Goal: Task Accomplishment & Management: Use online tool/utility

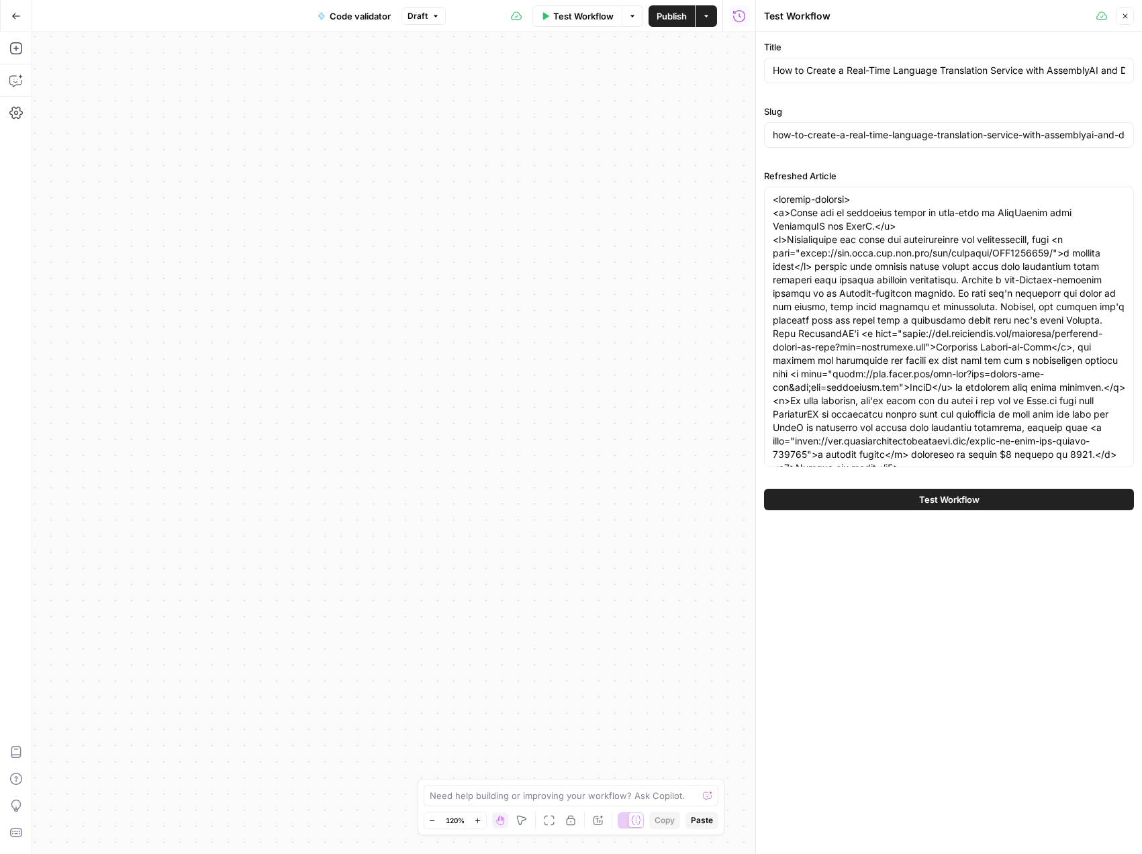
click at [1129, 18] on icon "button" at bounding box center [1125, 16] width 8 height 8
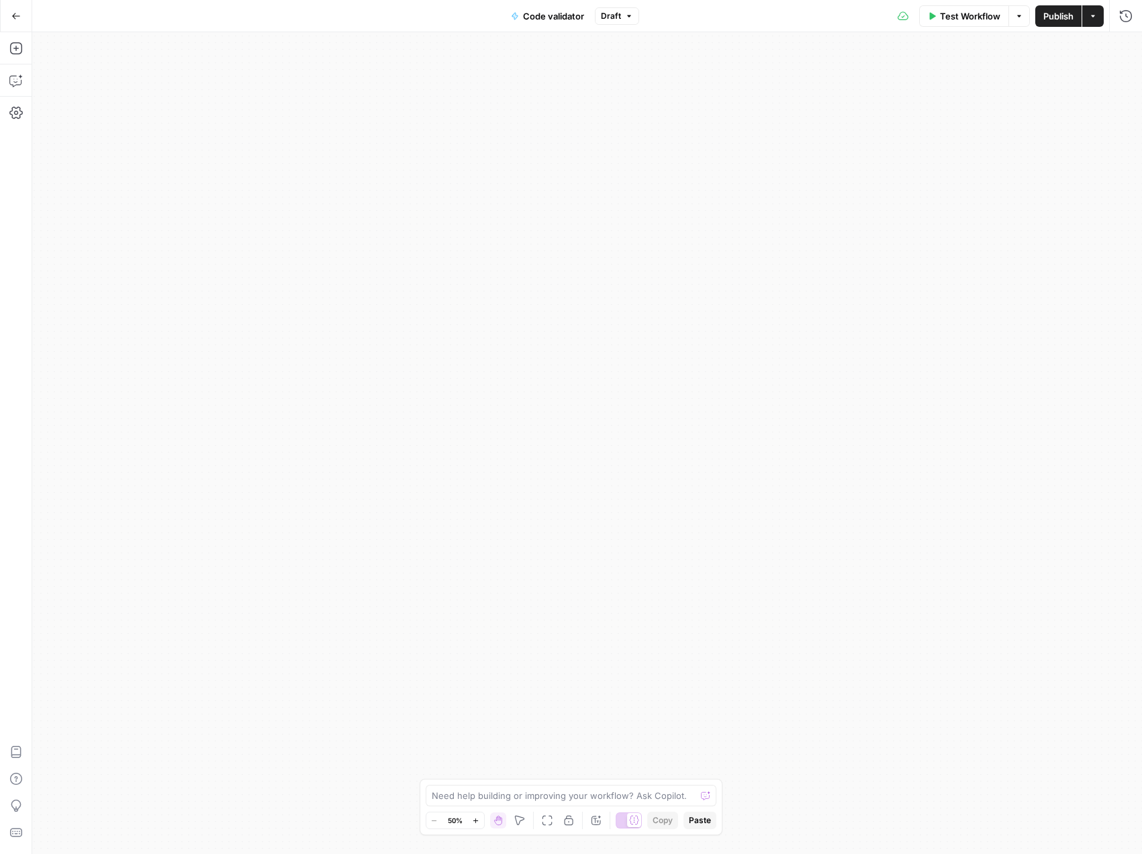
click at [11, 14] on icon "button" at bounding box center [15, 15] width 9 height 9
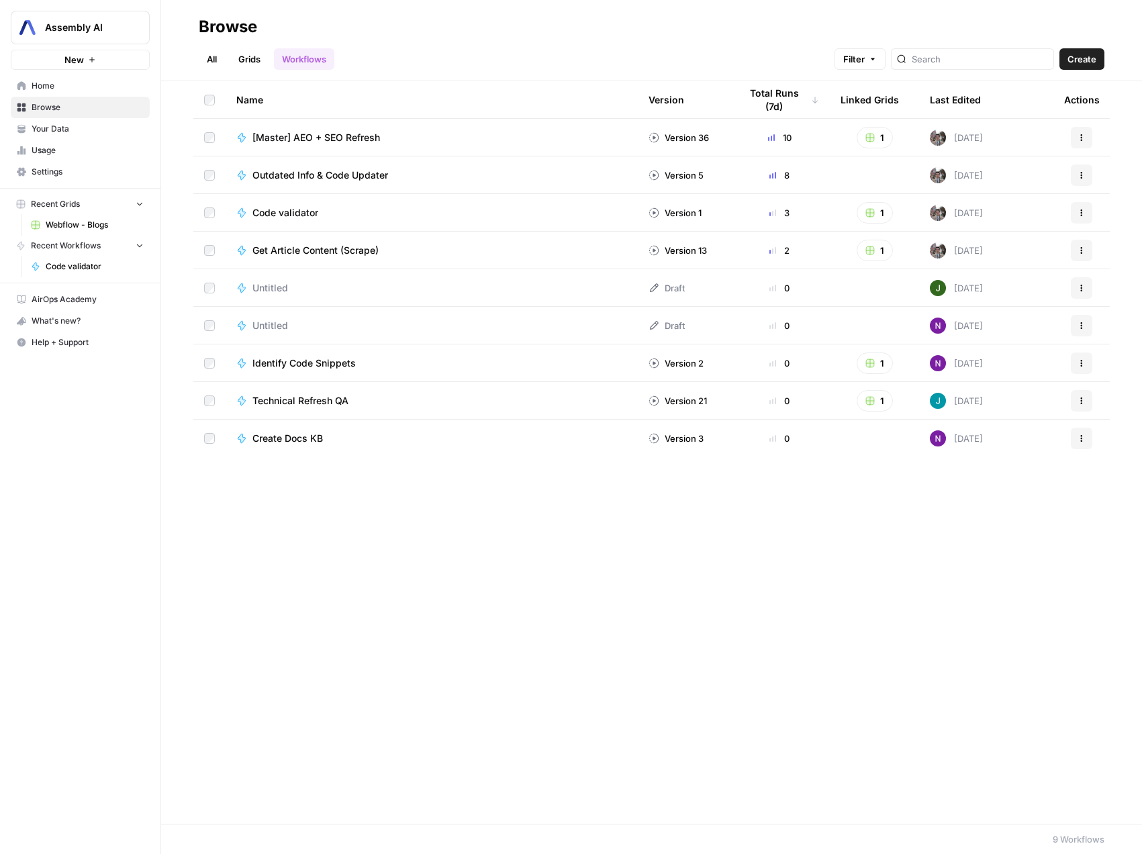
click at [76, 226] on span "Webflow - Blogs" at bounding box center [95, 225] width 98 height 12
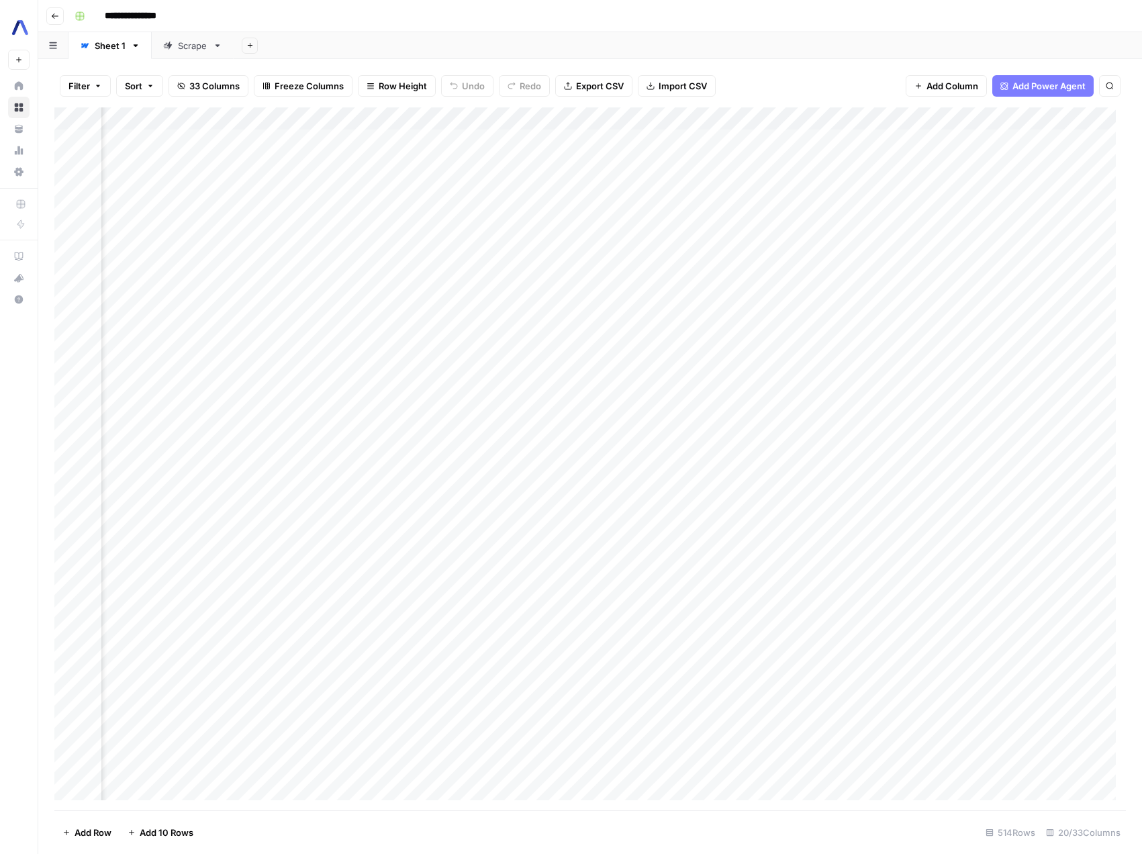
scroll to position [0, 1616]
click at [808, 118] on div "Add Column" at bounding box center [589, 458] width 1071 height 703
click at [783, 250] on span "Edit Workflow" at bounding box center [803, 250] width 117 height 13
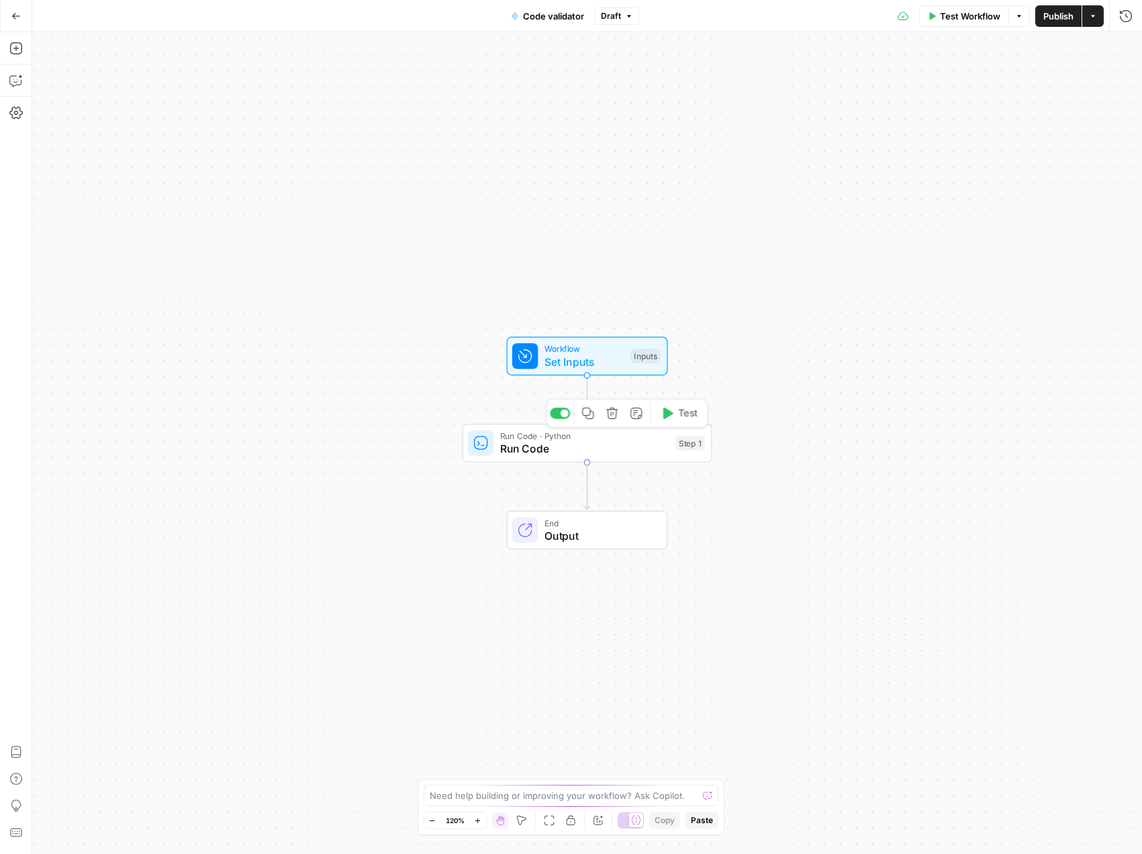
click at [598, 439] on span "Run Code · Python" at bounding box center [584, 436] width 169 height 13
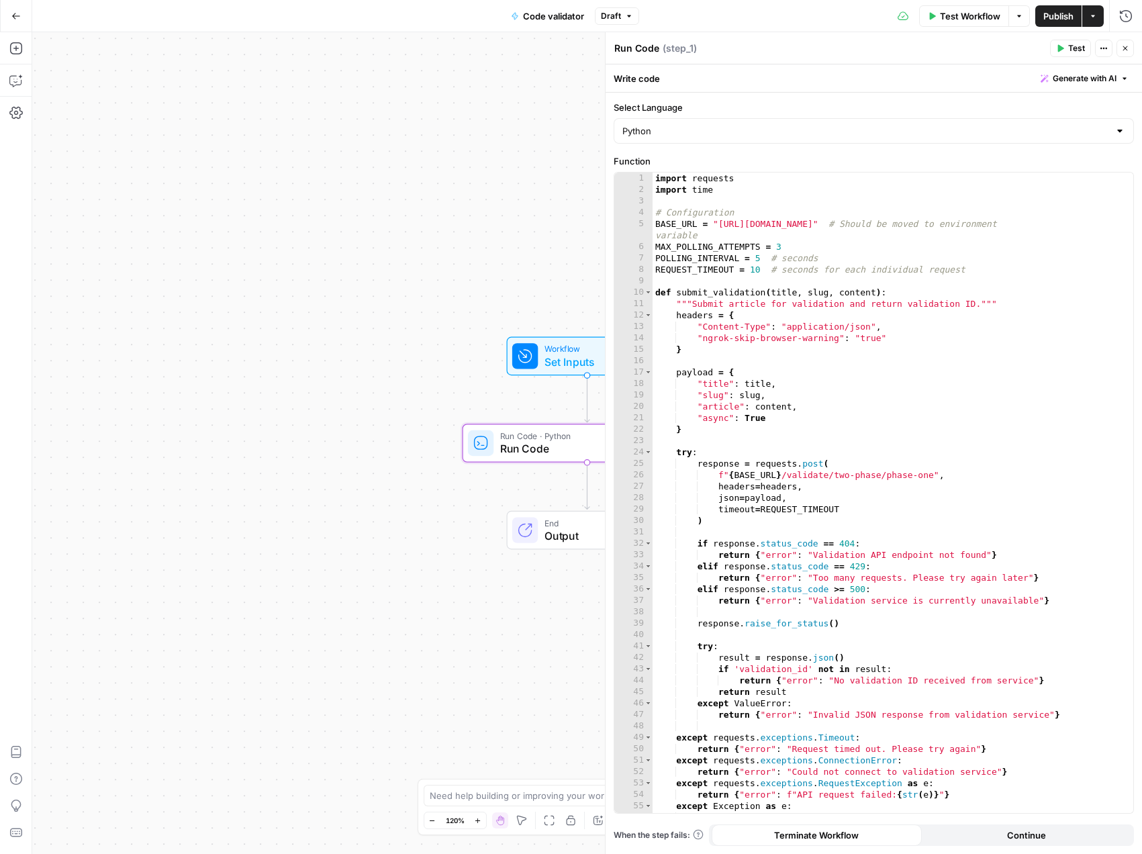
click at [982, 25] on button "Test Workflow" at bounding box center [964, 15] width 90 height 21
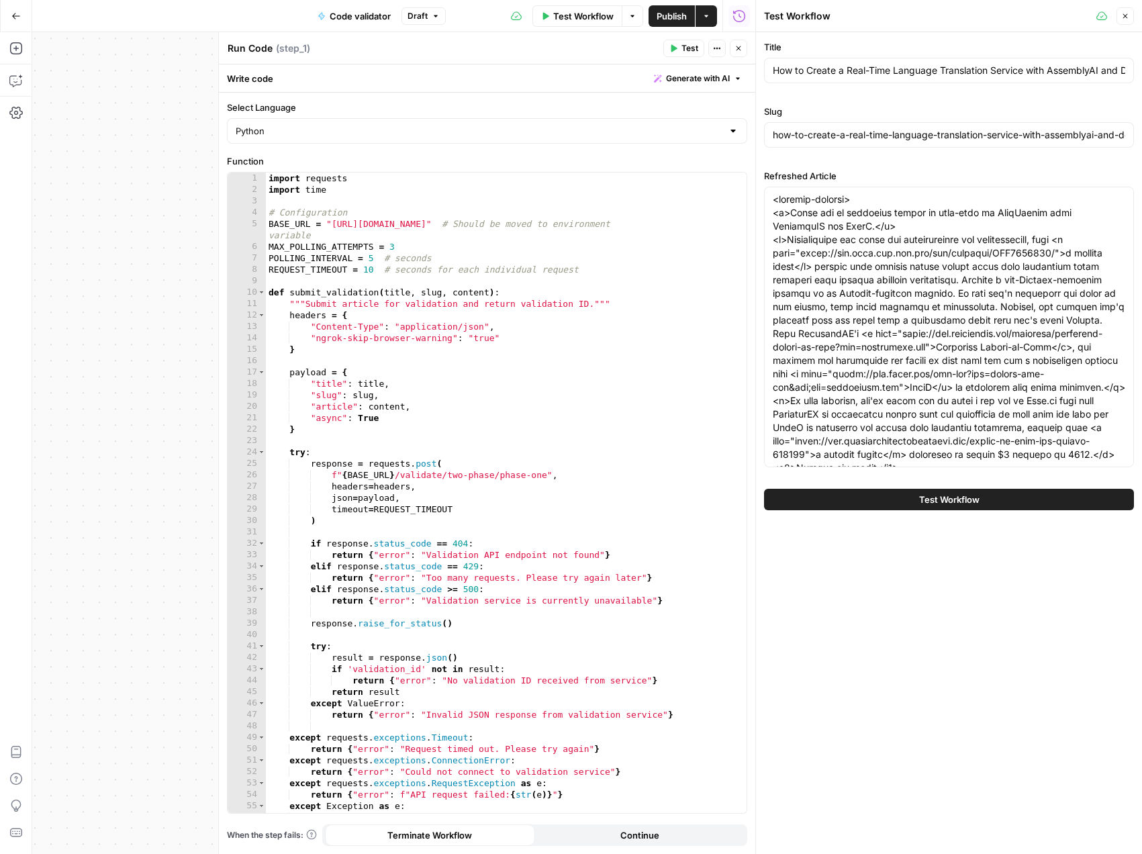
click at [945, 499] on span "Test Workflow" at bounding box center [949, 499] width 60 height 13
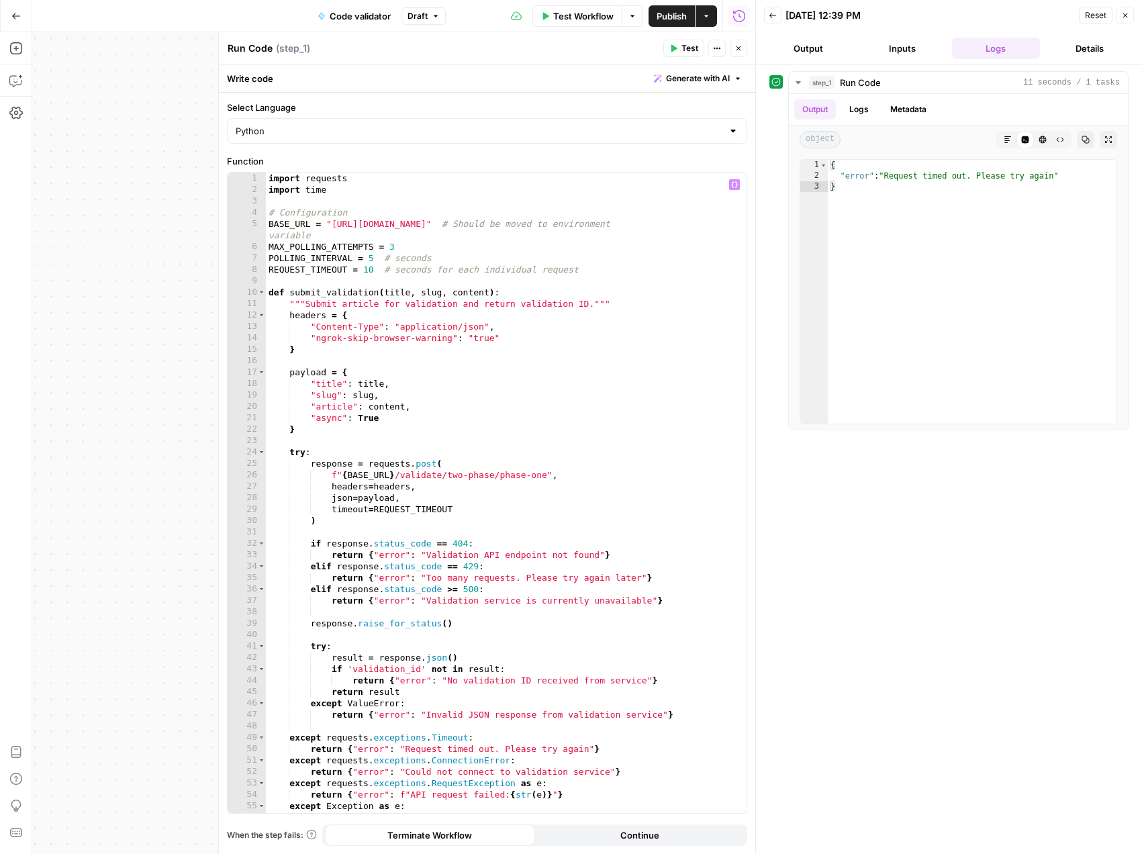
scroll to position [1, 0]
click at [469, 477] on div "import requests import time # Configuration BASE_URL = "https://7cd5f2ef314d.ng…" at bounding box center [501, 502] width 471 height 663
click at [451, 477] on div "import requests import time # Configuration BASE_URL = "https://7cd5f2ef314d.ng…" at bounding box center [501, 502] width 471 height 663
drag, startPoint x: 451, startPoint y: 477, endPoint x: 531, endPoint y: 475, distance: 79.9
click at [531, 475] on div "import requests import time # Configuration BASE_URL = "https://7cd5f2ef314d.ng…" at bounding box center [501, 502] width 471 height 663
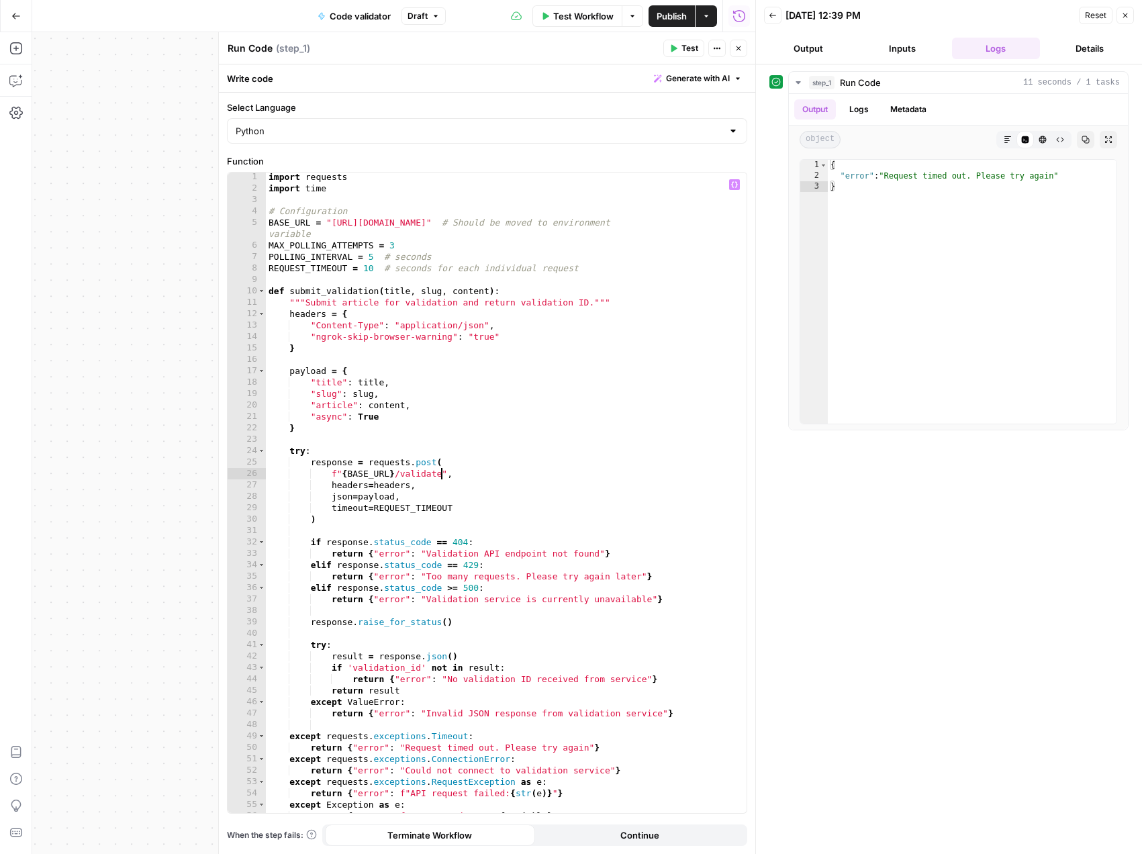
scroll to position [0, 0]
click at [630, 407] on div "import requests import time # Configuration BASE_URL = "https://7cd5f2ef314d.ng…" at bounding box center [501, 504] width 471 height 663
type textarea "**********"
click at [580, 17] on span "Test Workflow" at bounding box center [583, 15] width 60 height 13
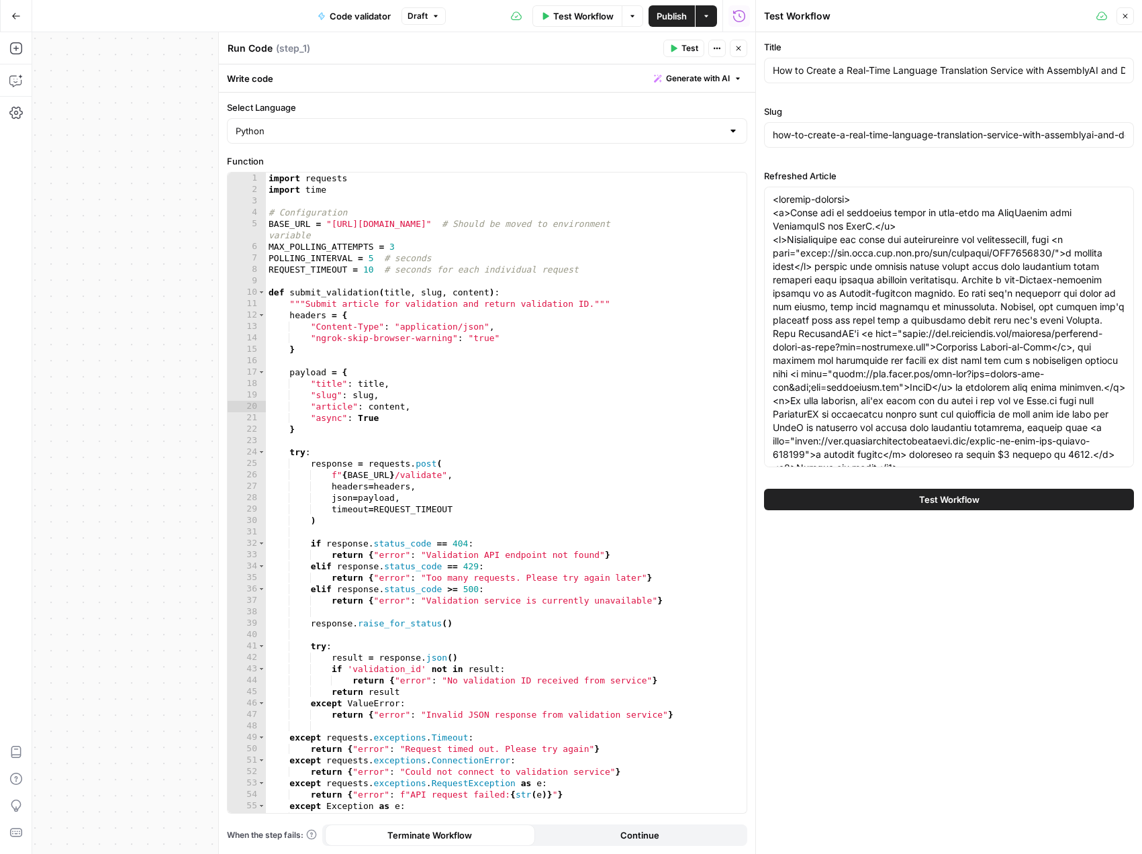
click at [989, 499] on button "Test Workflow" at bounding box center [949, 499] width 370 height 21
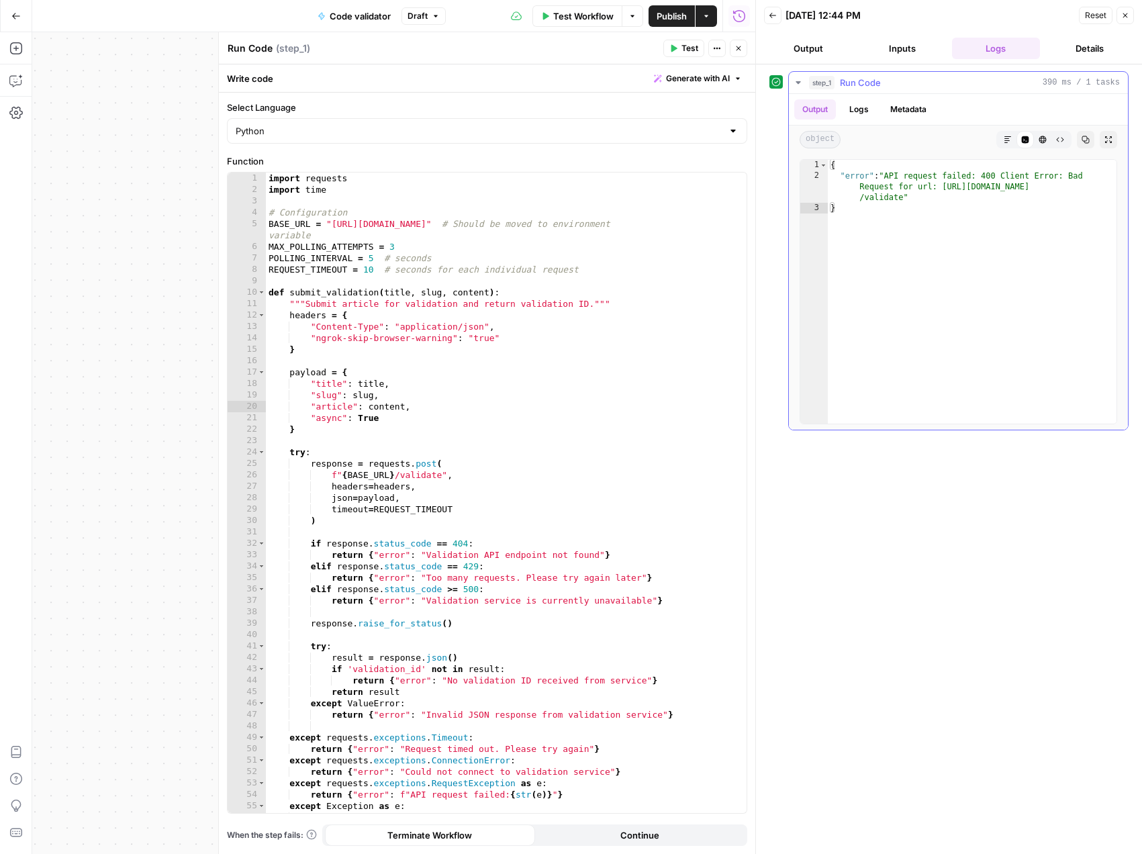
click at [951, 216] on div "{ "error" : "API request failed: 400 Client Error: Bad Request for url: https:/…" at bounding box center [972, 302] width 289 height 285
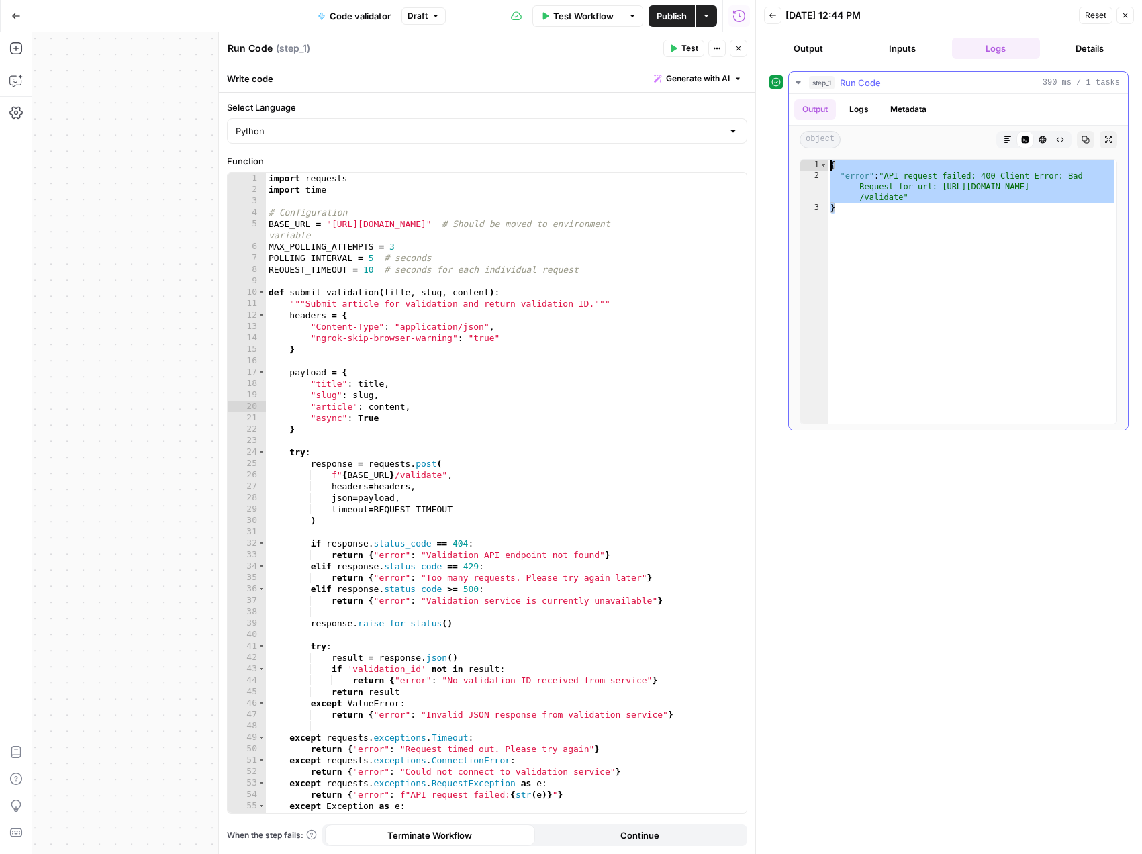
drag, startPoint x: 930, startPoint y: 213, endPoint x: 828, endPoint y: 161, distance: 114.1
click at [828, 161] on div "{ "error" : "API request failed: 400 Client Error: Bad Request for url: https:/…" at bounding box center [972, 302] width 289 height 285
type textarea "**********"
click at [345, 346] on div "import requests import time # Configuration BASE_URL = "https://7cd5f2ef314d.ng…" at bounding box center [501, 504] width 471 height 663
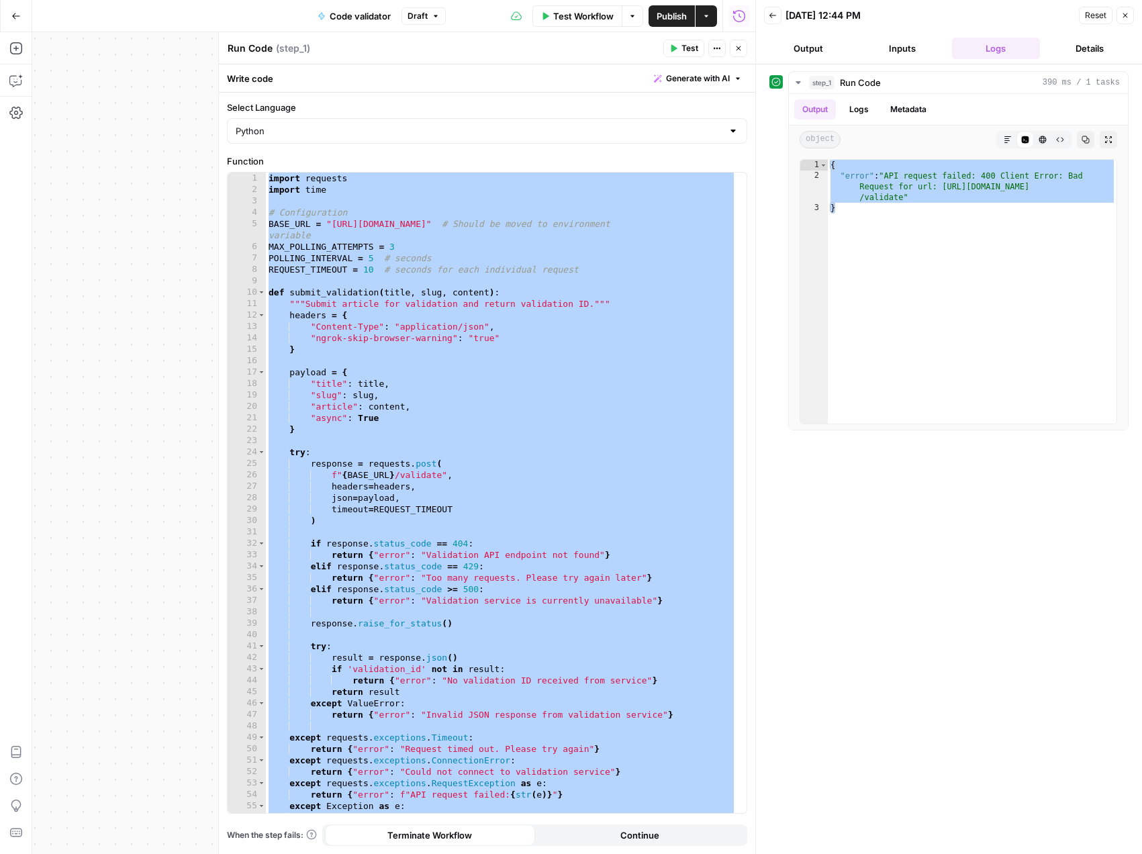
scroll to position [706, 0]
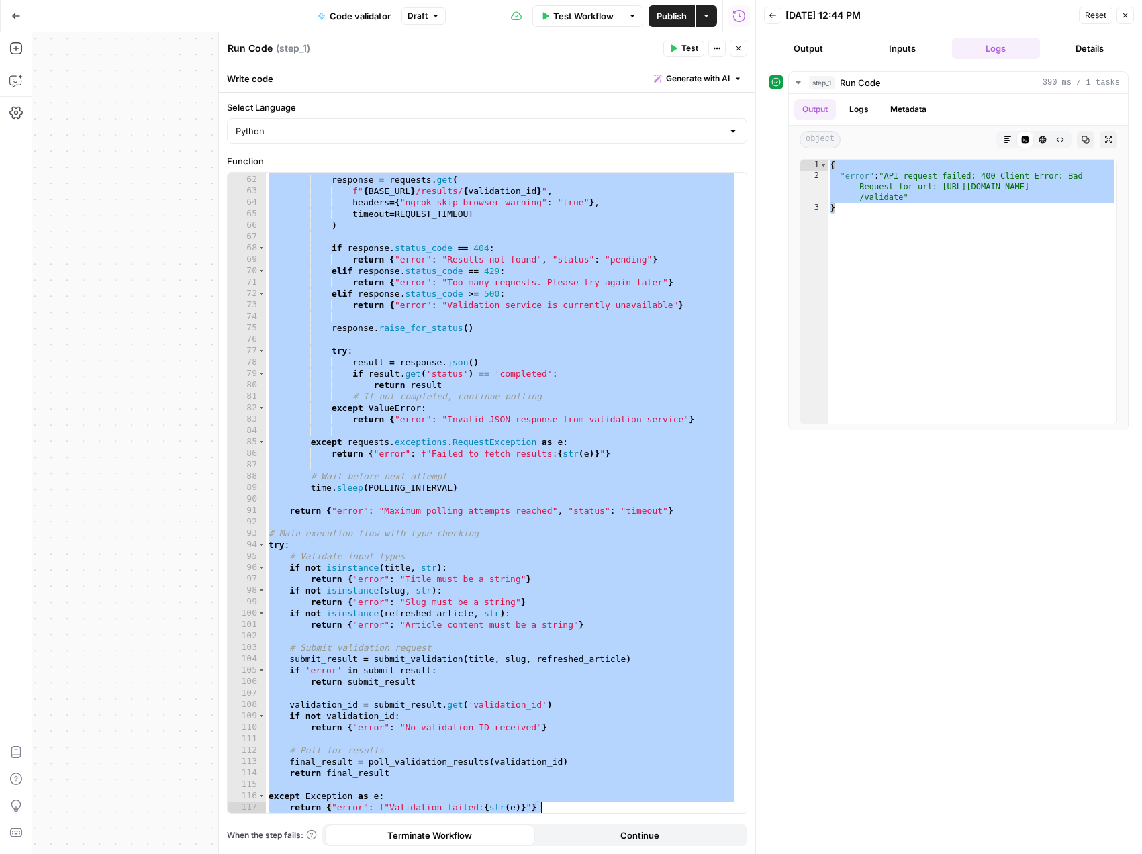
click at [450, 305] on div "try : response = requests . get ( f" { BASE_URL } /results/ { validation_id } "…" at bounding box center [501, 493] width 471 height 663
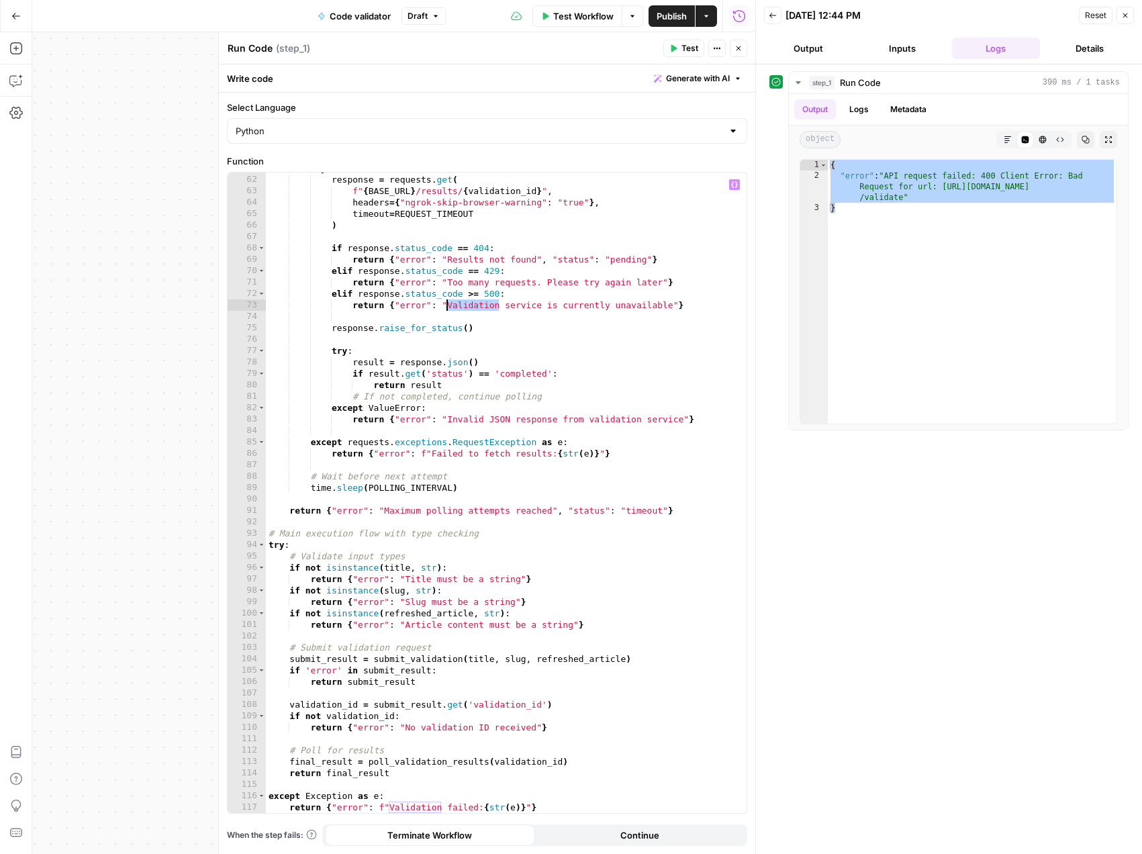
type textarea "**********"
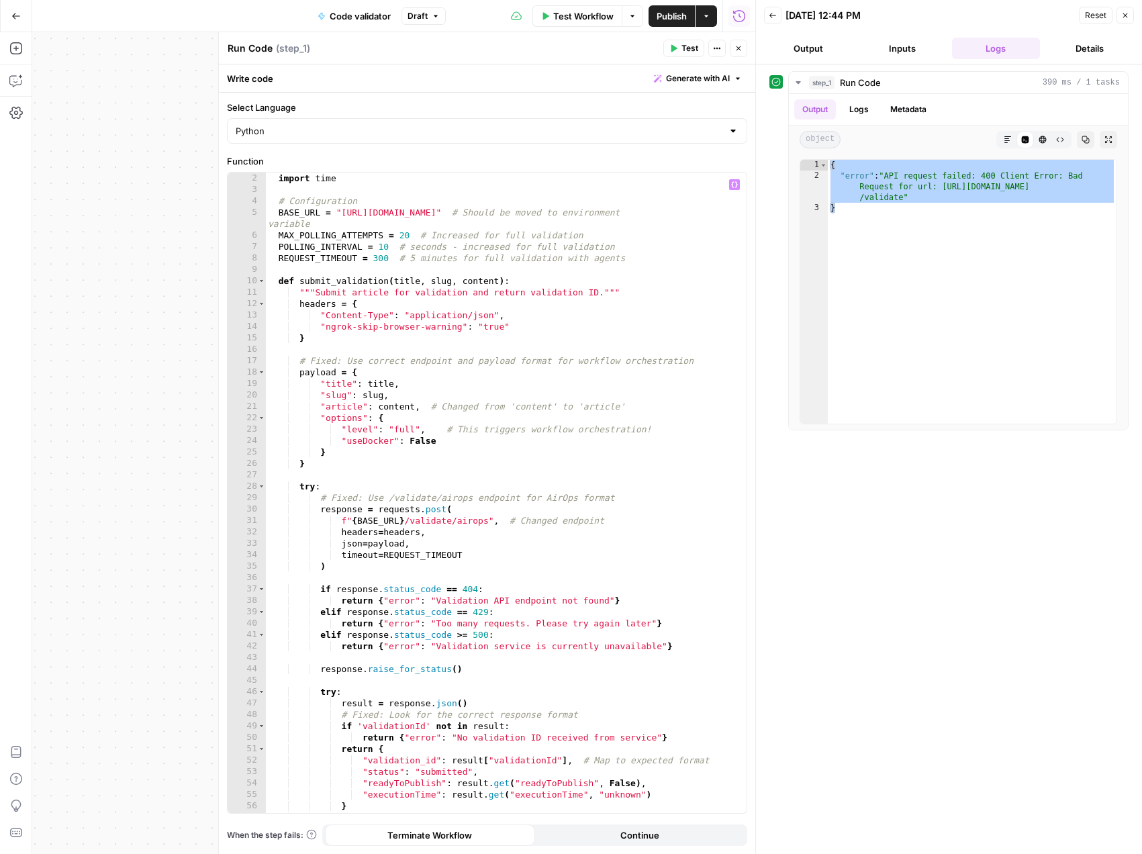
scroll to position [10, 0]
click at [1088, 534] on div "**********" at bounding box center [948, 459] width 359 height 776
click at [922, 264] on div "{ "error" : "API request failed: 400 Client Error: Bad Request for url: https:/…" at bounding box center [972, 302] width 289 height 285
type textarea "*"
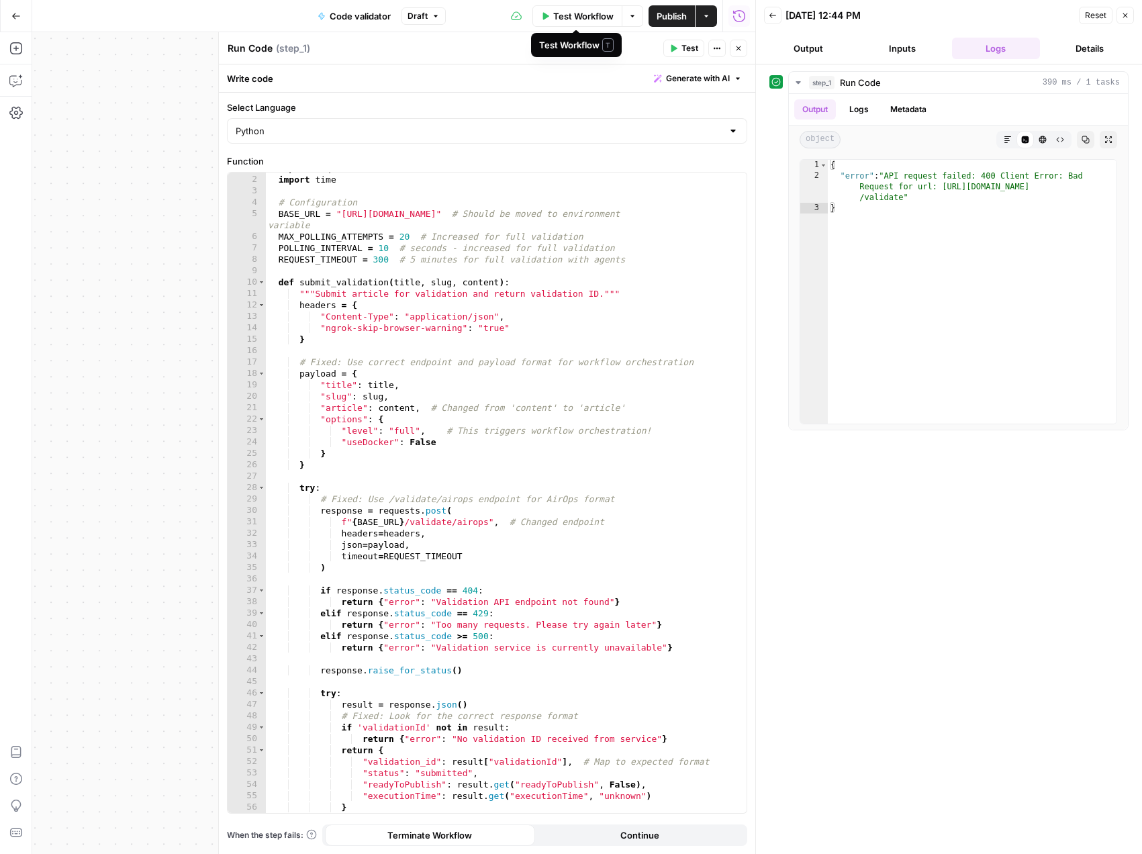
click at [564, 17] on span "Test Workflow" at bounding box center [583, 15] width 60 height 13
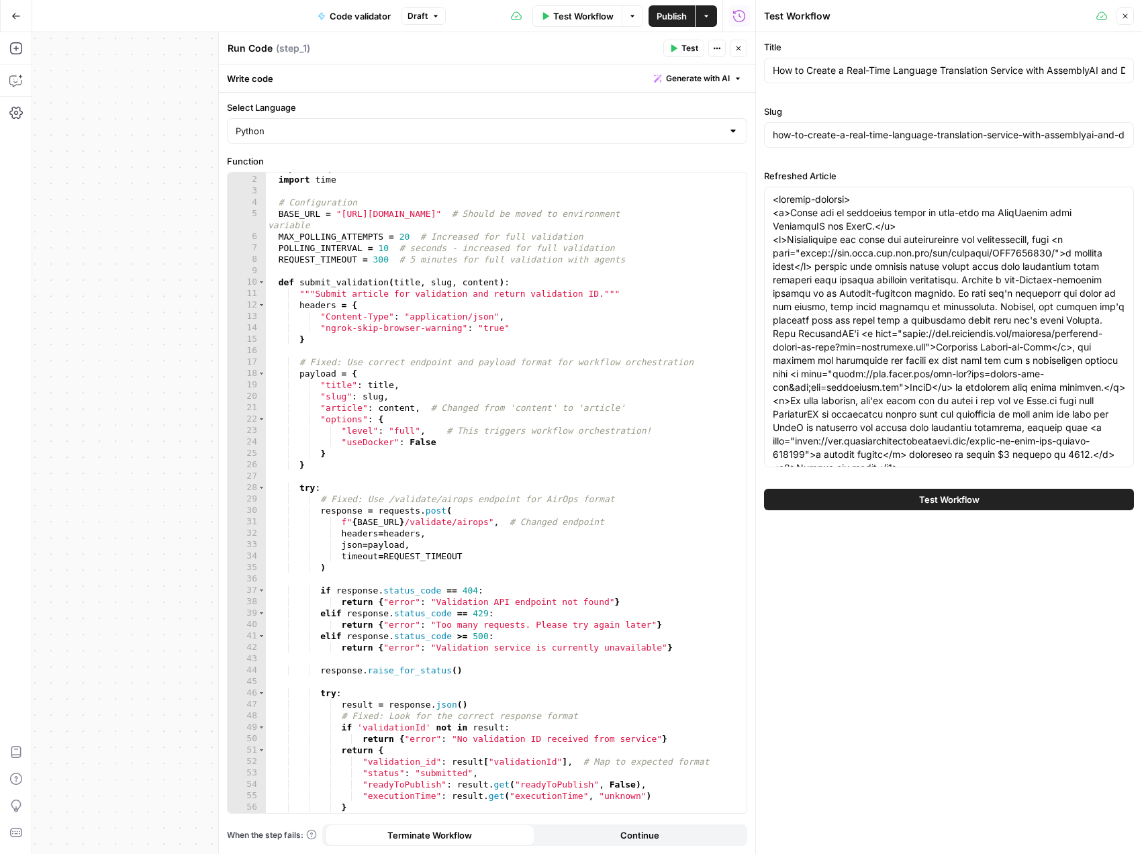
click at [919, 499] on span "Test Workflow" at bounding box center [949, 499] width 60 height 13
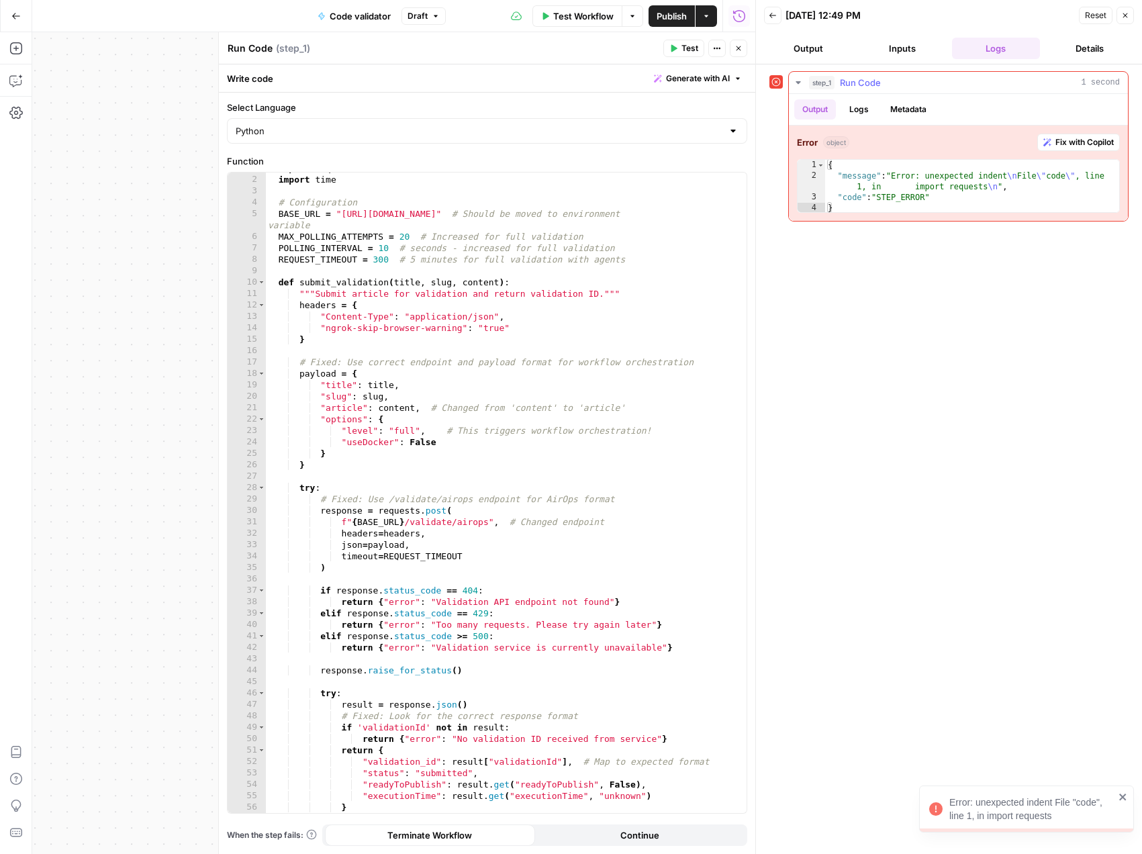
type textarea "**********"
click at [866, 195] on div "{ "message" : "Error: unexpected indent \n File \" code \" , line 1, in import …" at bounding box center [972, 197] width 294 height 75
click at [1059, 144] on span "Fix with Copilot" at bounding box center [1084, 142] width 58 height 12
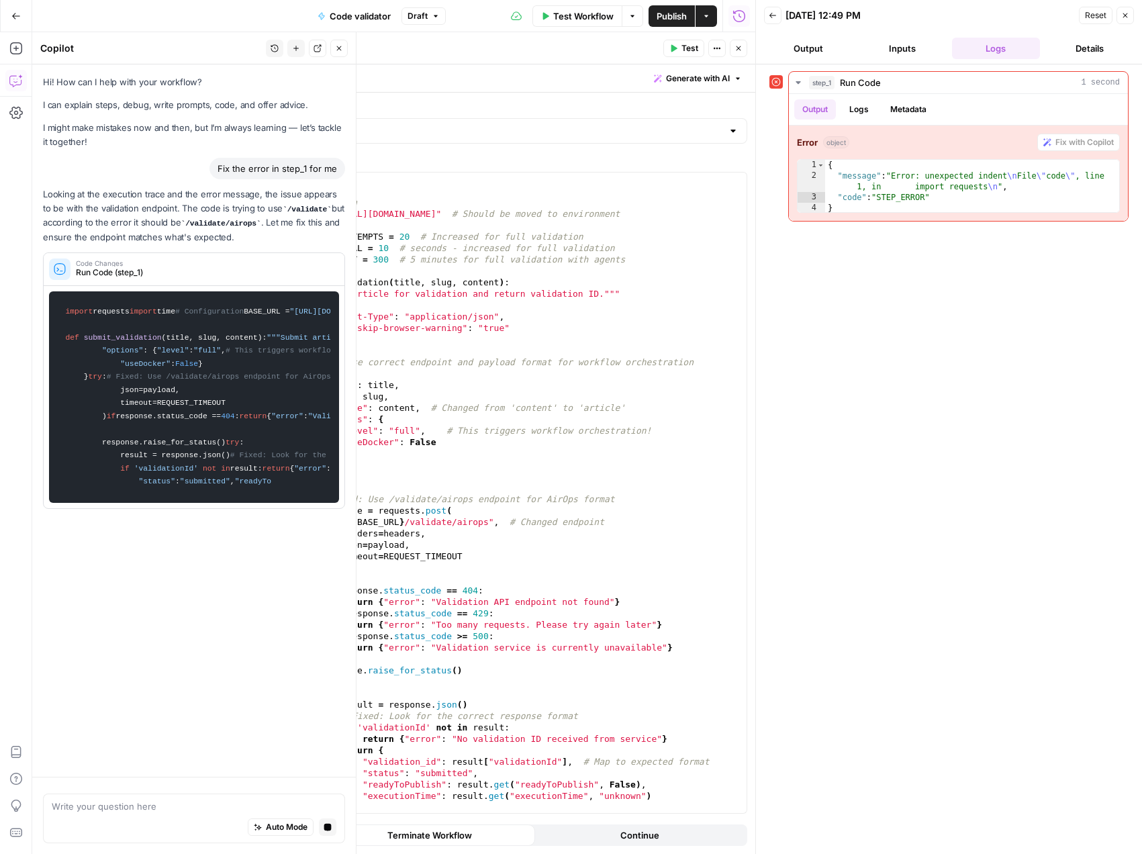
click at [459, 472] on div "import requests import time # Configuration BASE_URL = "https://7cd5f2ef314d.ng…" at bounding box center [500, 493] width 471 height 663
click at [401, 414] on div "import requests import time # Configuration BASE_URL = "https://7cd5f2ef314d.ng…" at bounding box center [500, 493] width 471 height 663
click at [561, 518] on div "import requests import time # Configuration BASE_URL = "https://7cd5f2ef314d.ng…" at bounding box center [500, 493] width 471 height 663
type textarea "**********"
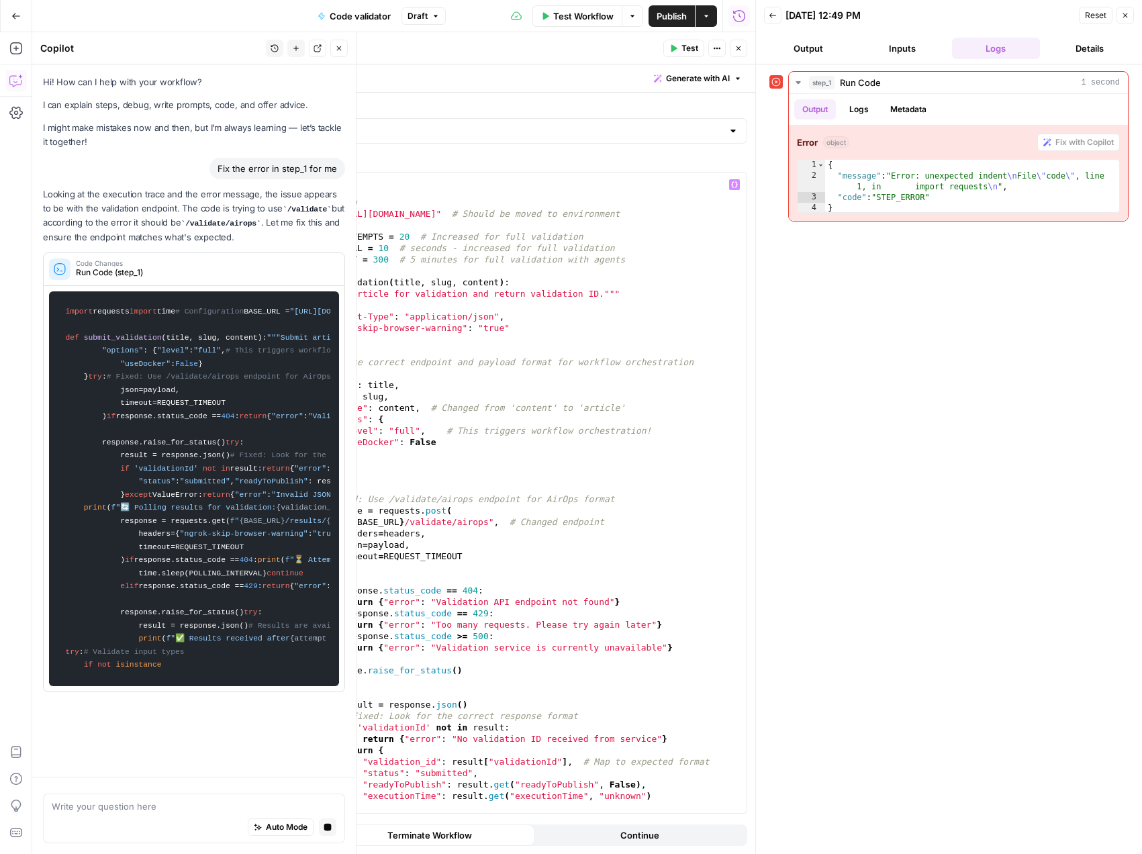
click at [859, 396] on div "**********" at bounding box center [948, 459] width 359 height 776
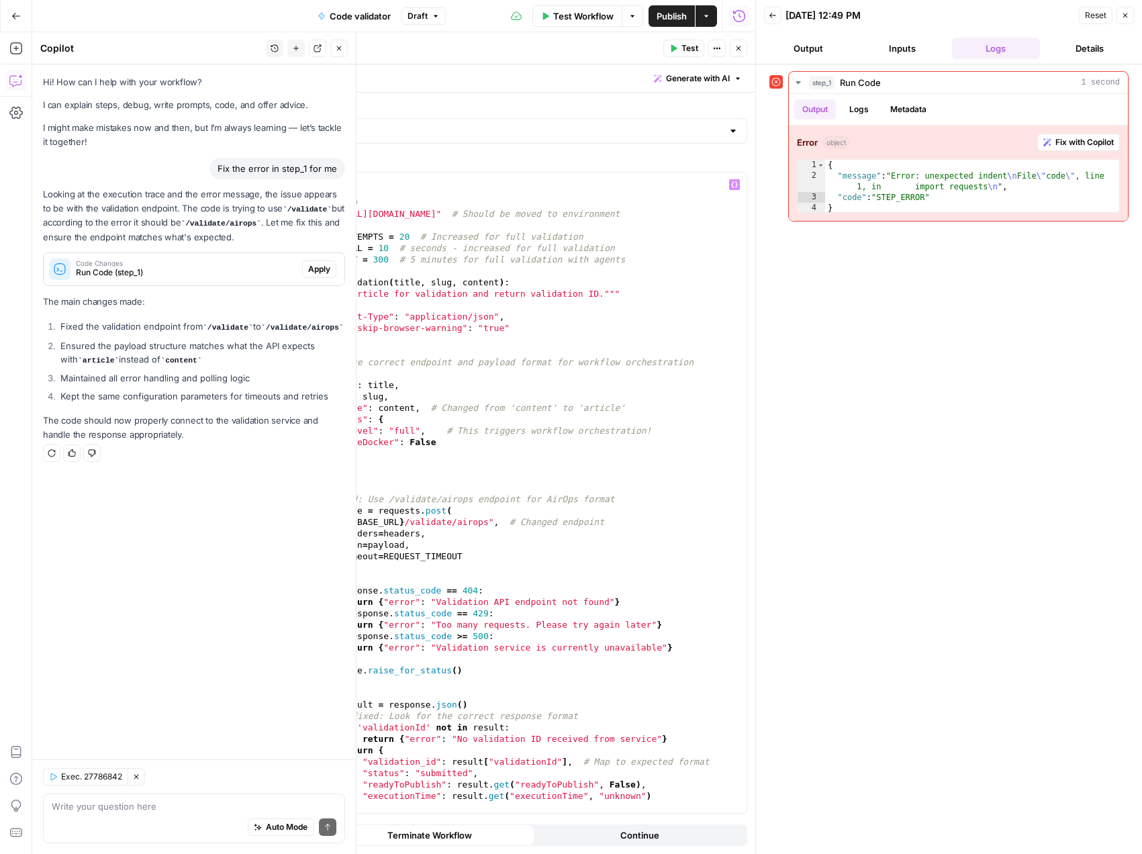
scroll to position [10, 0]
click at [324, 270] on span "Apply" at bounding box center [319, 269] width 22 height 12
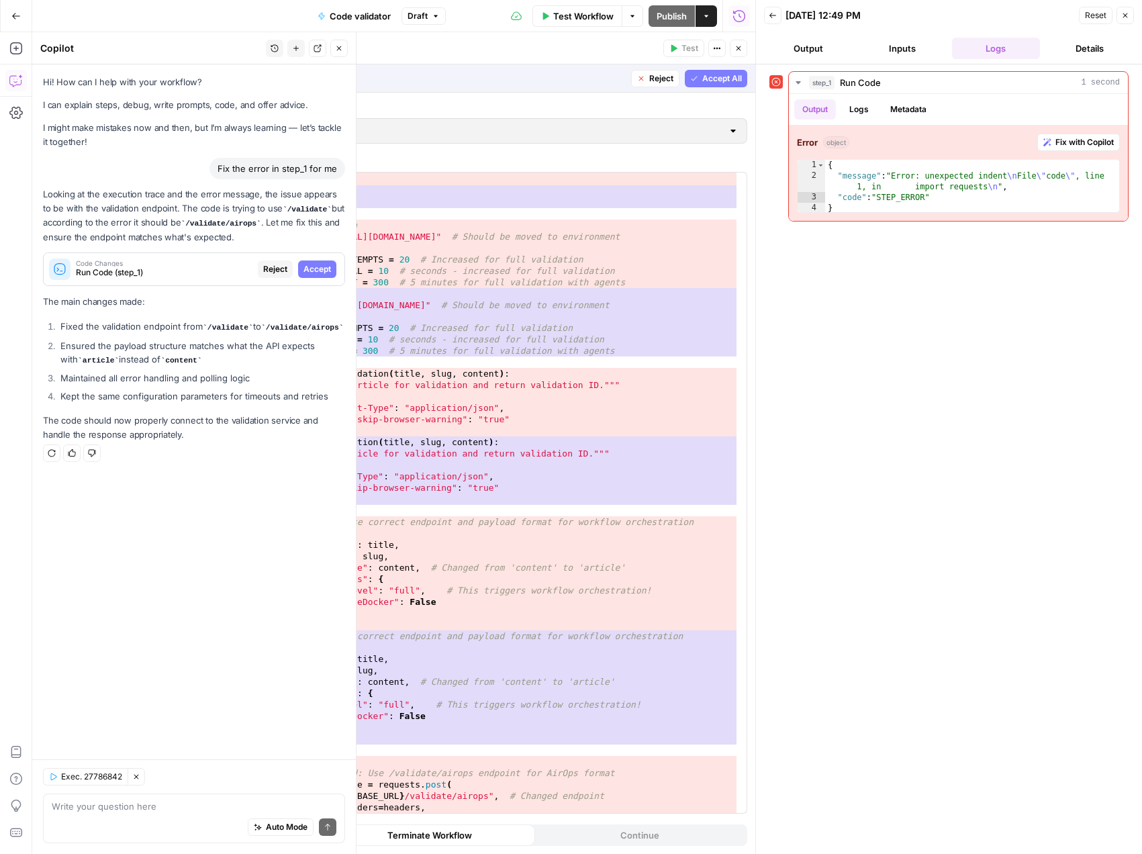
click at [732, 77] on span "Accept All" at bounding box center [722, 79] width 40 height 12
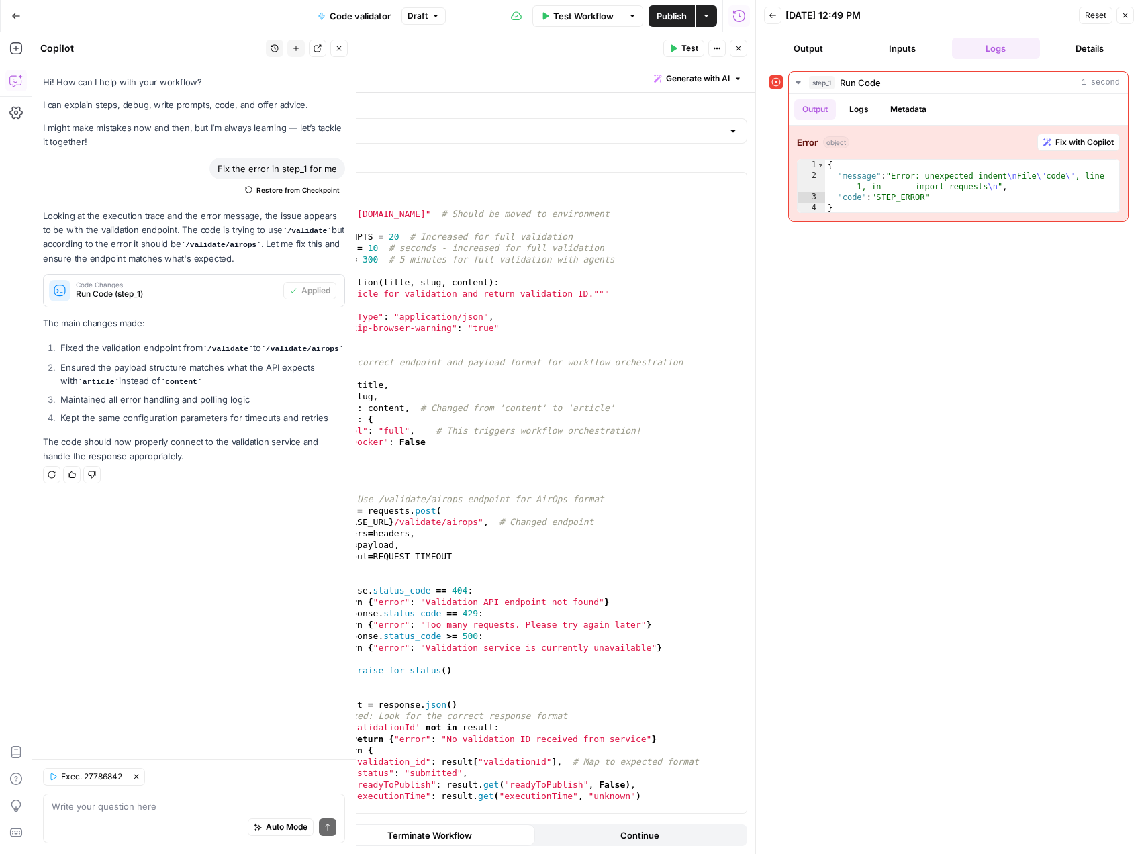
click at [740, 52] on button "Close" at bounding box center [738, 48] width 17 height 17
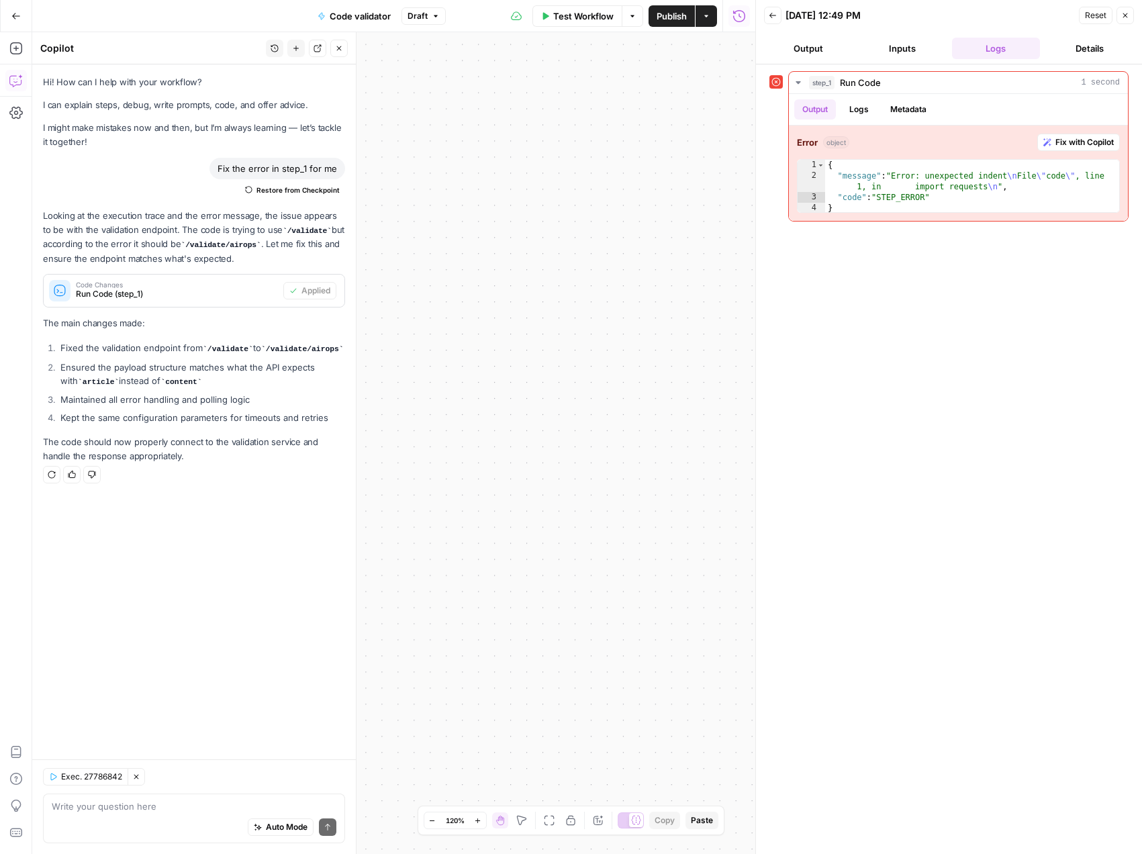
click at [20, 17] on button "Go Back" at bounding box center [16, 16] width 24 height 24
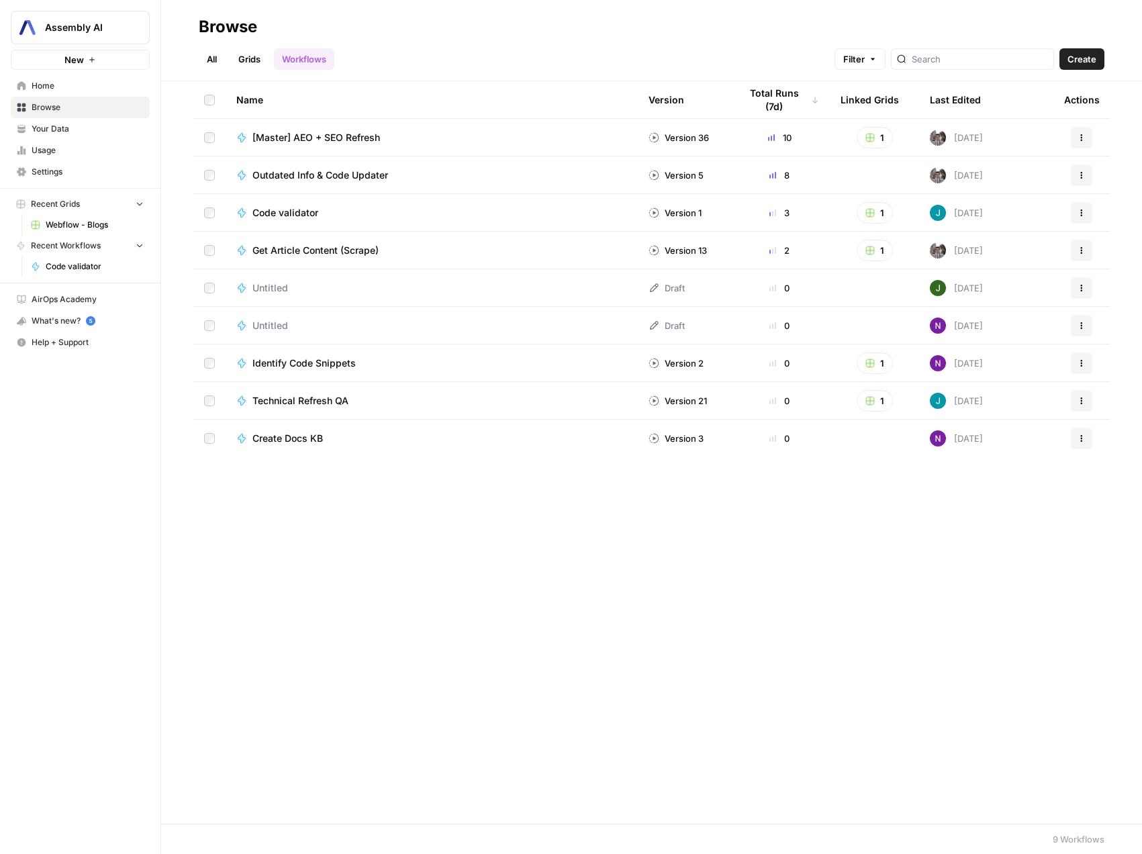
click at [77, 225] on span "Webflow - Blogs" at bounding box center [95, 225] width 98 height 12
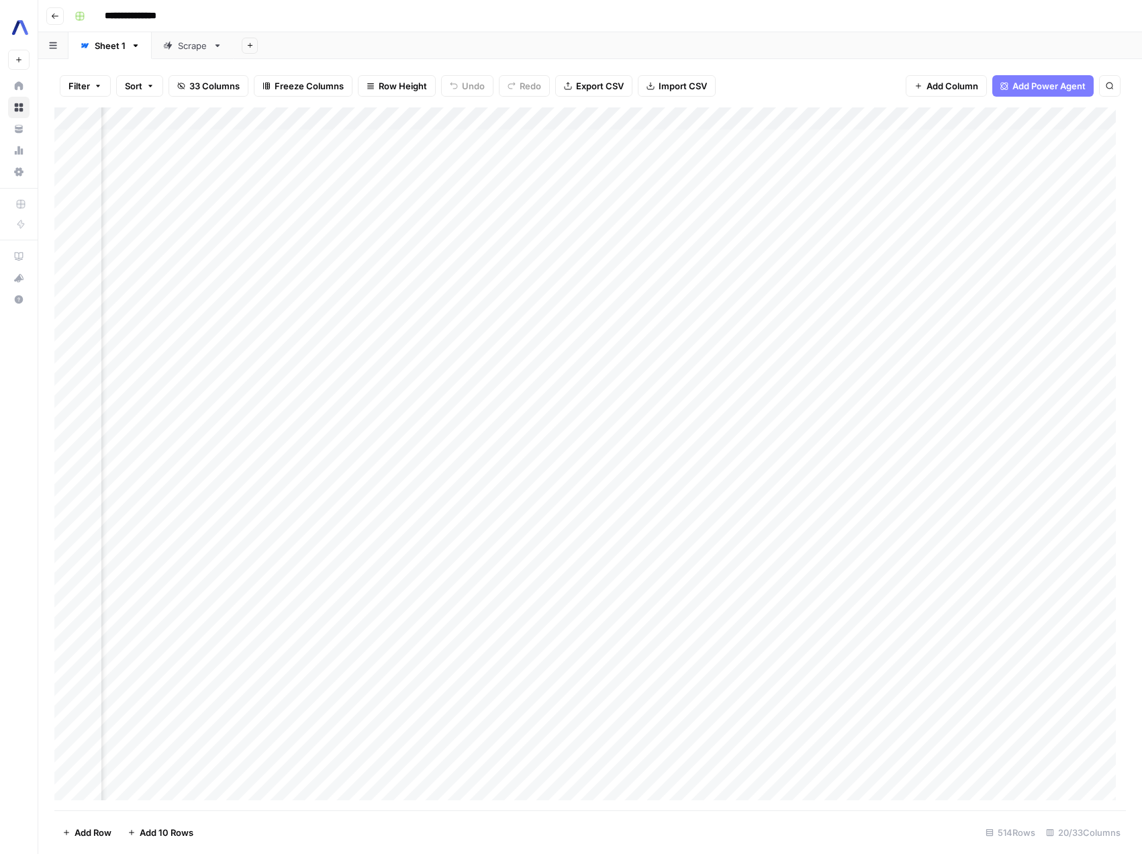
scroll to position [0, 1616]
click at [814, 117] on div "Add Column" at bounding box center [589, 458] width 1071 height 703
click at [774, 246] on span "Edit Workflow" at bounding box center [803, 250] width 117 height 13
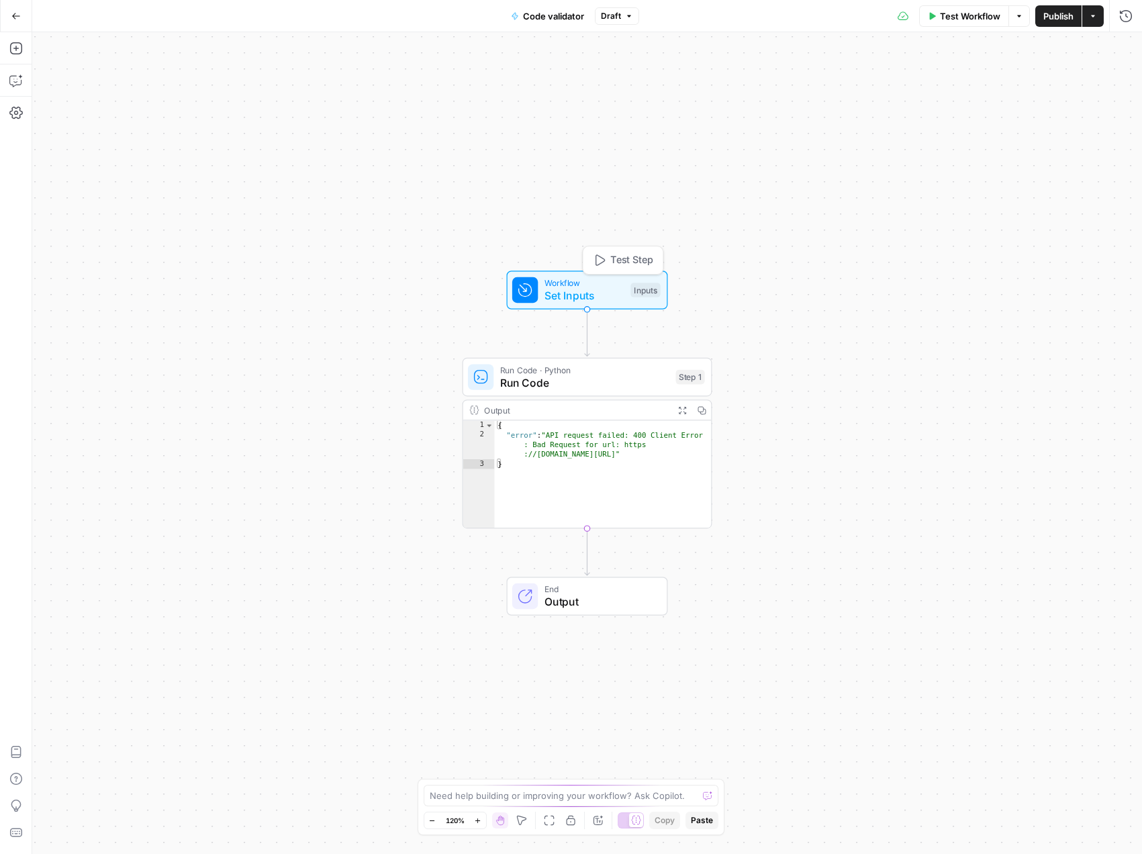
click at [565, 289] on span "Set Inputs" at bounding box center [584, 295] width 80 height 16
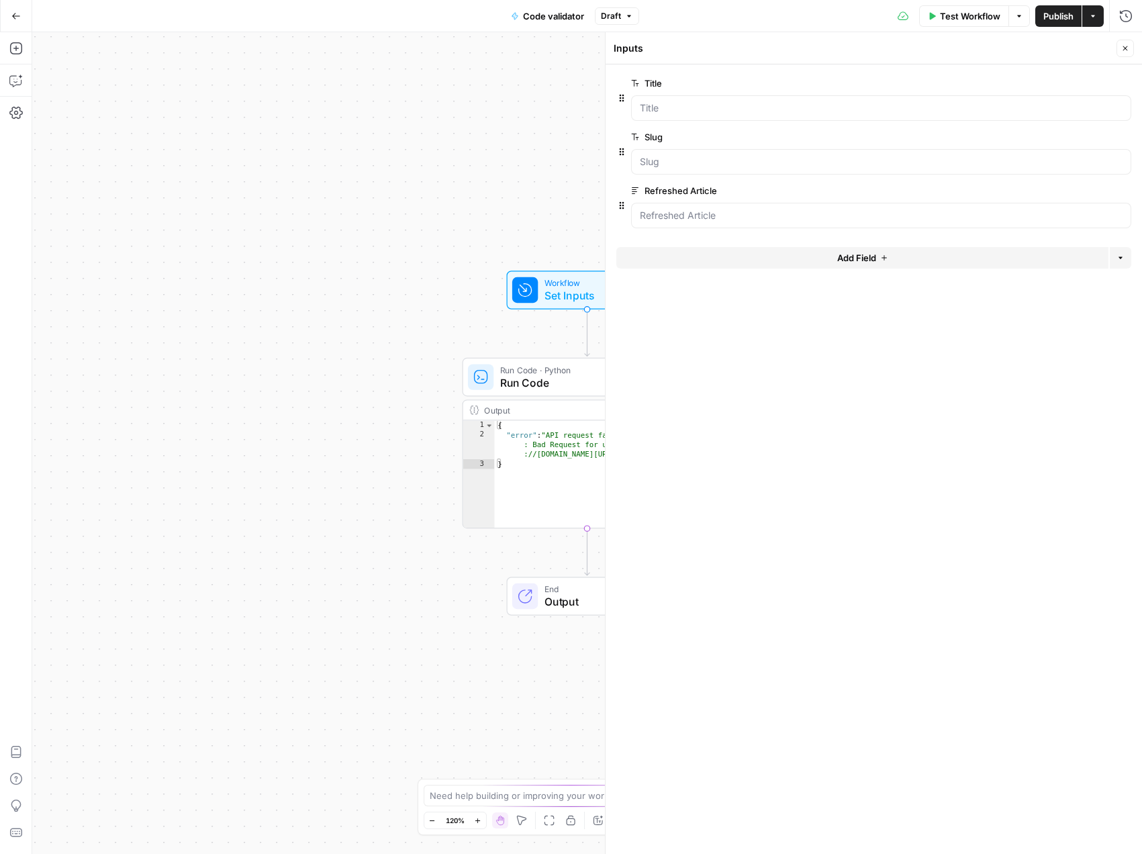
click at [689, 224] on div at bounding box center [881, 216] width 500 height 26
click at [524, 392] on div "Run Code · Python Run Code Step 1 Copy step Delete step Add Note Test" at bounding box center [588, 377] width 250 height 39
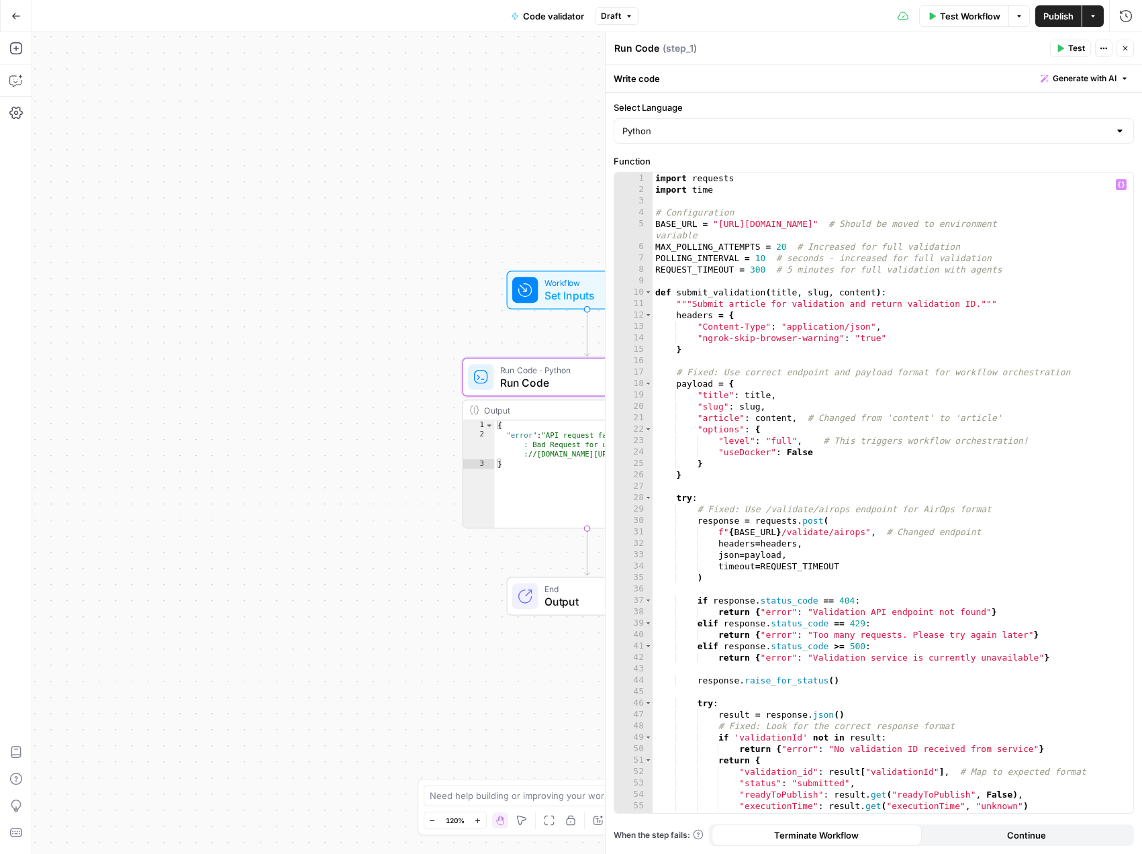
type textarea "**********"
click at [845, 341] on div "import requests import time # Configuration BASE_URL = "https://7cd5f2ef314d.ng…" at bounding box center [888, 504] width 471 height 663
click at [974, 15] on span "Test Workflow" at bounding box center [970, 15] width 60 height 13
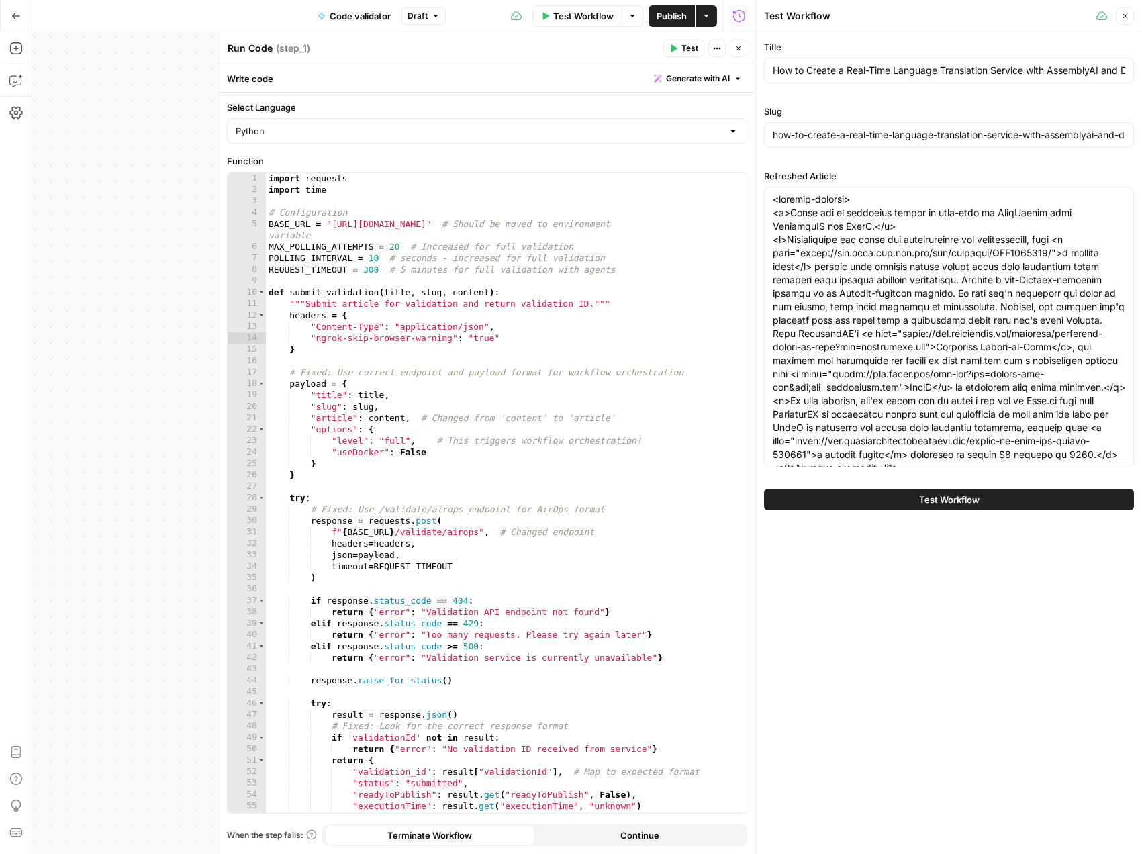
click at [901, 498] on button "Test Workflow" at bounding box center [949, 499] width 370 height 21
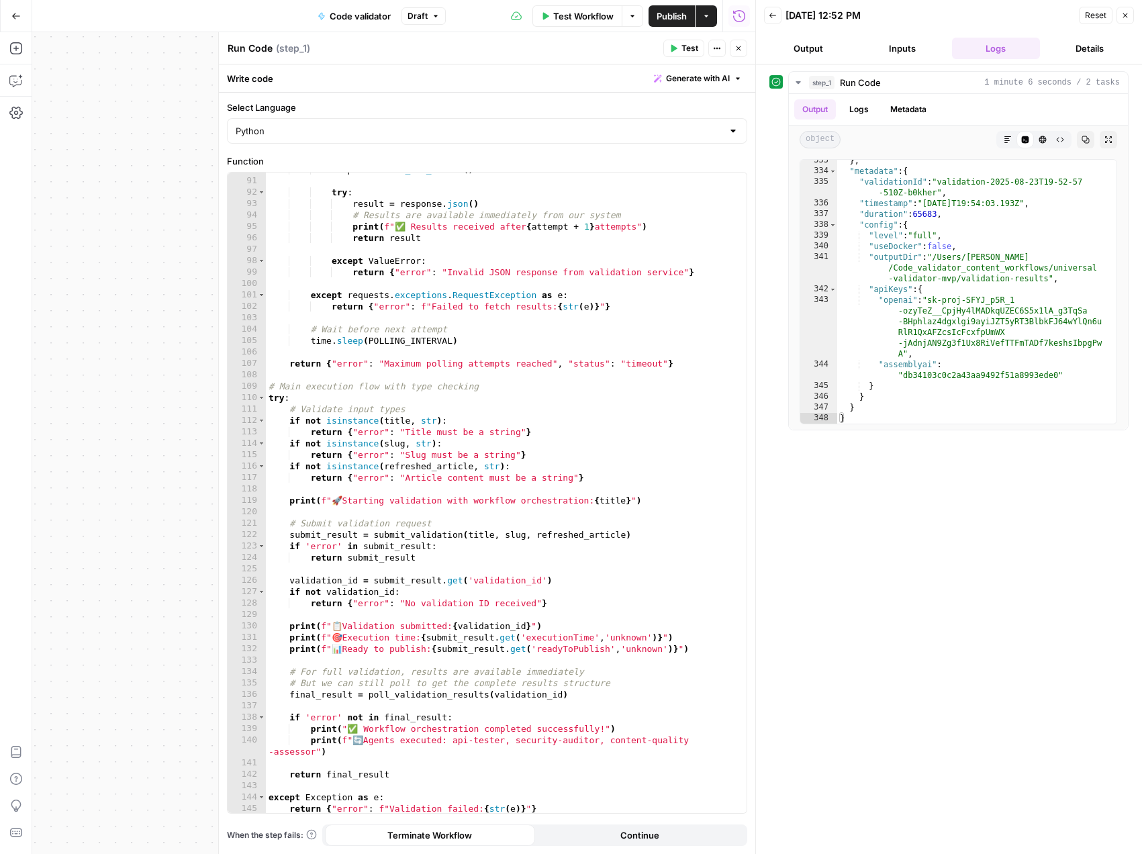
scroll to position [15795, 0]
click at [1083, 138] on icon "button" at bounding box center [1086, 140] width 8 height 8
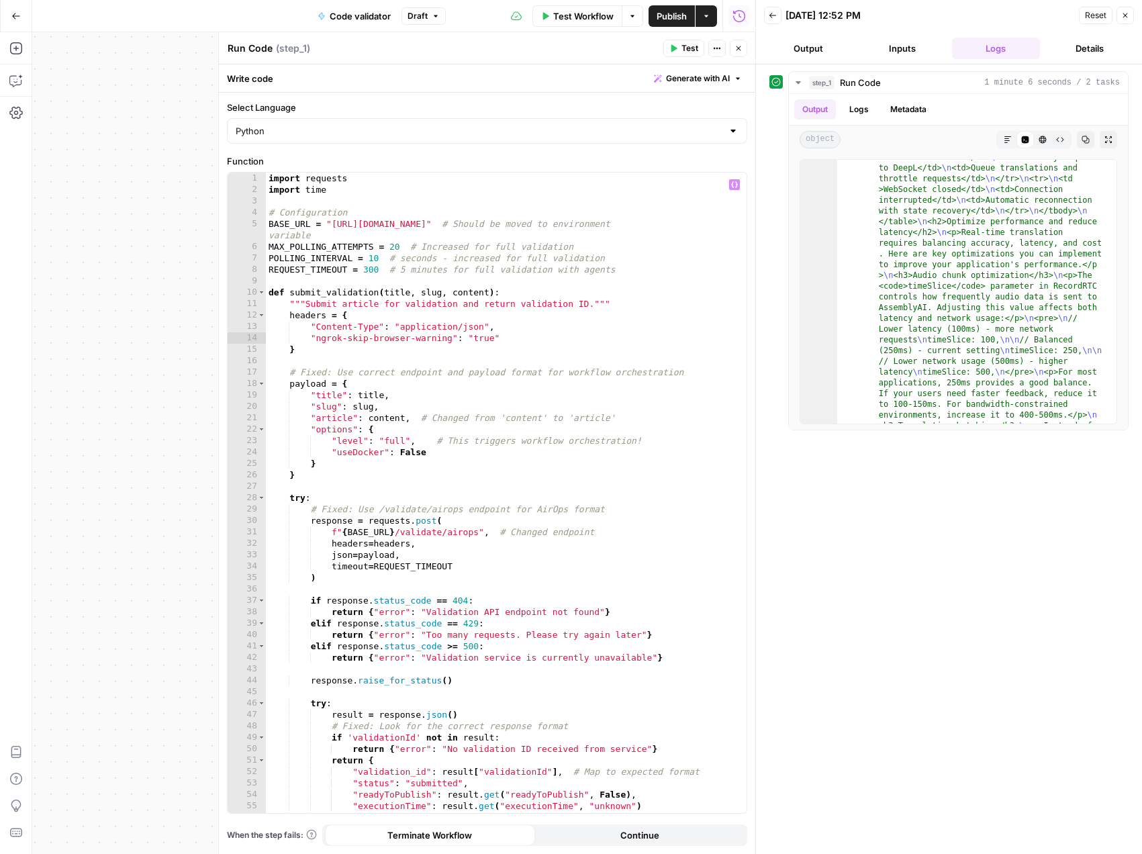
scroll to position [1, 0]
click at [1077, 131] on button "Copy" at bounding box center [1085, 139] width 17 height 17
click at [582, 21] on span "Test Workflow" at bounding box center [583, 15] width 60 height 13
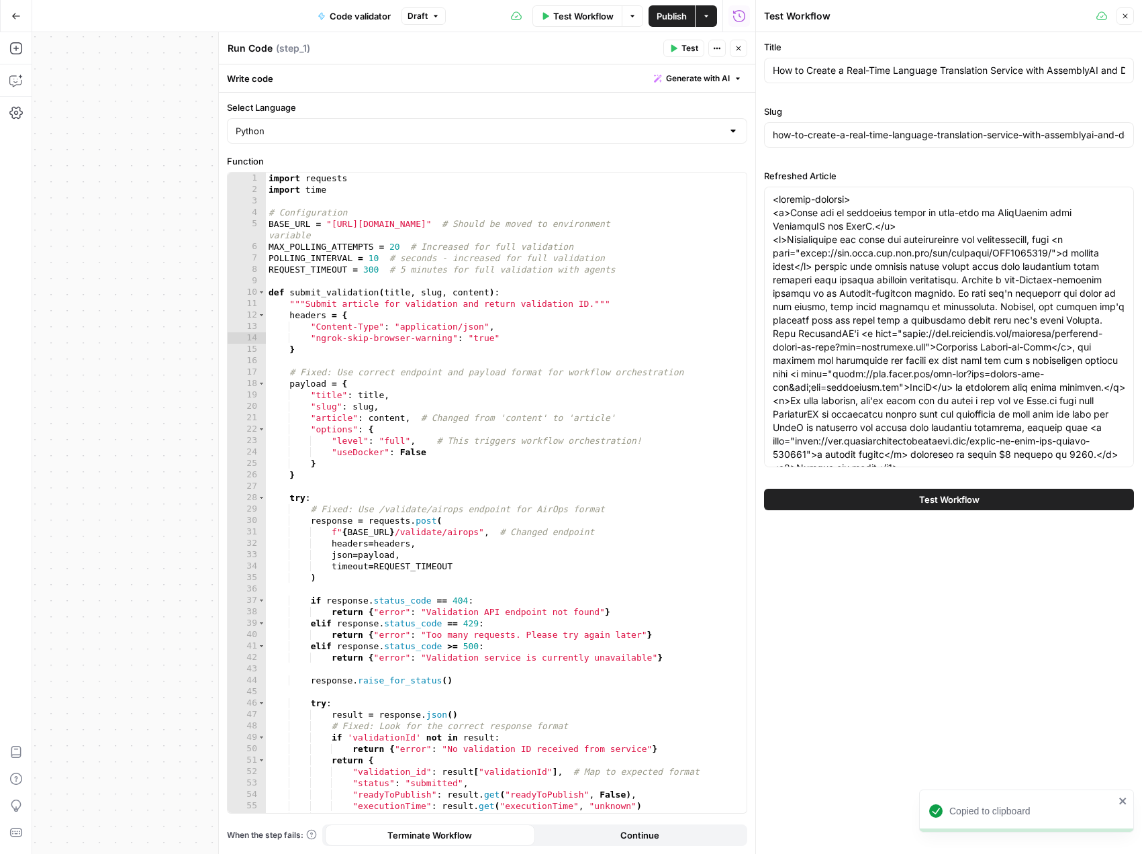
click at [914, 489] on button "Test Workflow" at bounding box center [949, 499] width 370 height 21
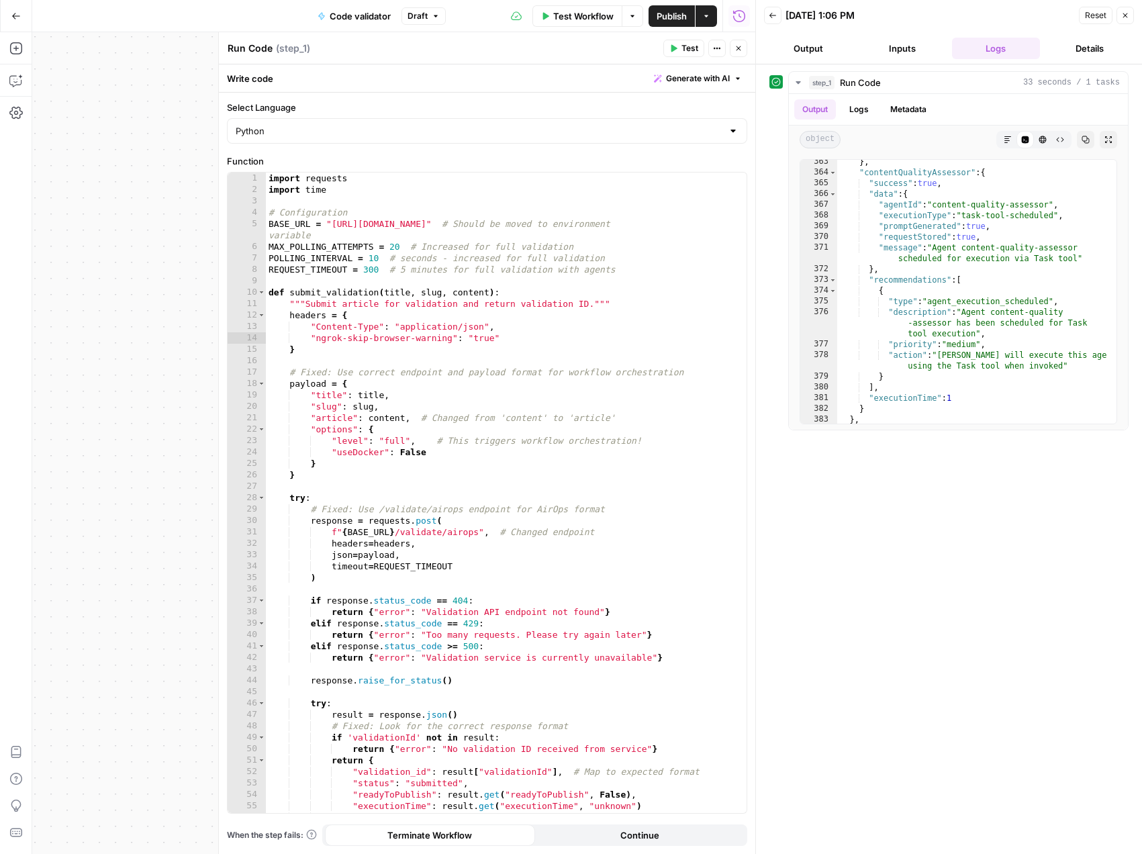
scroll to position [16083, 0]
click at [1104, 138] on icon "button" at bounding box center [1108, 140] width 8 height 8
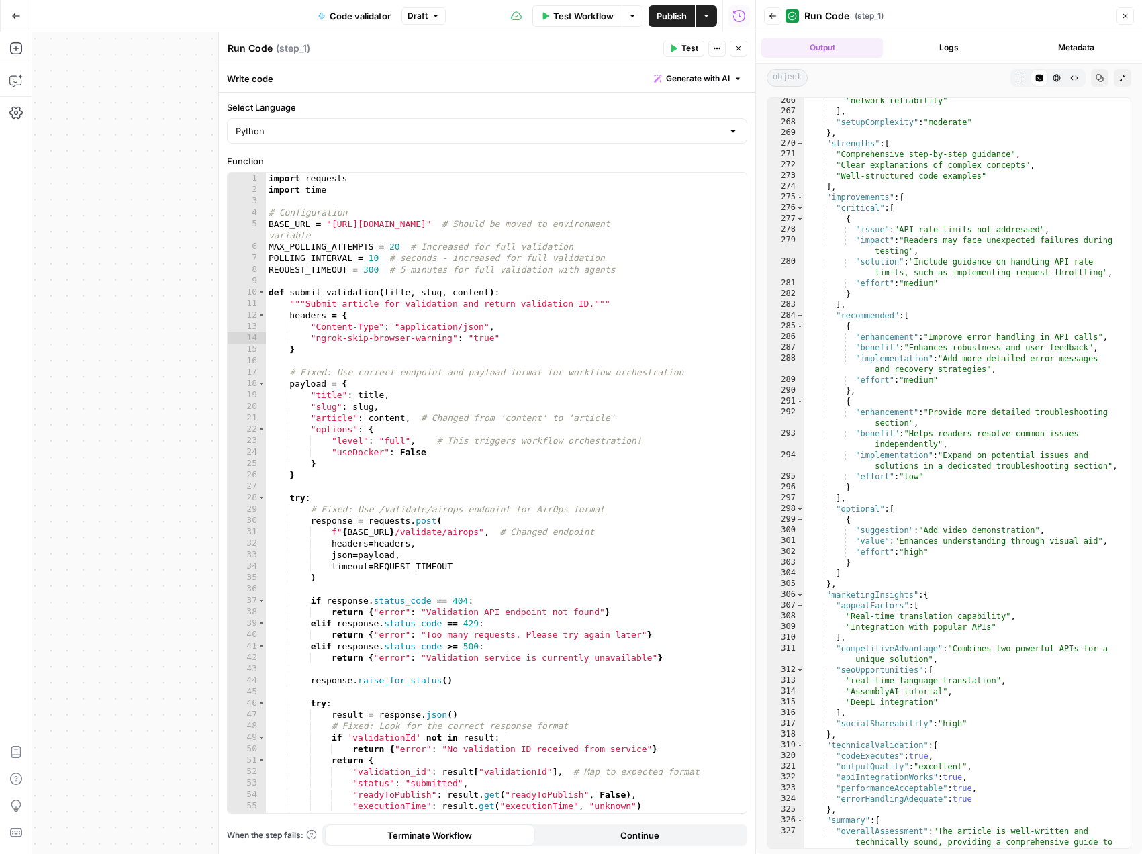
scroll to position [1, 0]
click at [575, 18] on span "Test Workflow" at bounding box center [583, 15] width 60 height 13
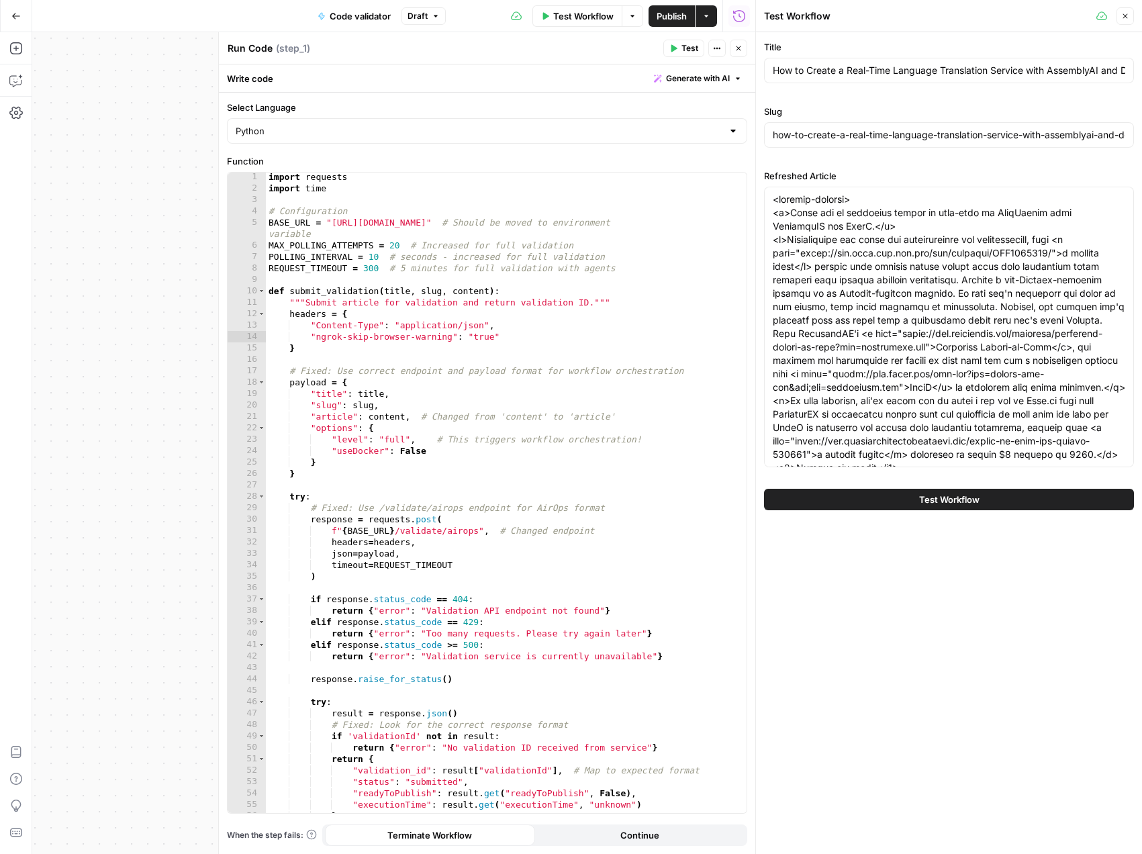
click at [867, 489] on button "Test Workflow" at bounding box center [949, 499] width 370 height 21
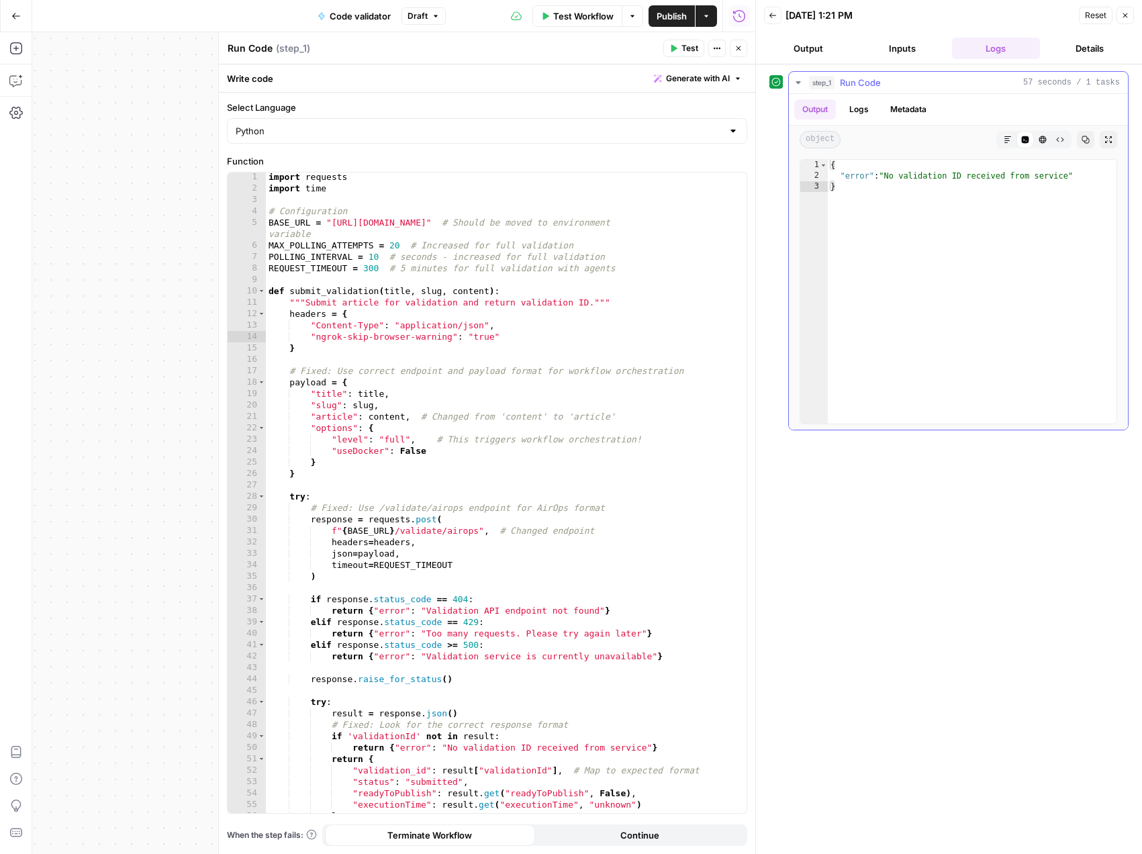
click at [861, 106] on button "Logs" at bounding box center [859, 109] width 36 height 20
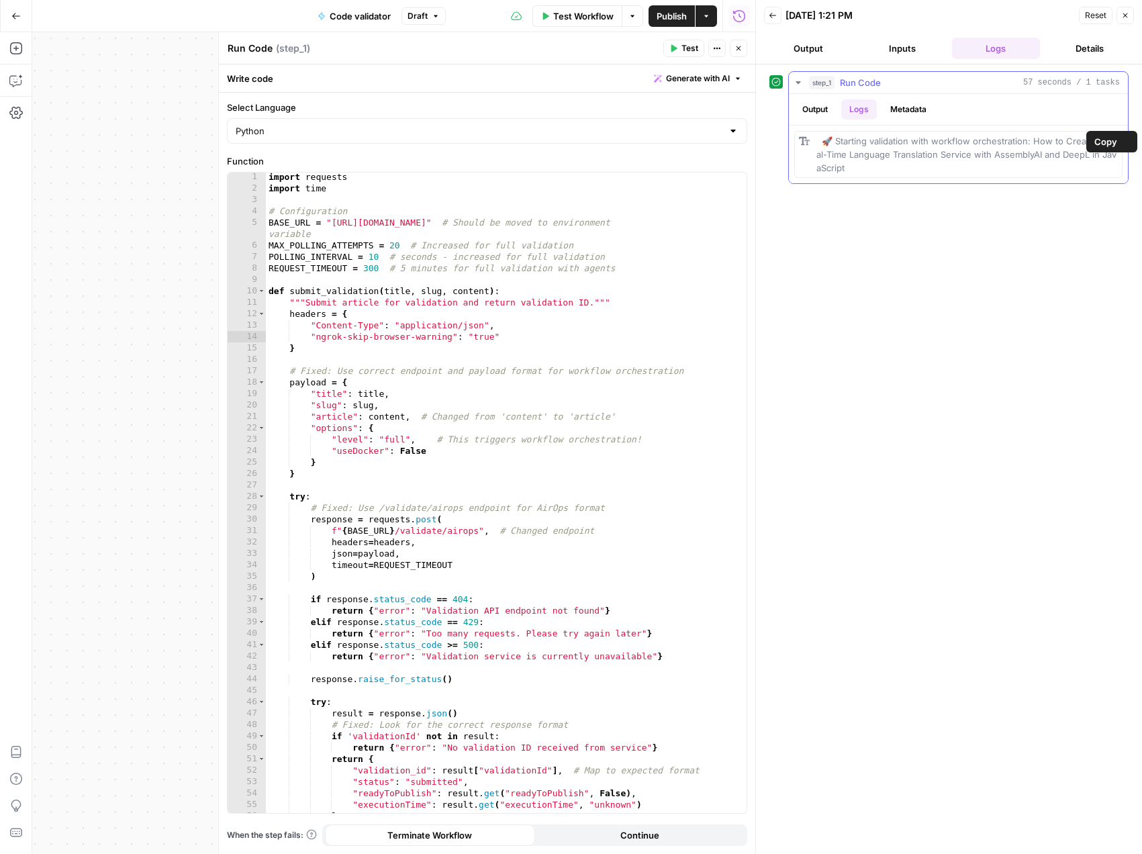
click at [894, 159] on span "🚀 Starting validation with workflow orchestration: How to Create a Real-Time La…" at bounding box center [966, 155] width 300 height 38
click at [832, 166] on span "🚀 Starting validation with workflow orchestration: How to Create a Real-Time La…" at bounding box center [966, 155] width 300 height 38
click at [904, 113] on button "Metadata" at bounding box center [908, 109] width 52 height 20
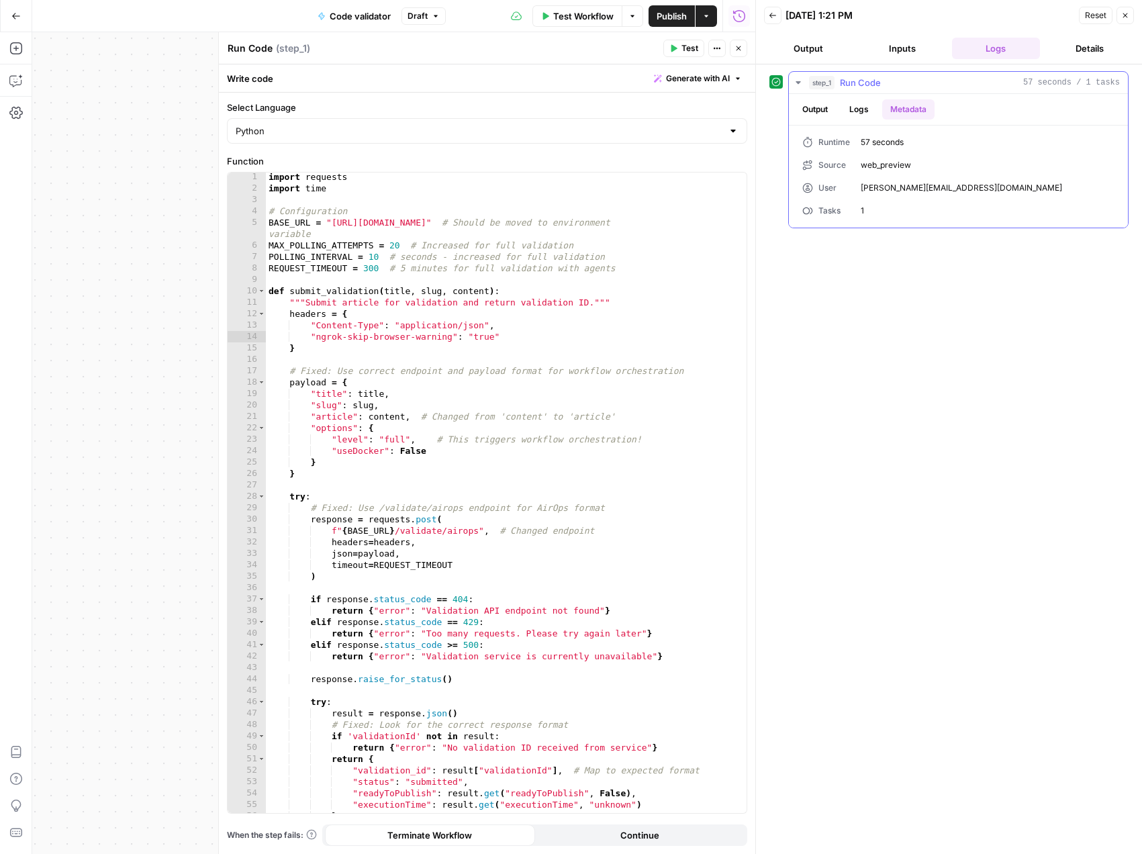
click at [863, 109] on button "Logs" at bounding box center [859, 109] width 36 height 20
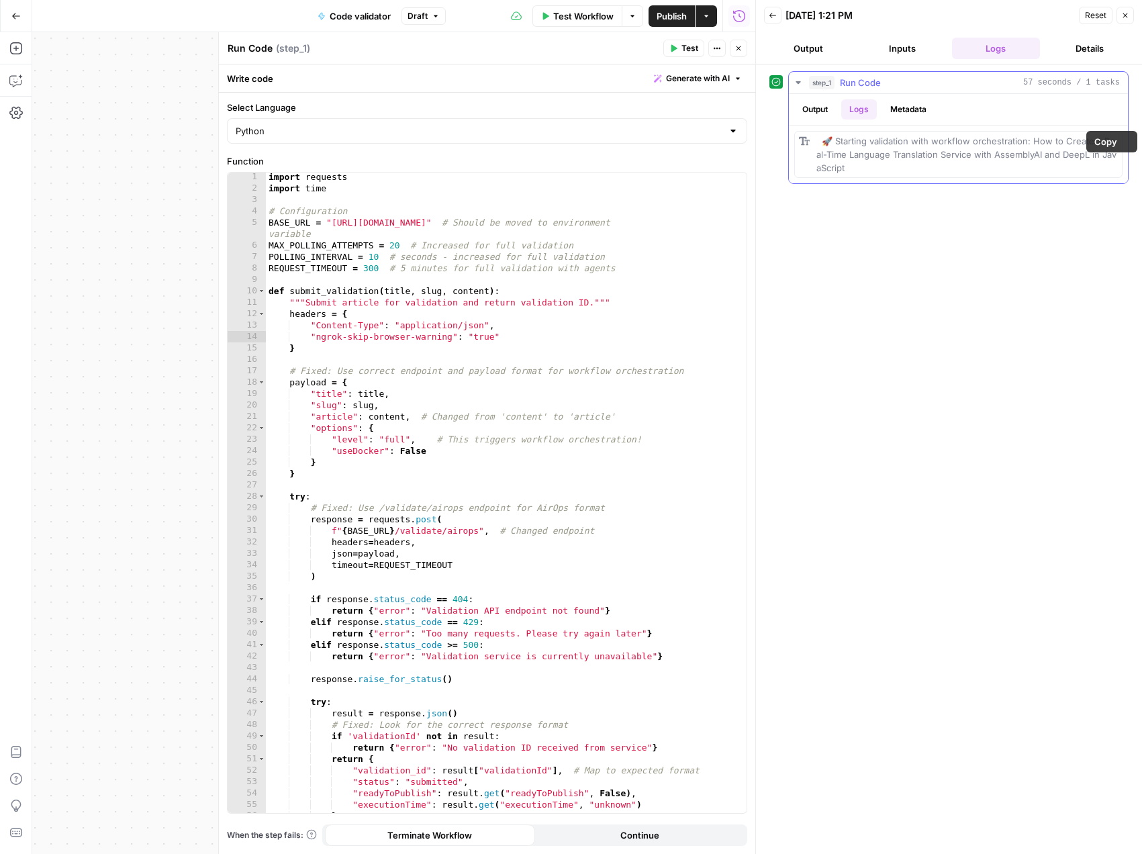
click at [881, 152] on span "🚀 Starting validation with workflow orchestration: How to Create a Real-Time La…" at bounding box center [966, 155] width 300 height 38
click at [806, 109] on button "Output" at bounding box center [815, 109] width 42 height 20
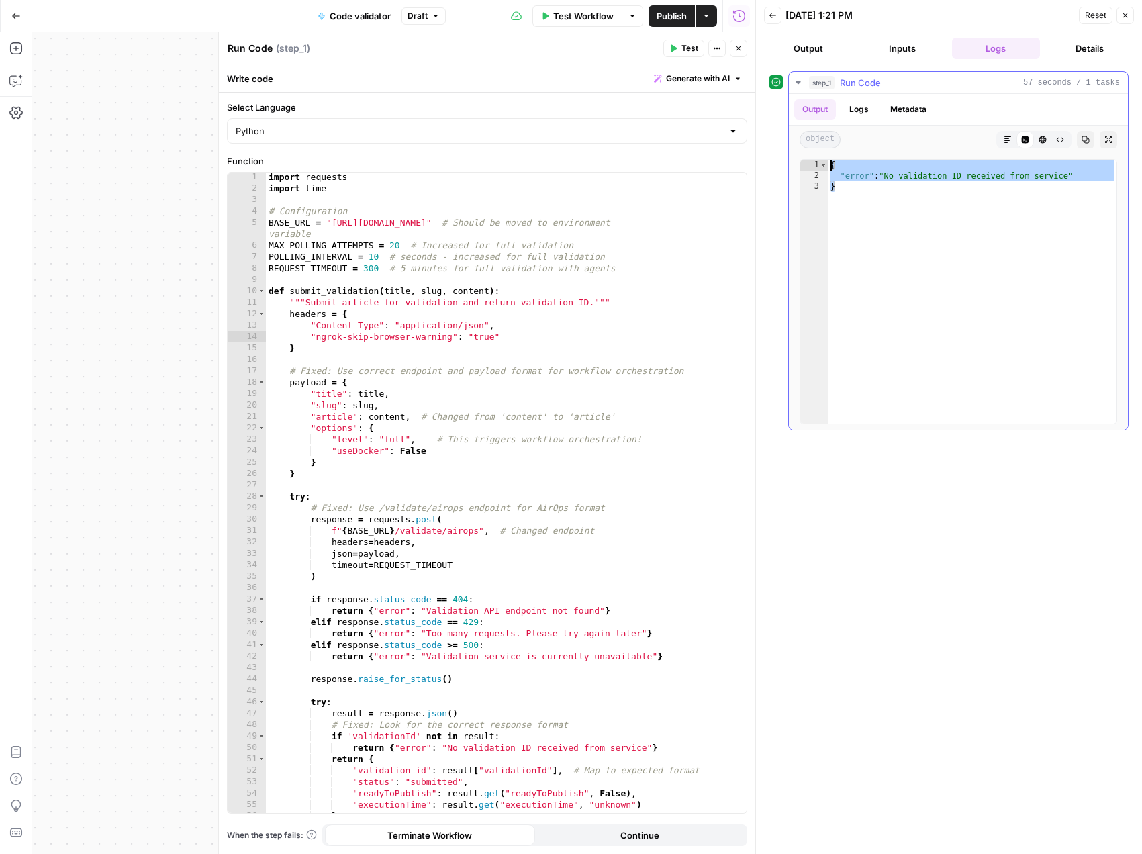
drag, startPoint x: 864, startPoint y: 199, endPoint x: 821, endPoint y: 158, distance: 59.4
click at [821, 159] on div "* 1 2 3 { "error" : "No validation ID received from service" } XXXXXXXXXXXXXXXX…" at bounding box center [959, 291] width 318 height 265
type textarea "**********"
click at [584, 19] on span "Test Workflow" at bounding box center [583, 15] width 60 height 13
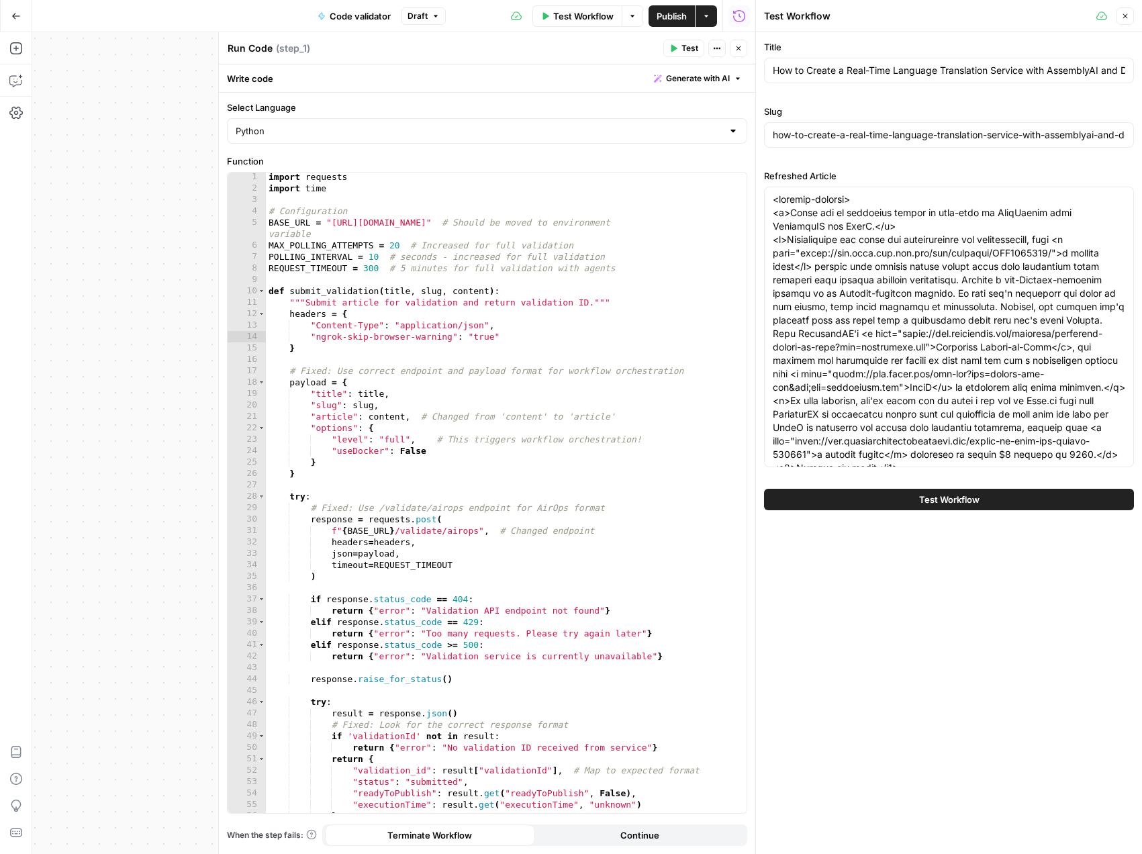
click at [869, 491] on button "Test Workflow" at bounding box center [949, 499] width 370 height 21
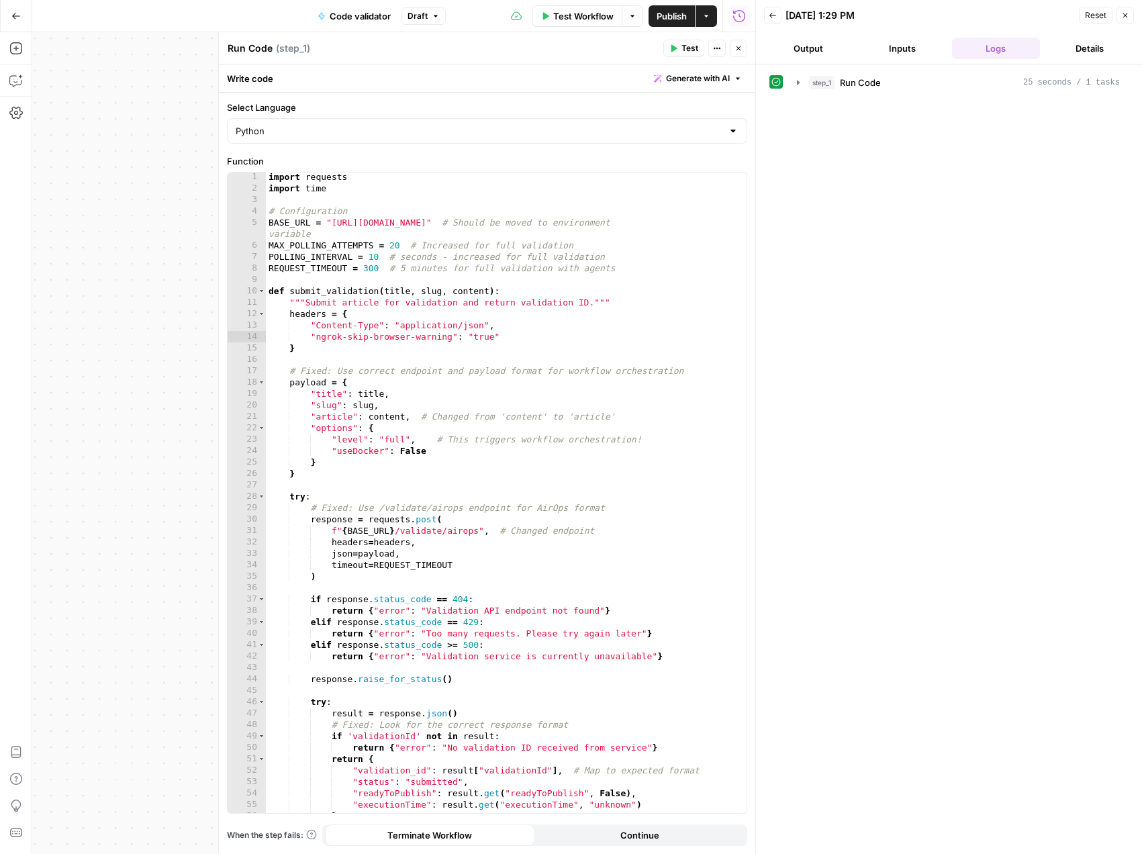
click at [798, 52] on button "Output" at bounding box center [808, 48] width 89 height 21
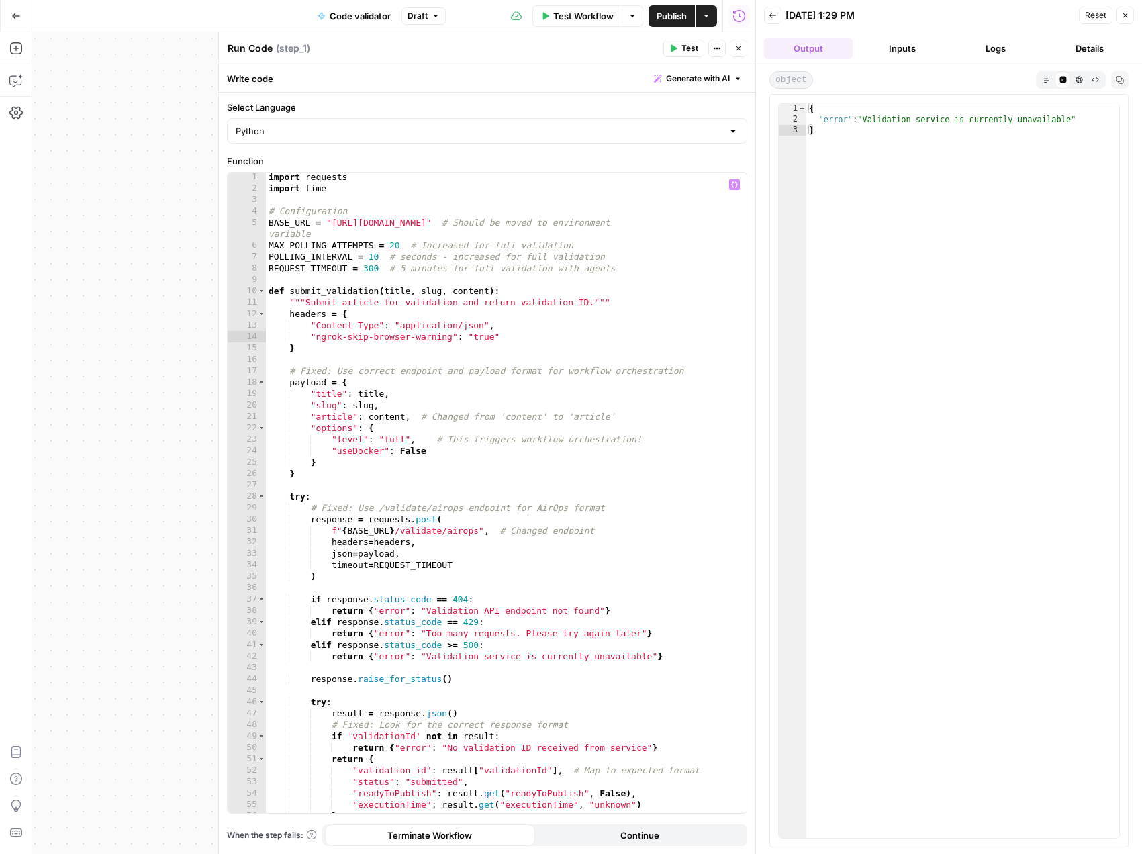
type textarea "**********"
click at [585, 365] on div "import requests import time # Configuration BASE_URL = "https://7cd5f2ef314d.ng…" at bounding box center [501, 502] width 471 height 663
click at [583, 18] on span "Test Workflow" at bounding box center [583, 15] width 60 height 13
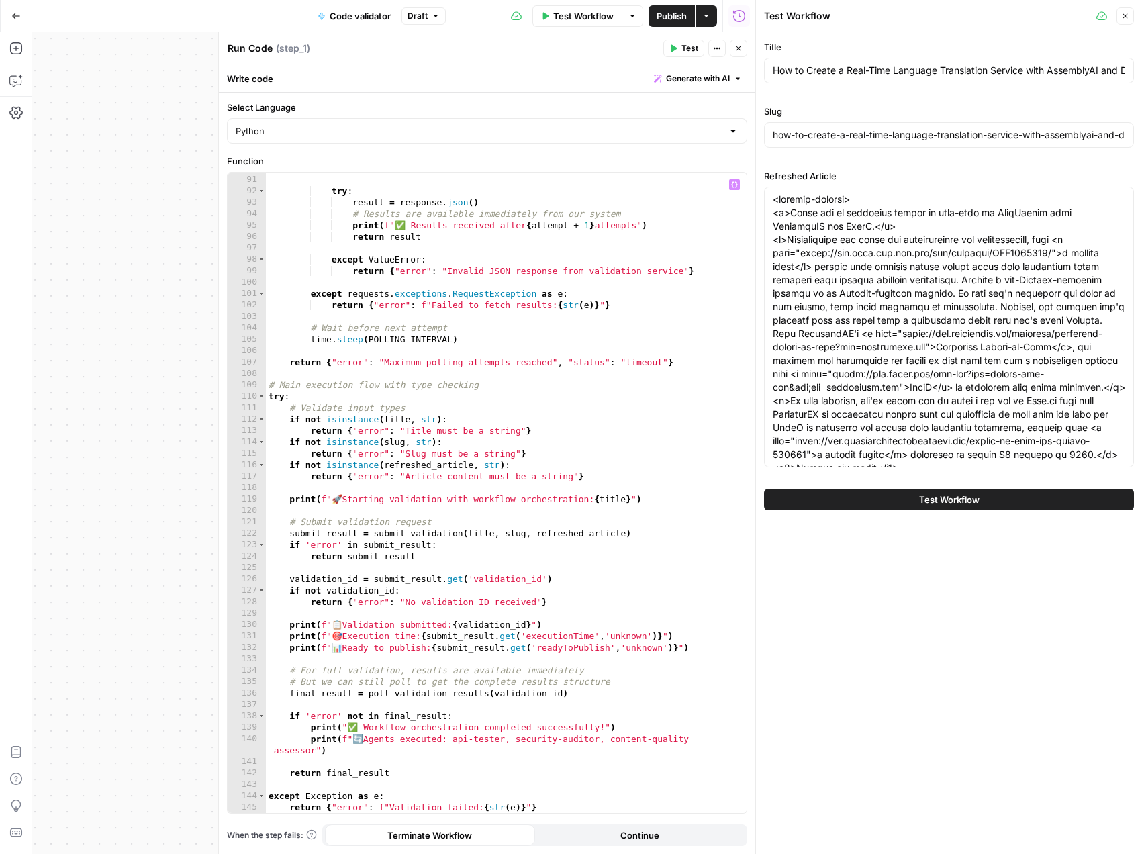
scroll to position [1037, 0]
click at [850, 495] on button "Test Workflow" at bounding box center [949, 499] width 370 height 21
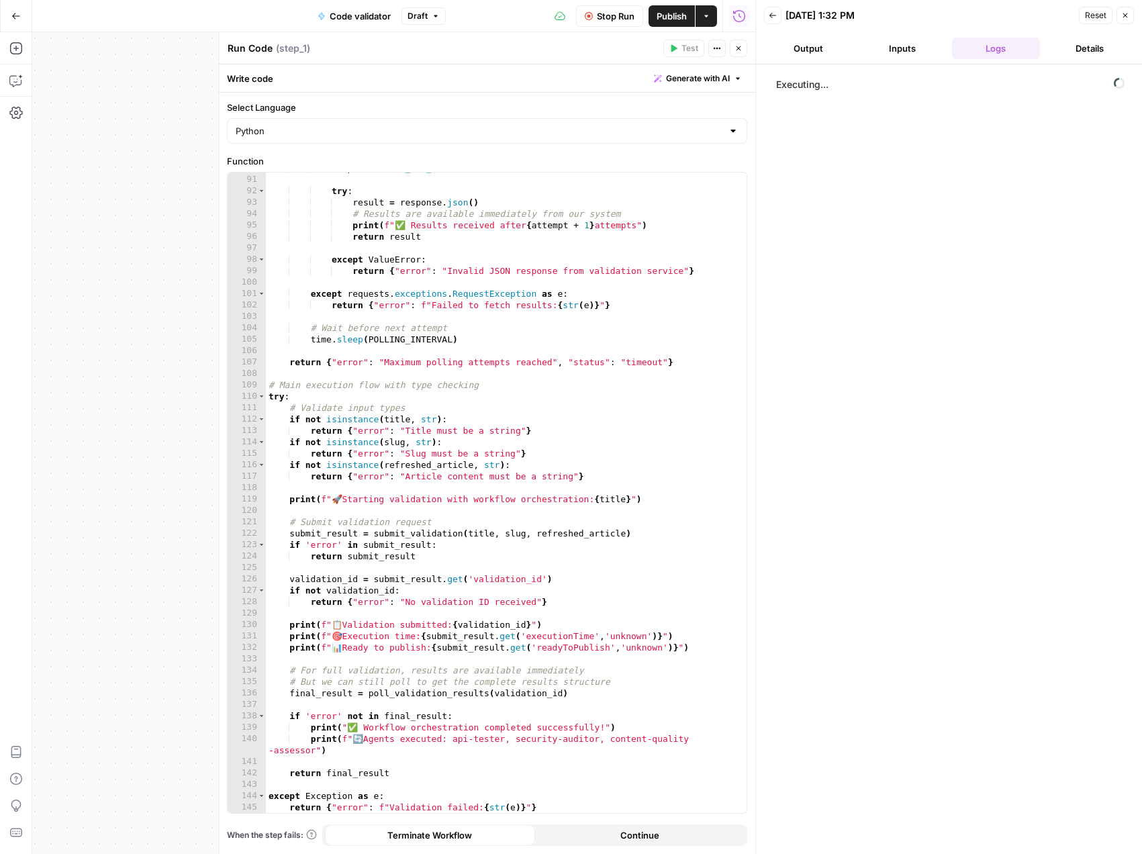
click at [800, 46] on button "Output" at bounding box center [808, 48] width 89 height 21
click at [981, 48] on button "Logs" at bounding box center [996, 48] width 89 height 21
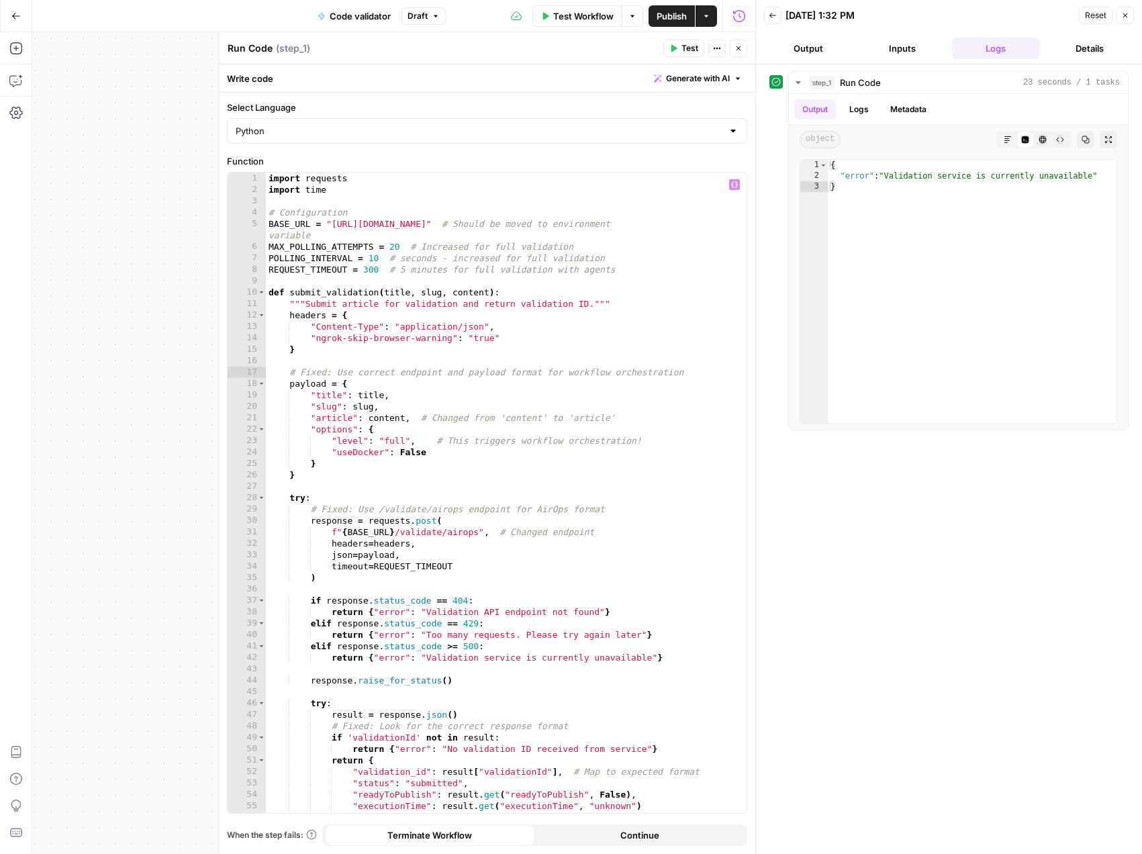
scroll to position [1, 0]
click at [153, 335] on div "Workflow Set Inputs Inputs Run Code · Python Run Code Step 1 Output Expand Outp…" at bounding box center [393, 443] width 723 height 822
click at [742, 48] on span "Close" at bounding box center [742, 48] width 1 height 1
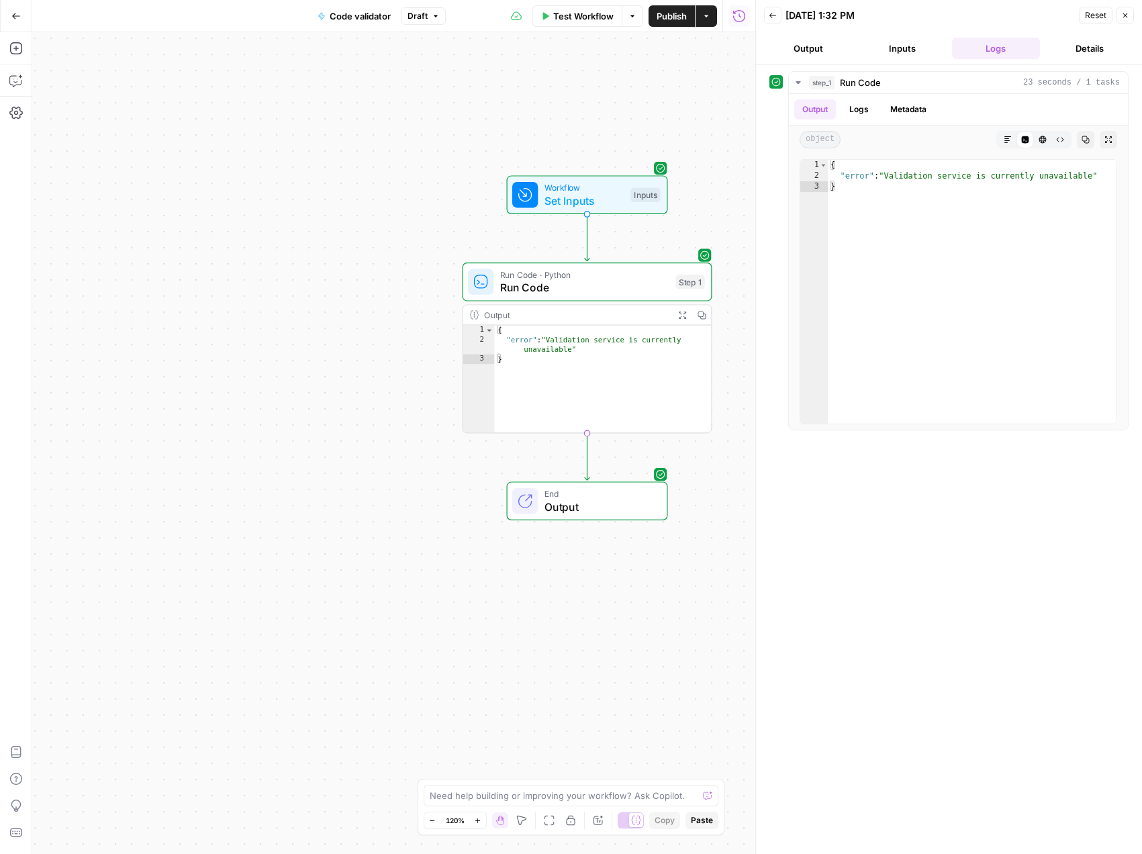
click at [569, 210] on div "Workflow Set Inputs Inputs Test Step" at bounding box center [587, 194] width 161 height 39
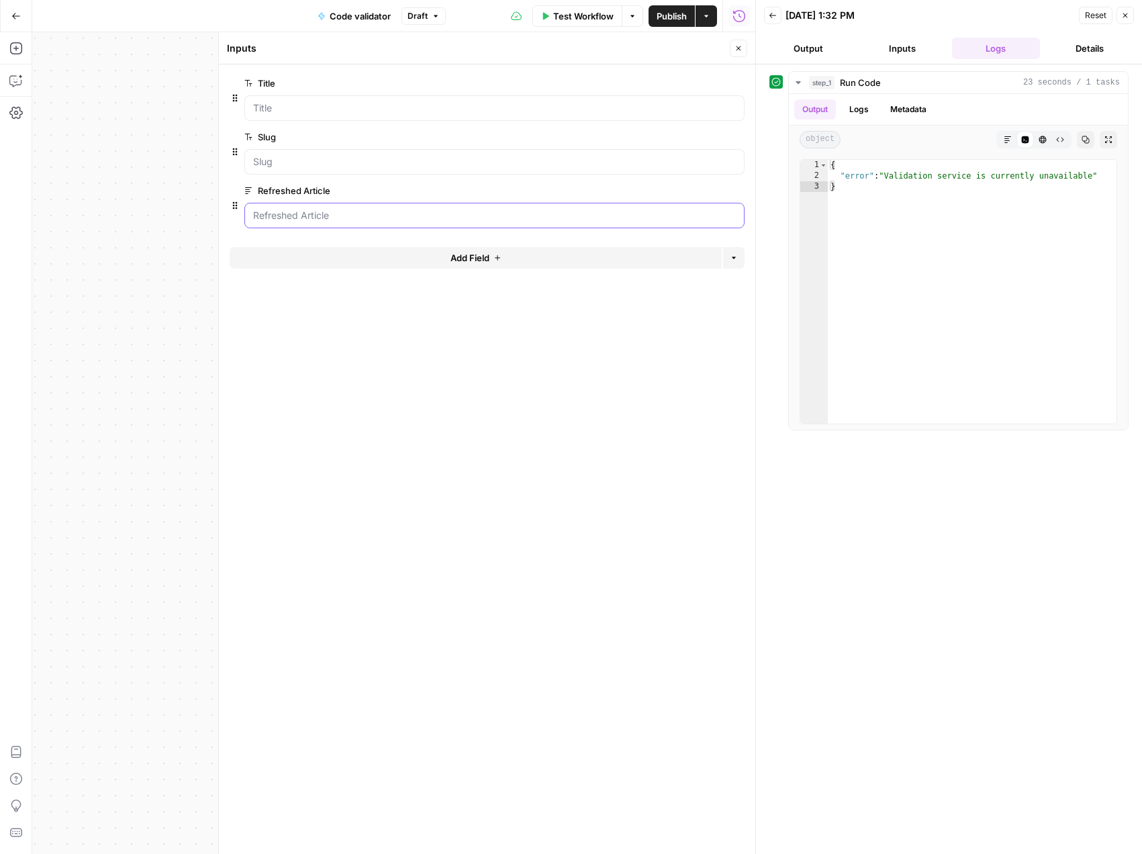
click at [547, 213] on Article "Refreshed Article" at bounding box center [494, 215] width 483 height 13
click at [695, 191] on span "edit field" at bounding box center [694, 190] width 30 height 11
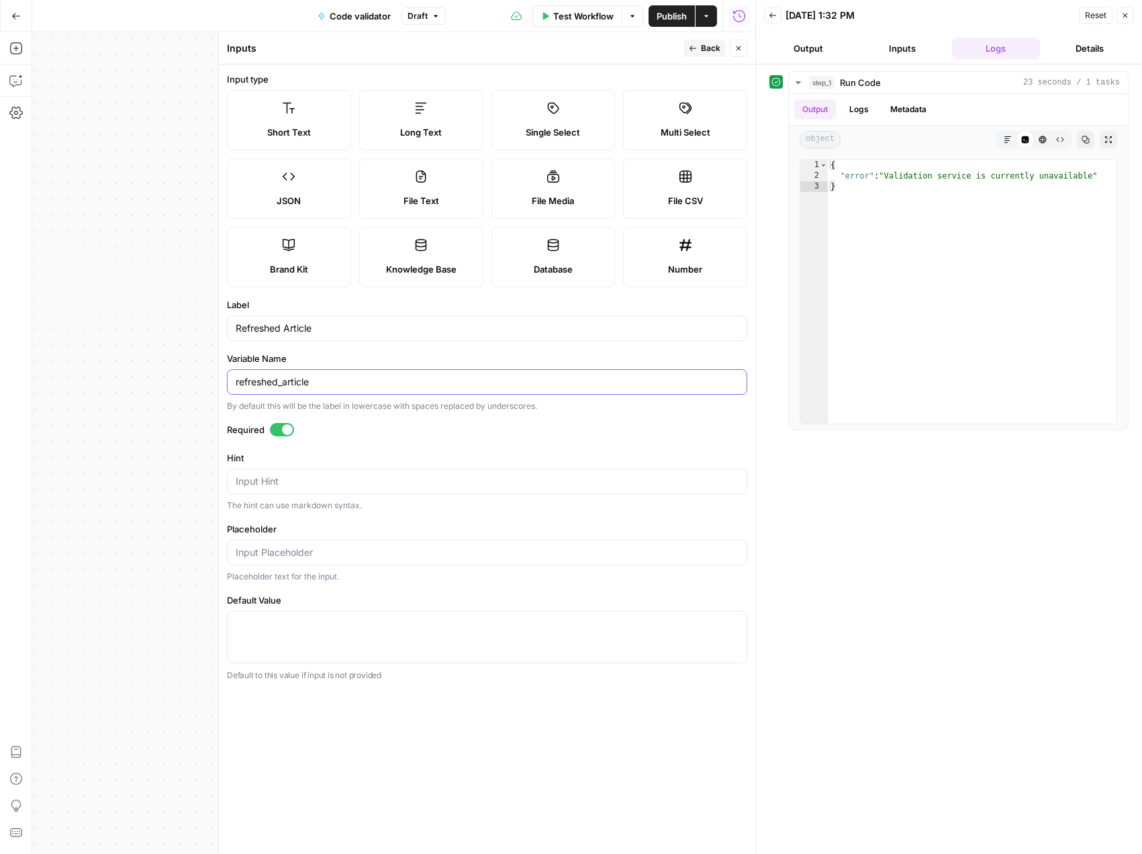
click at [313, 379] on input "refreshed_article" at bounding box center [487, 381] width 503 height 13
click at [156, 105] on div "Workflow Set Inputs Inputs Run Code · Python Run Code Step 1 Output Expand Outp…" at bounding box center [393, 443] width 723 height 822
click at [738, 50] on icon "button" at bounding box center [738, 48] width 8 height 8
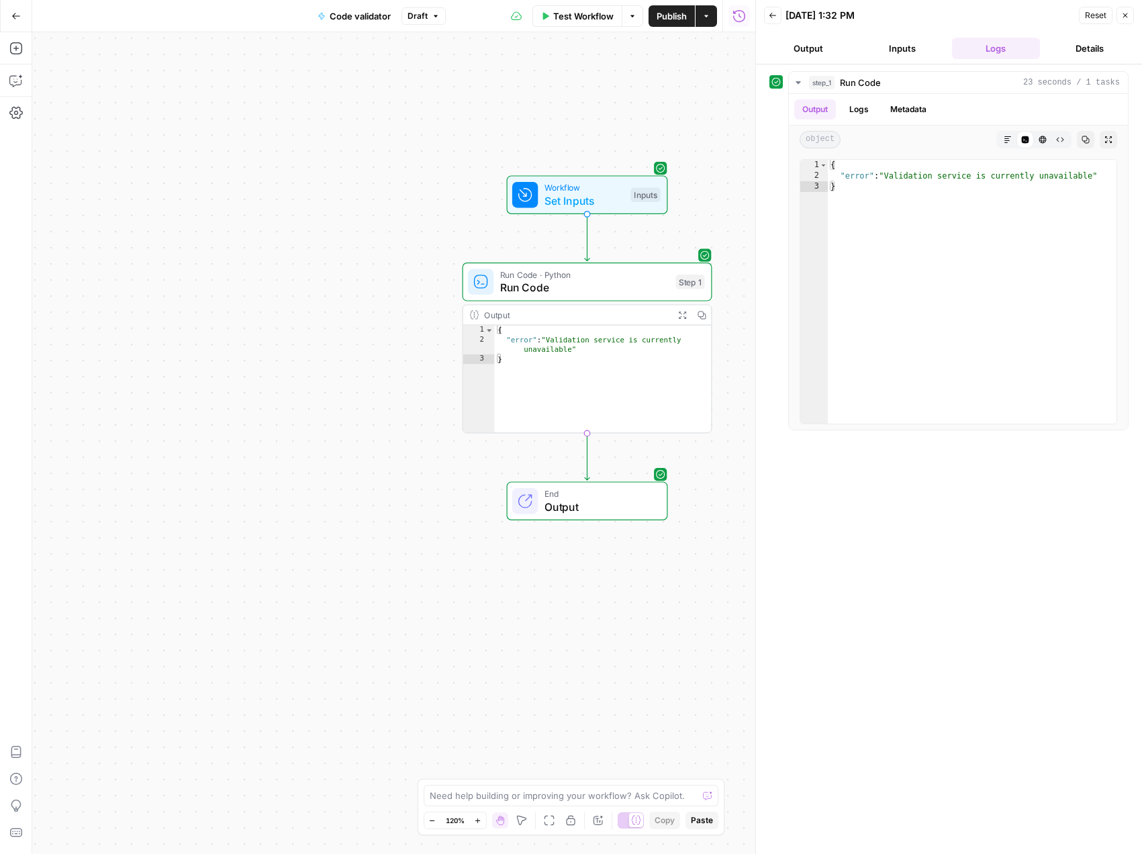
click at [576, 296] on div "Run Code · Python Run Code Step 1 Copy step Delete step Add Note Test" at bounding box center [588, 281] width 250 height 39
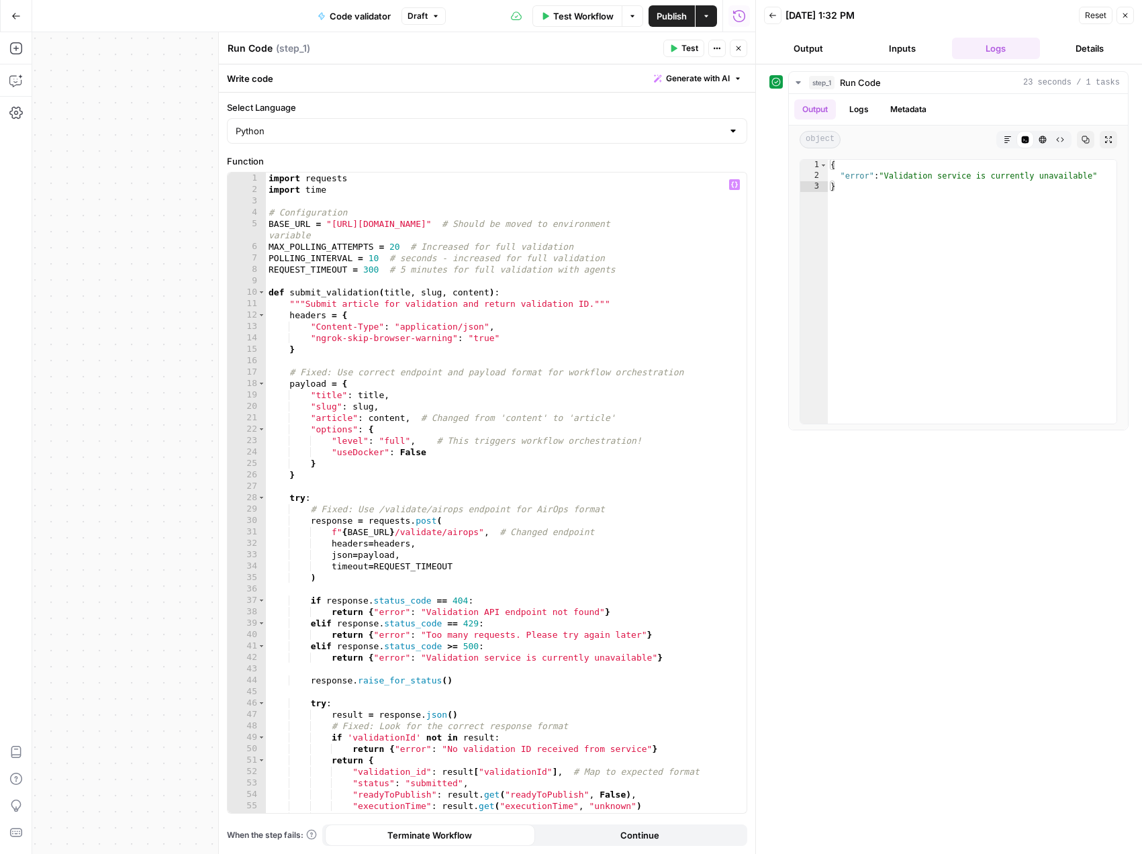
type textarea "*"
click at [495, 352] on div "import requests import time # Configuration BASE_URL = "https://7cd5f2ef314d.ng…" at bounding box center [501, 504] width 471 height 663
click at [18, 85] on icon "button" at bounding box center [15, 80] width 13 height 13
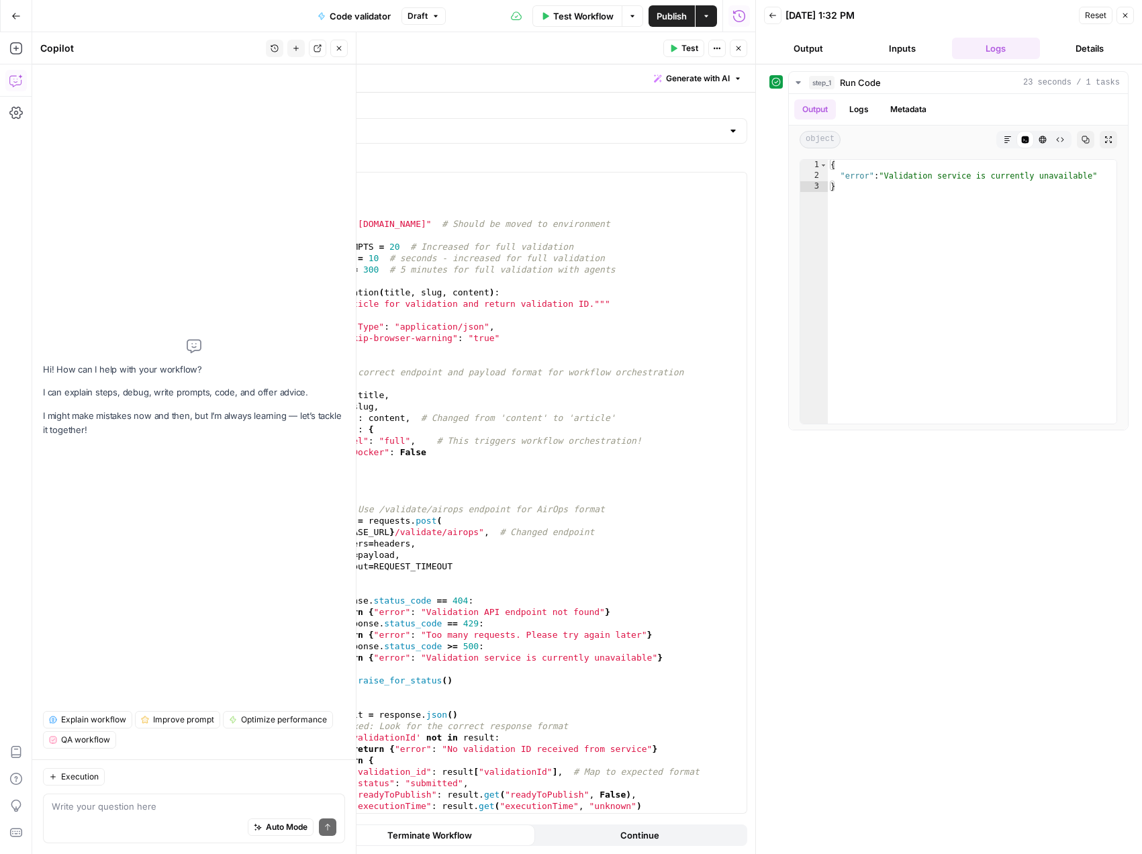
click at [167, 804] on textarea at bounding box center [194, 806] width 285 height 13
type textarea "it the pyton code accounting for sending refreshed_article?"
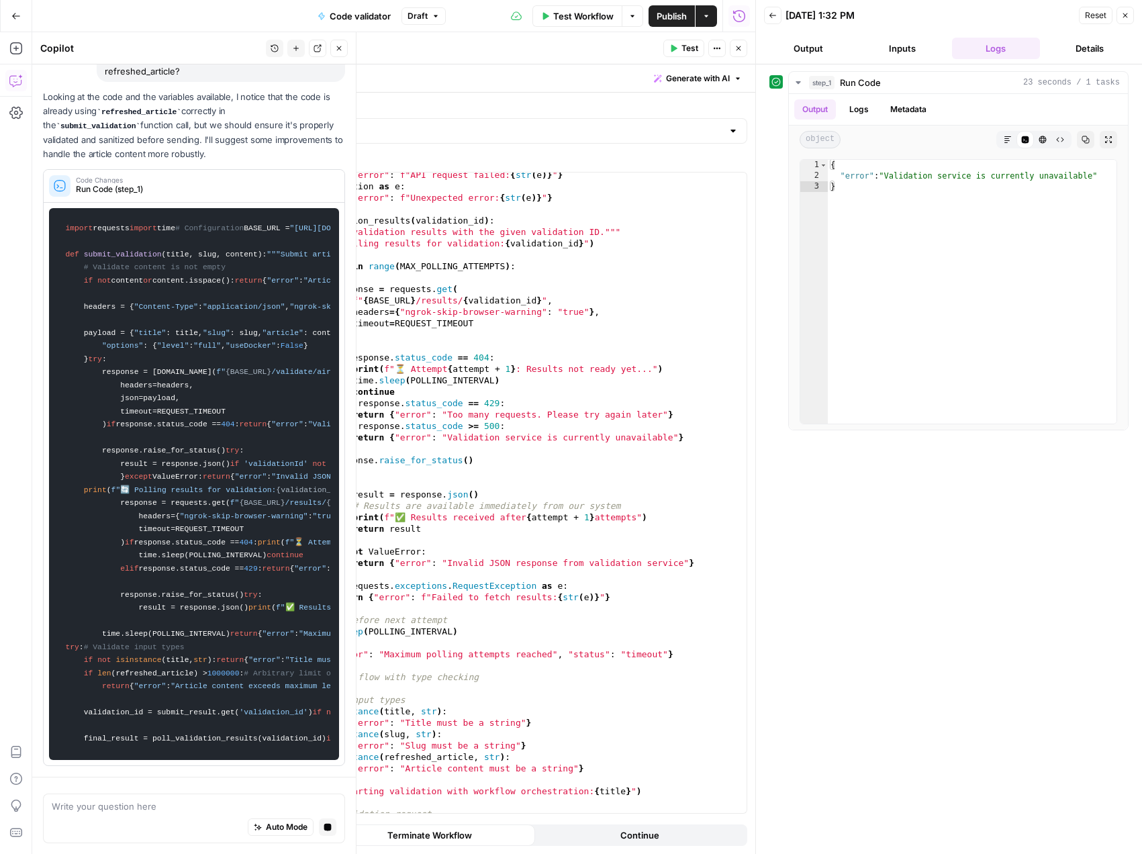
scroll to position [0, 0]
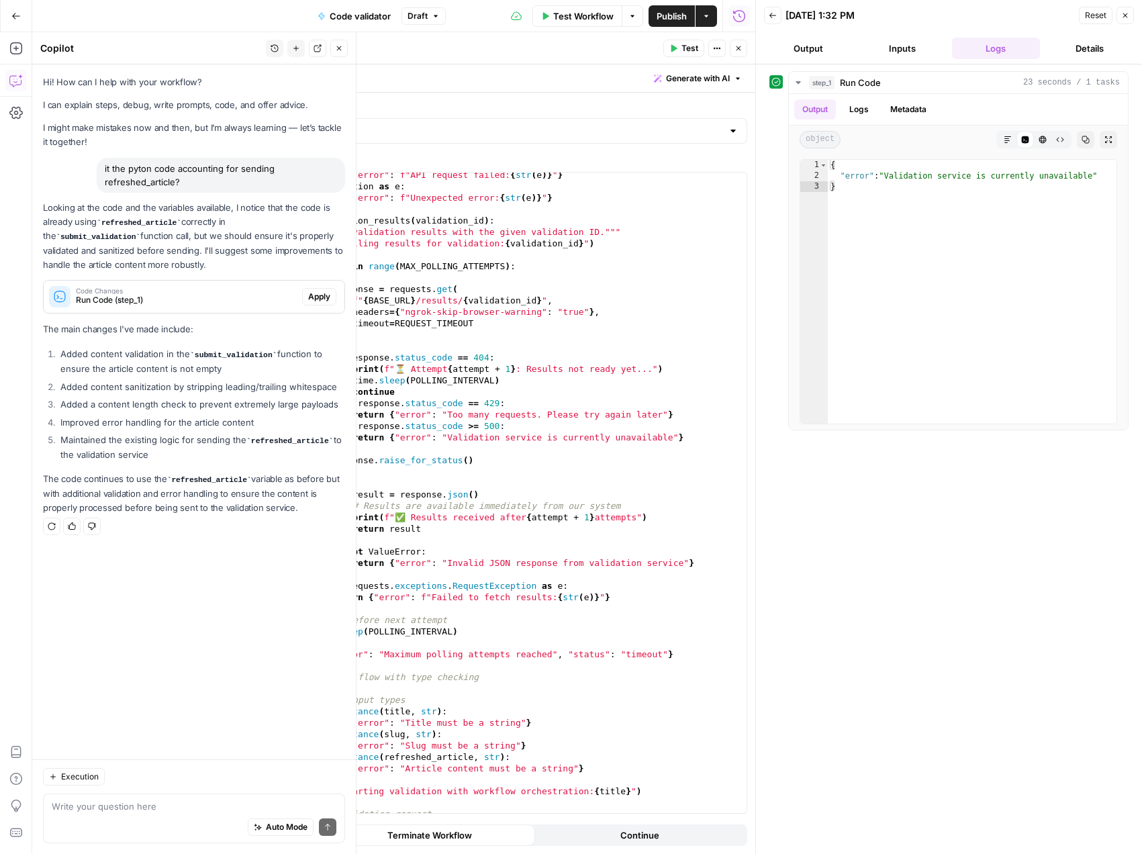
click at [321, 299] on span "Apply" at bounding box center [319, 297] width 22 height 12
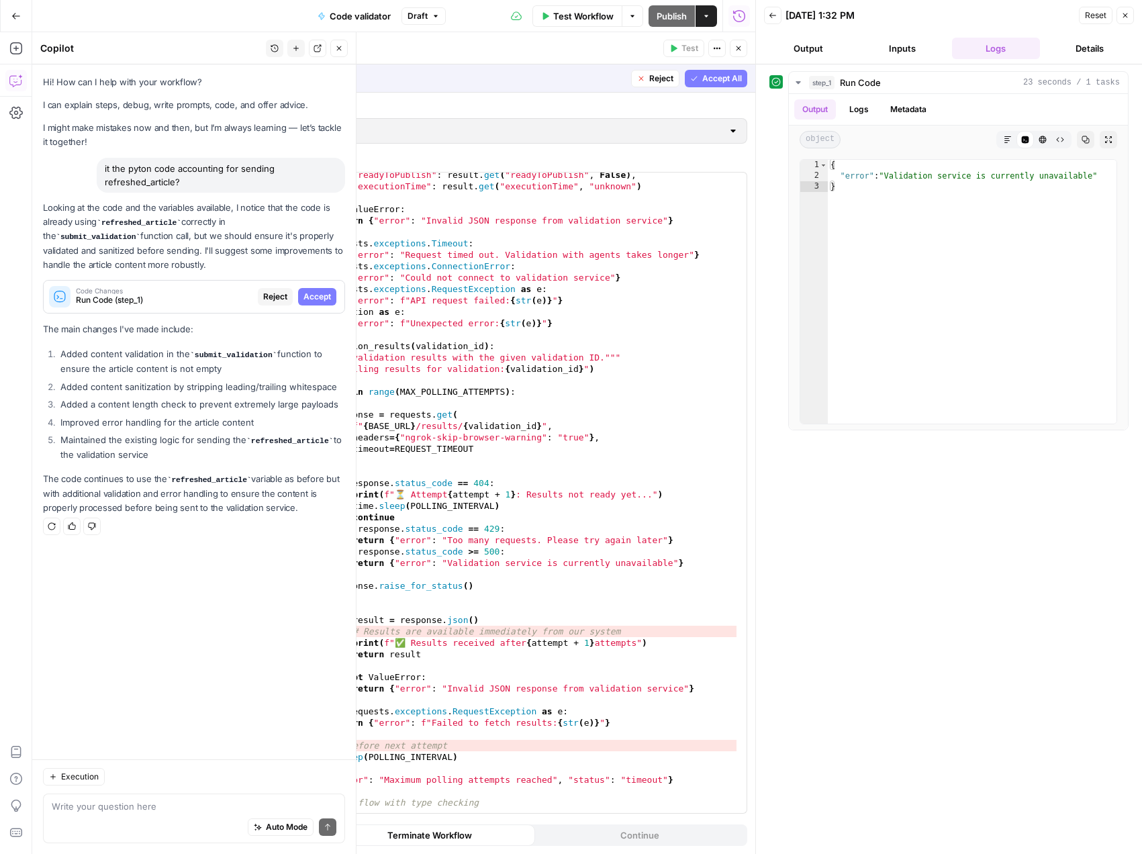
click at [321, 297] on span "Accept" at bounding box center [317, 297] width 28 height 12
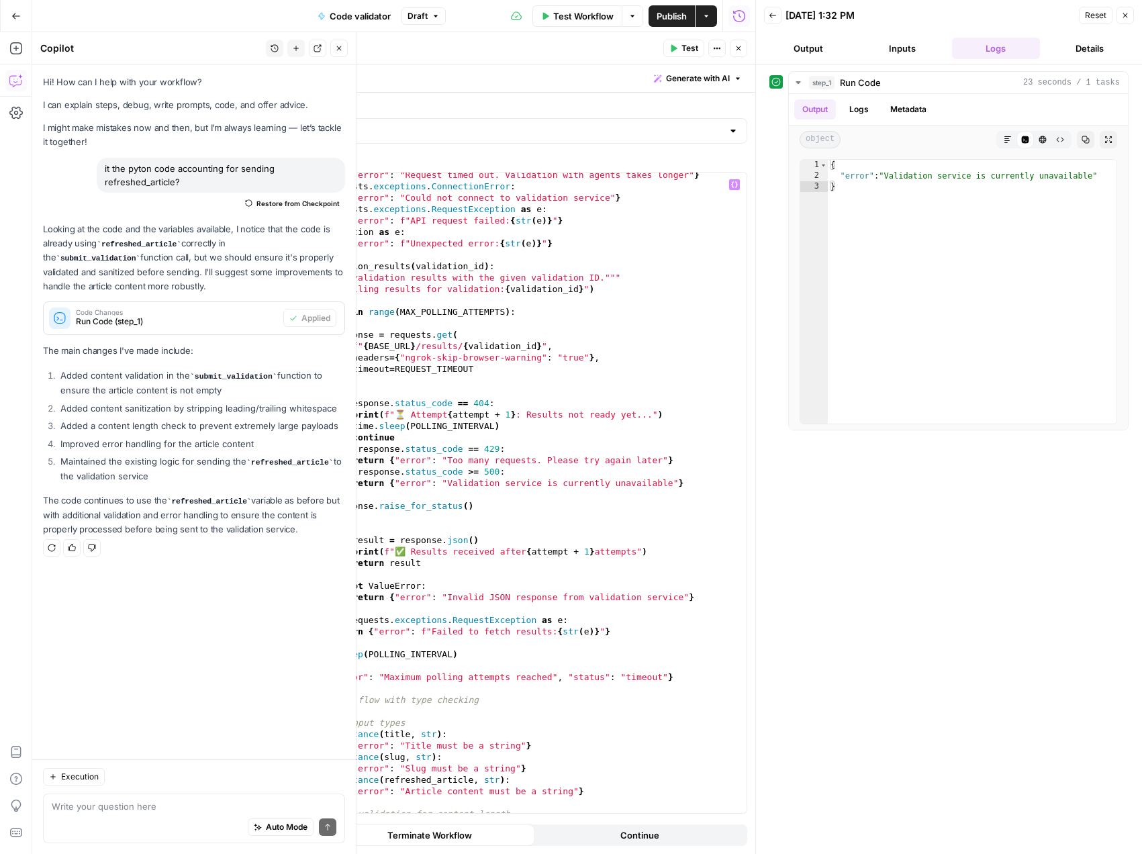
type textarea "**********"
click at [540, 367] on div "return { "error" : "Request timed out. Validation with agents takes longer" } e…" at bounding box center [501, 500] width 471 height 663
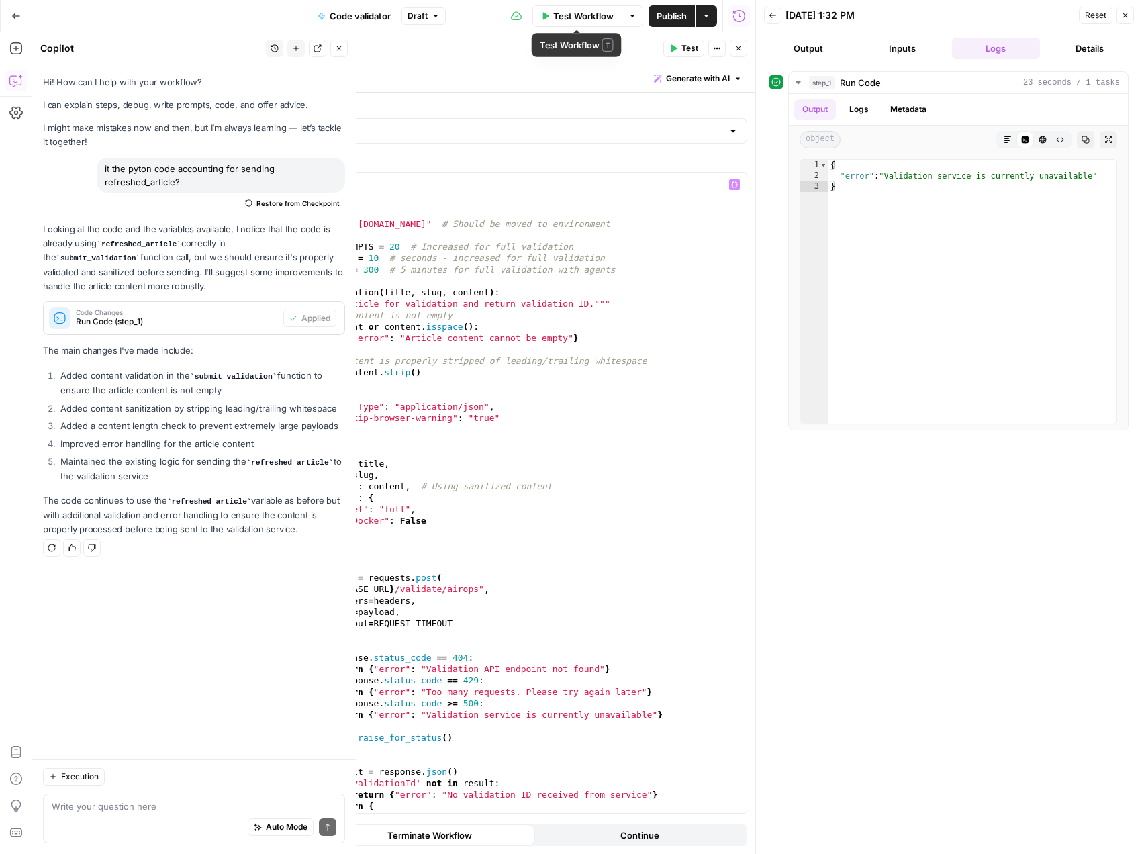
click at [567, 19] on span "Test Workflow" at bounding box center [583, 15] width 60 height 13
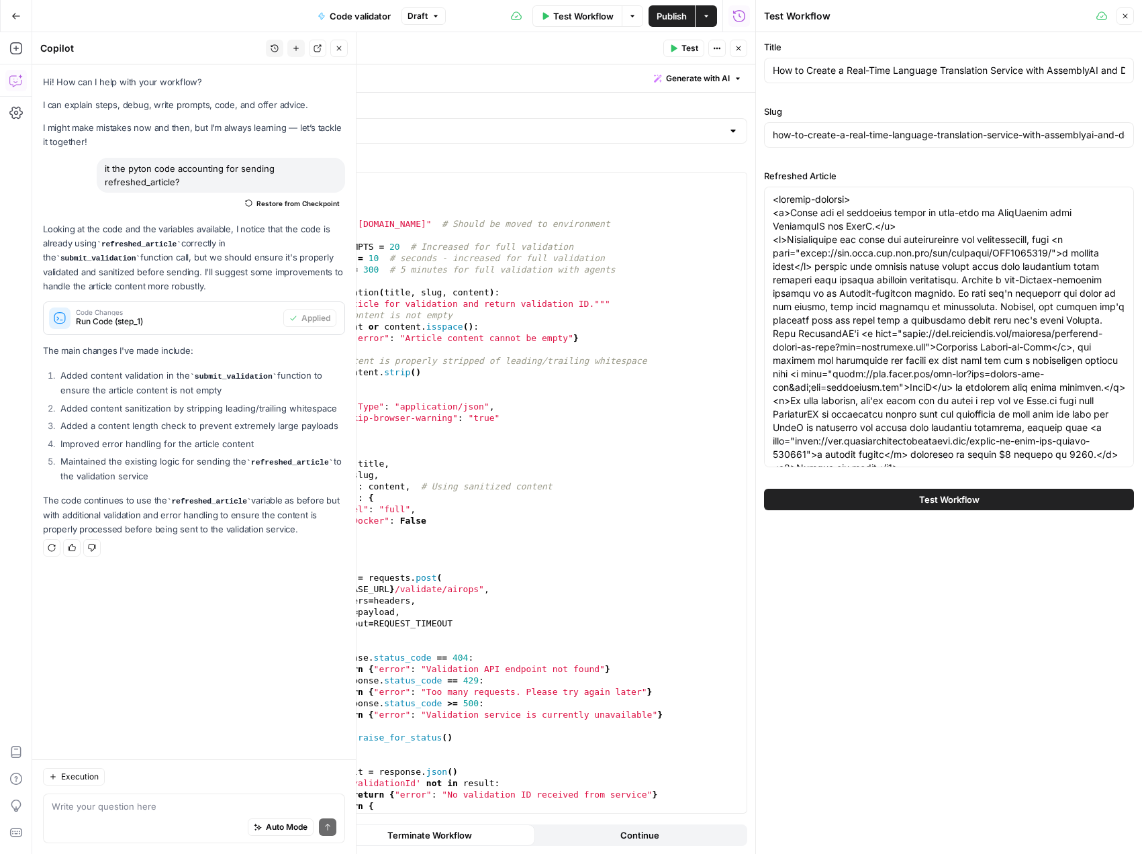
click at [937, 504] on span "Test Workflow" at bounding box center [949, 499] width 60 height 13
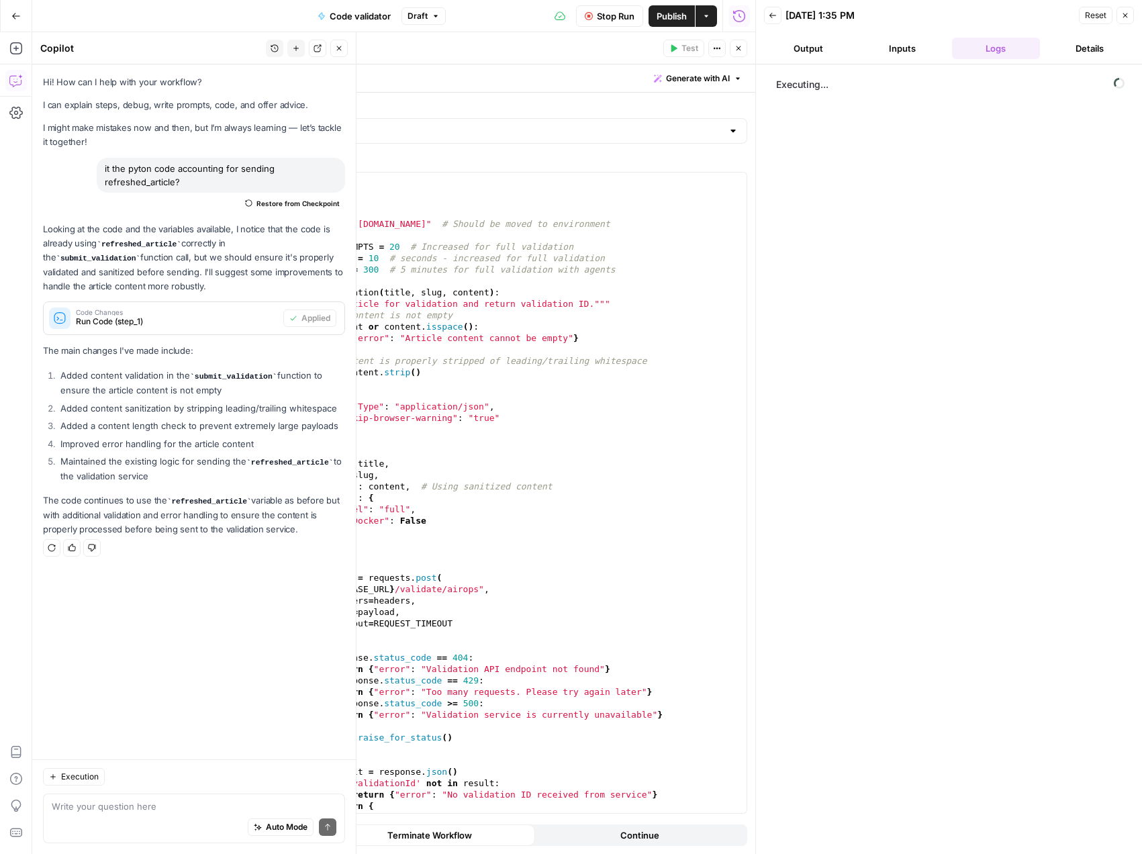
click at [809, 49] on button "Output" at bounding box center [808, 48] width 89 height 21
click at [1004, 46] on button "Logs" at bounding box center [996, 48] width 89 height 21
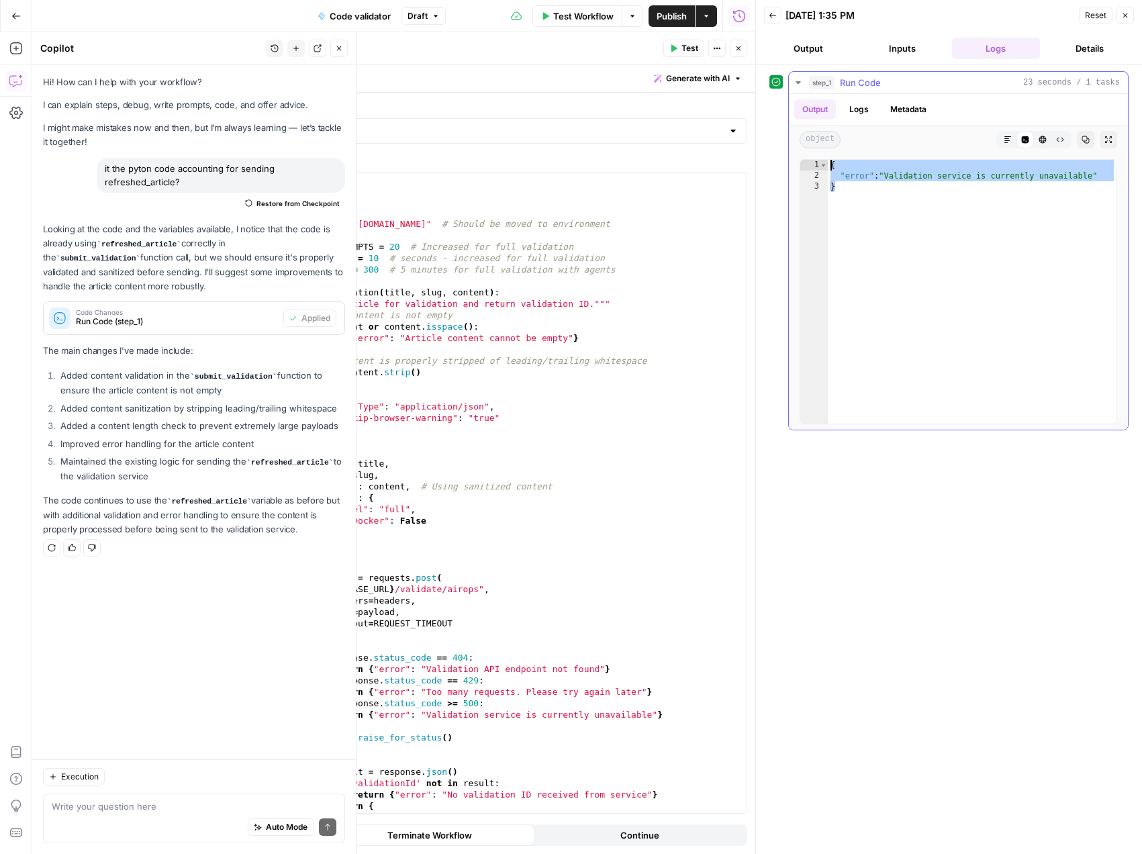
drag, startPoint x: 853, startPoint y: 187, endPoint x: 822, endPoint y: 158, distance: 42.3
click at [822, 158] on div "* 1 2 3 { "error" : "Validation service is currently unavailable" } XXXXXXXXXXX…" at bounding box center [958, 292] width 339 height 276
type textarea "**********"
click at [819, 50] on button "Output" at bounding box center [808, 48] width 89 height 21
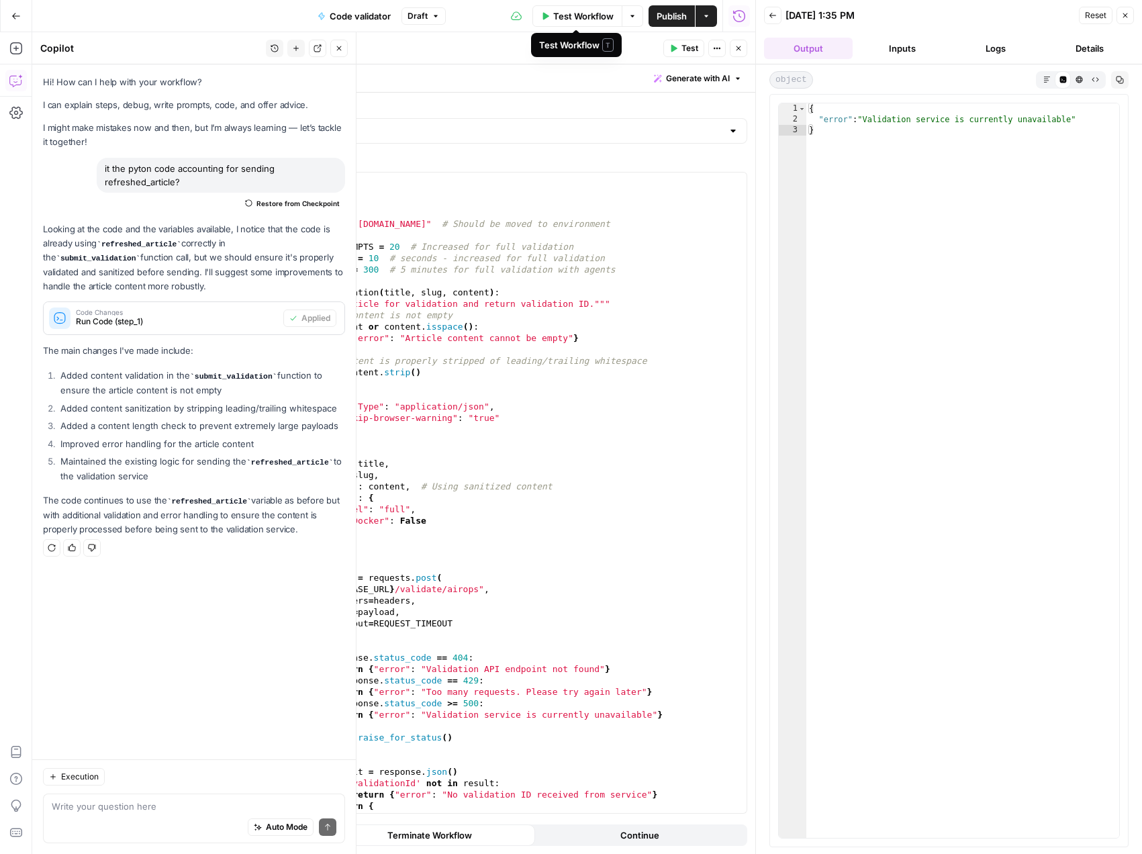
click at [604, 19] on span "Test Workflow" at bounding box center [583, 15] width 60 height 13
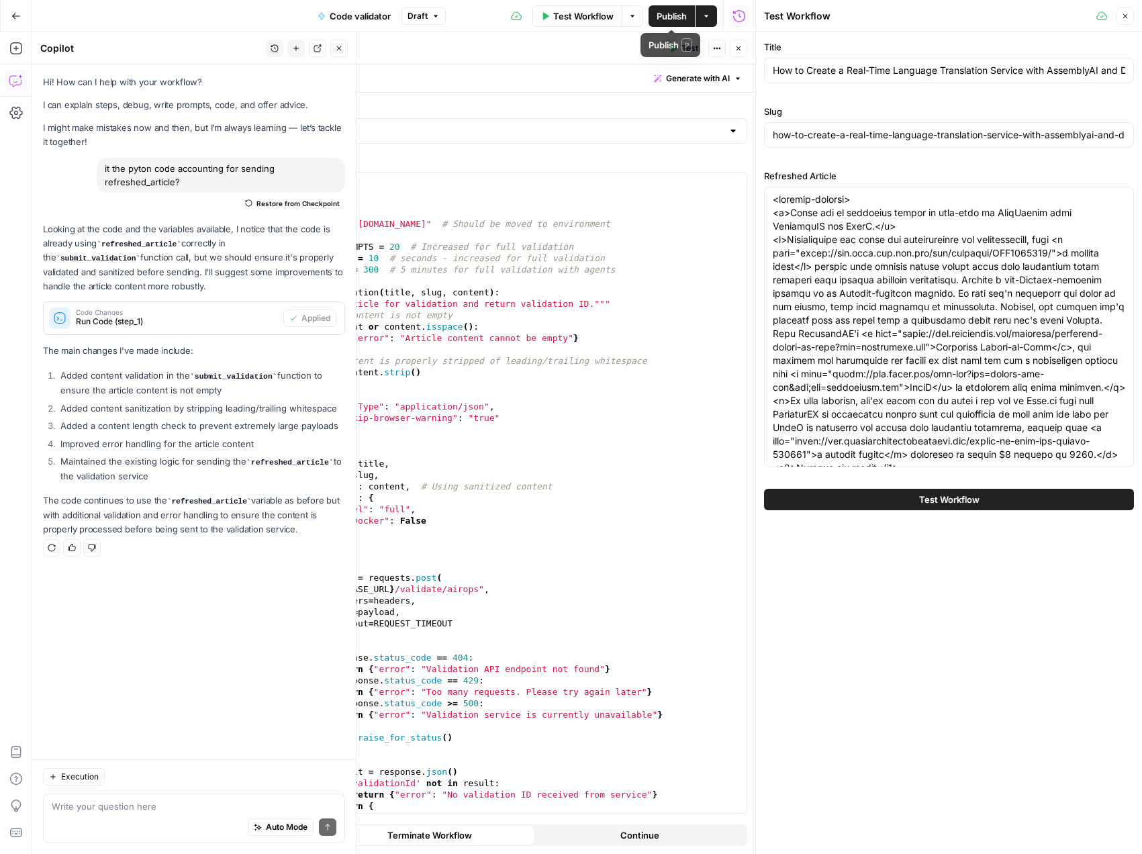
click at [589, 17] on span "Test Workflow" at bounding box center [583, 15] width 60 height 13
click at [573, 15] on span "Test Workflow" at bounding box center [583, 15] width 60 height 13
click at [888, 506] on button "Test Workflow" at bounding box center [949, 499] width 370 height 21
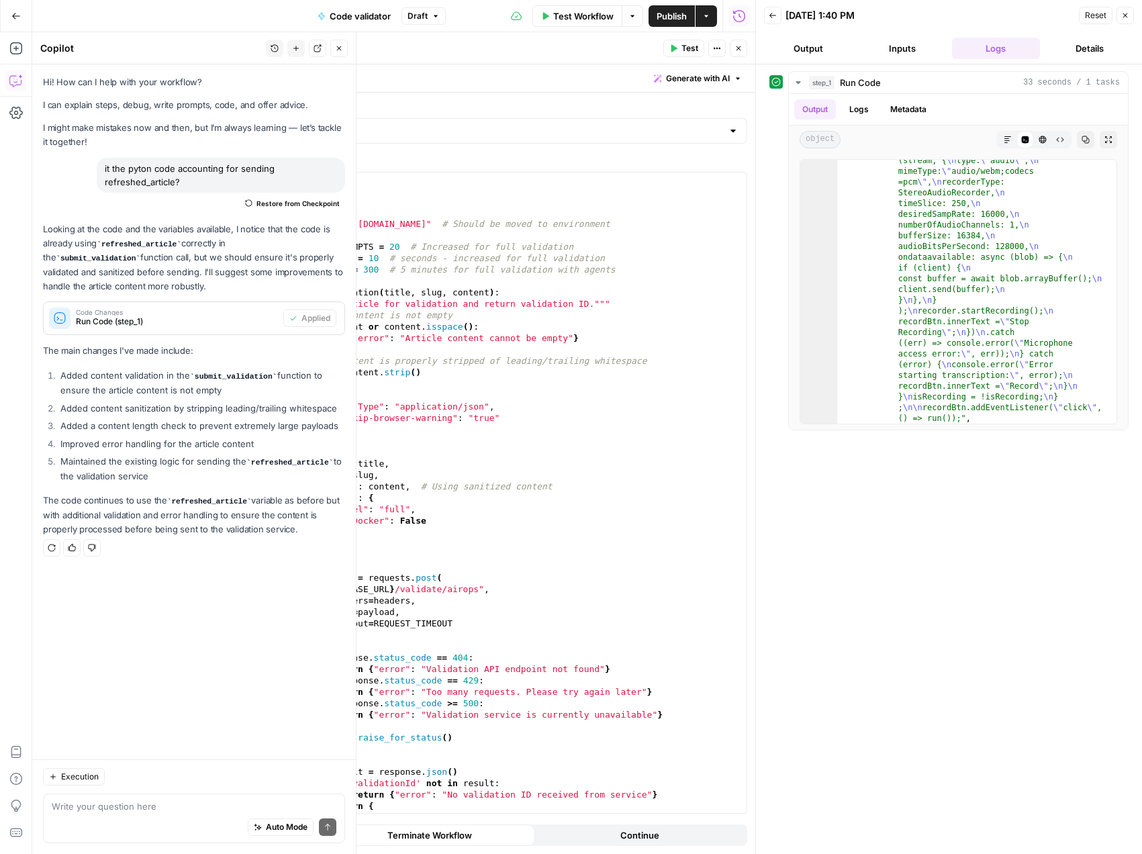
scroll to position [12604, 0]
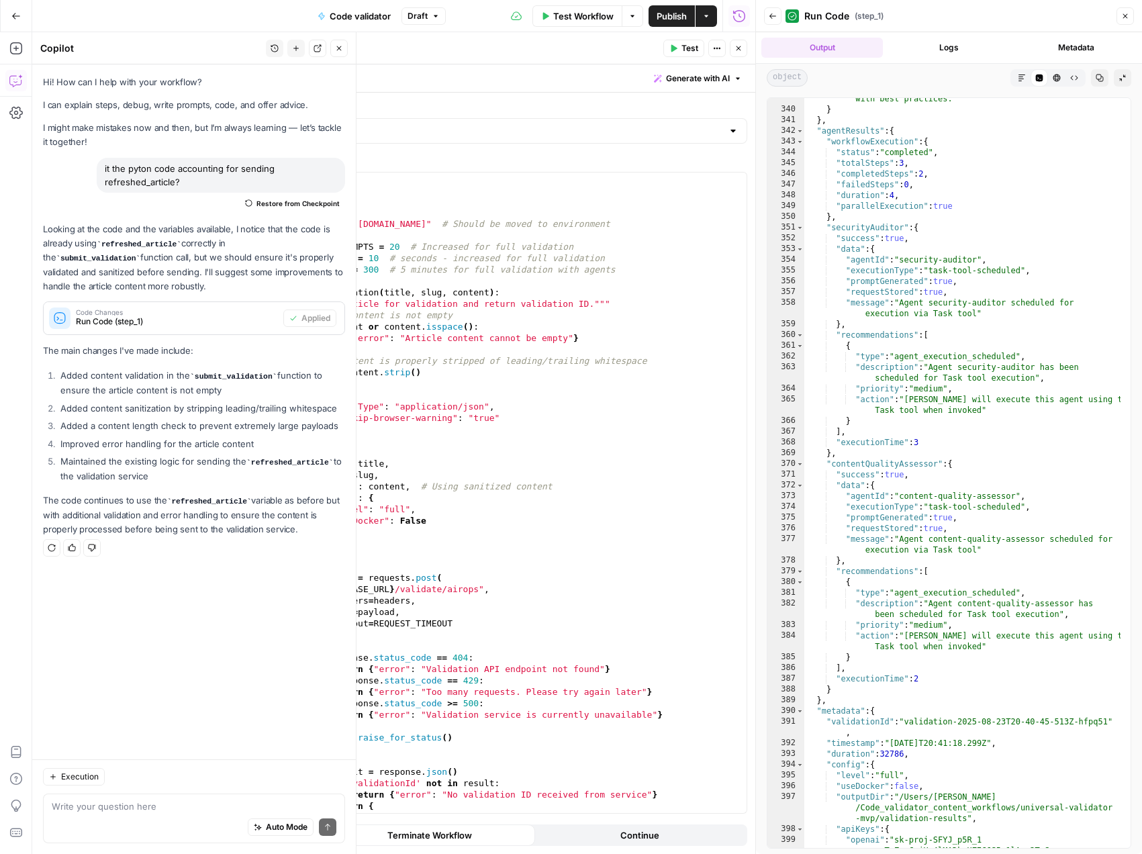
scroll to position [13397, 0]
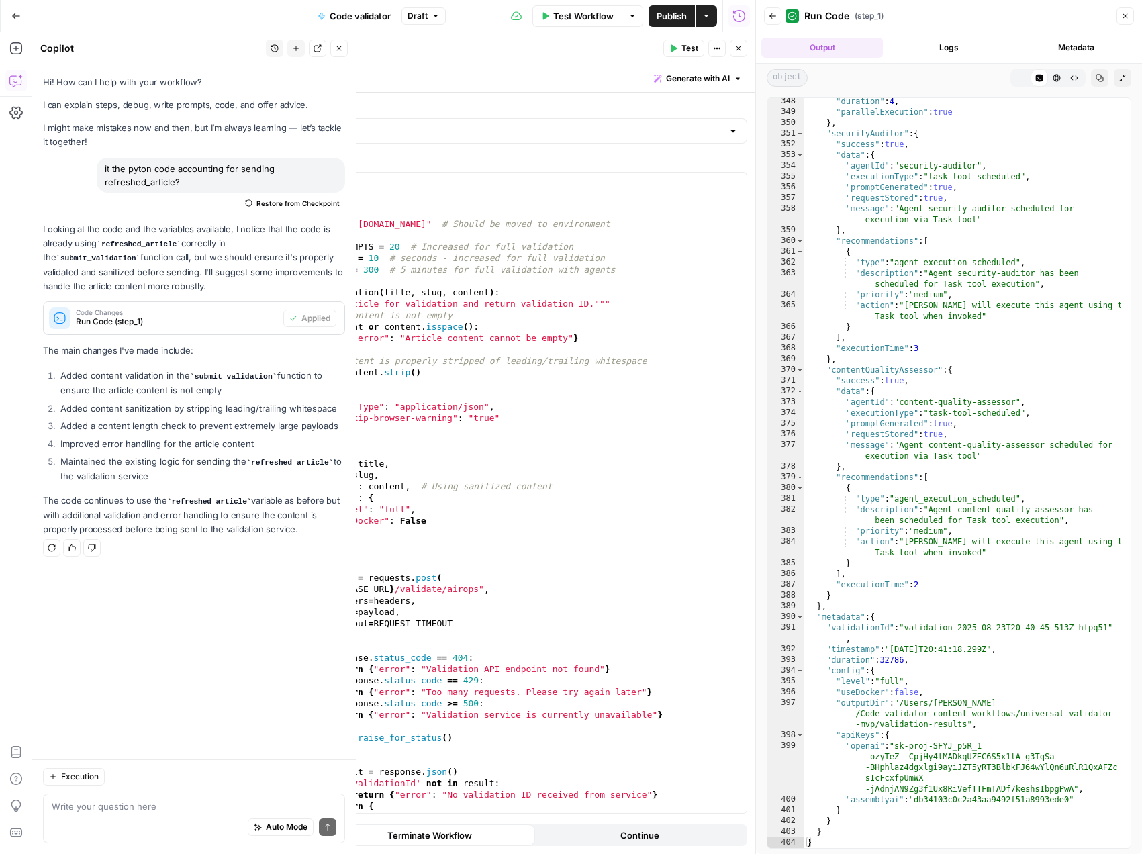
click at [1096, 83] on button "Copy" at bounding box center [1099, 77] width 17 height 17
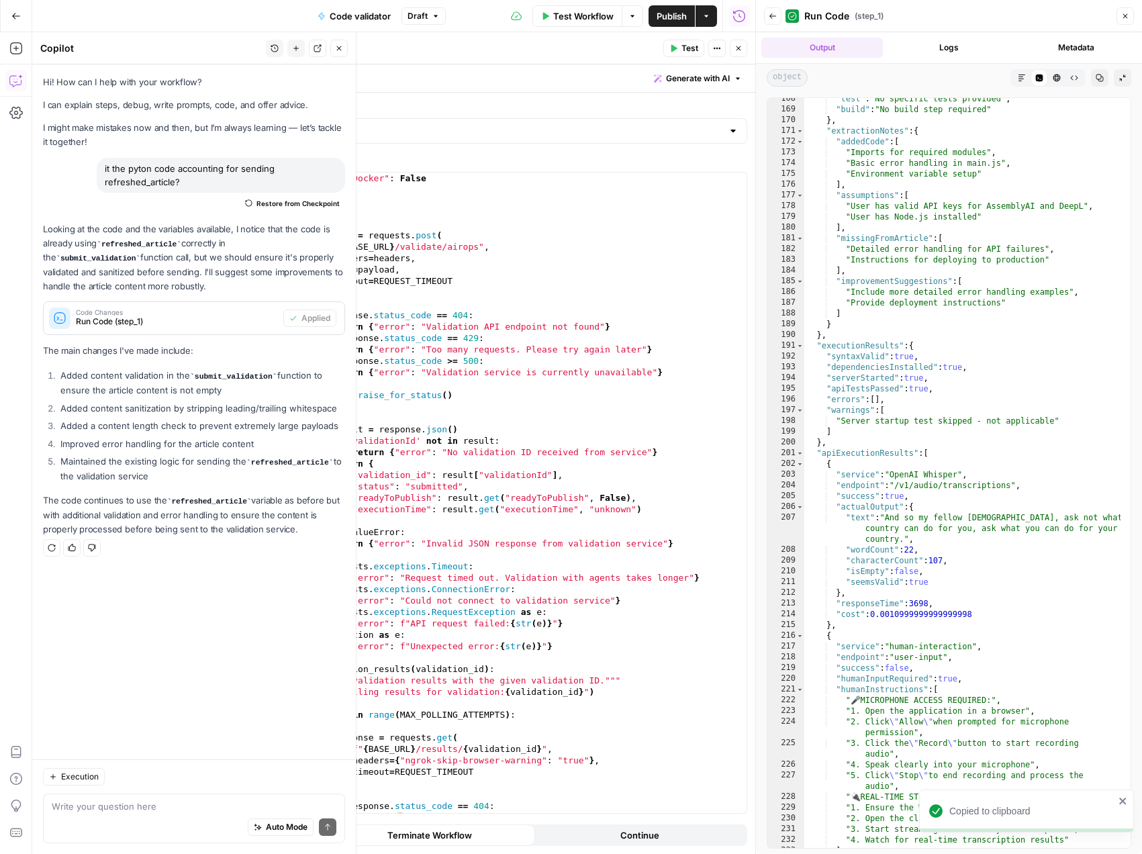
scroll to position [10659, 0]
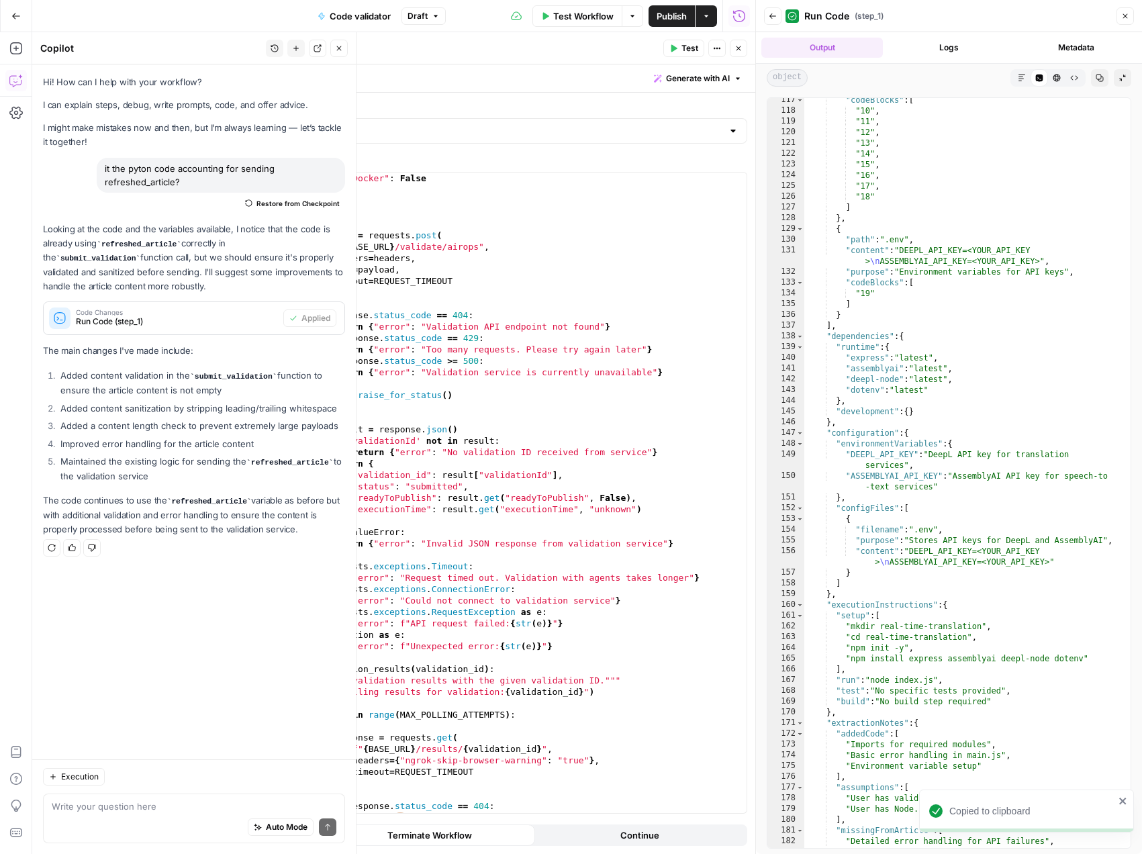
click at [587, 19] on span "Test Workflow" at bounding box center [583, 15] width 60 height 13
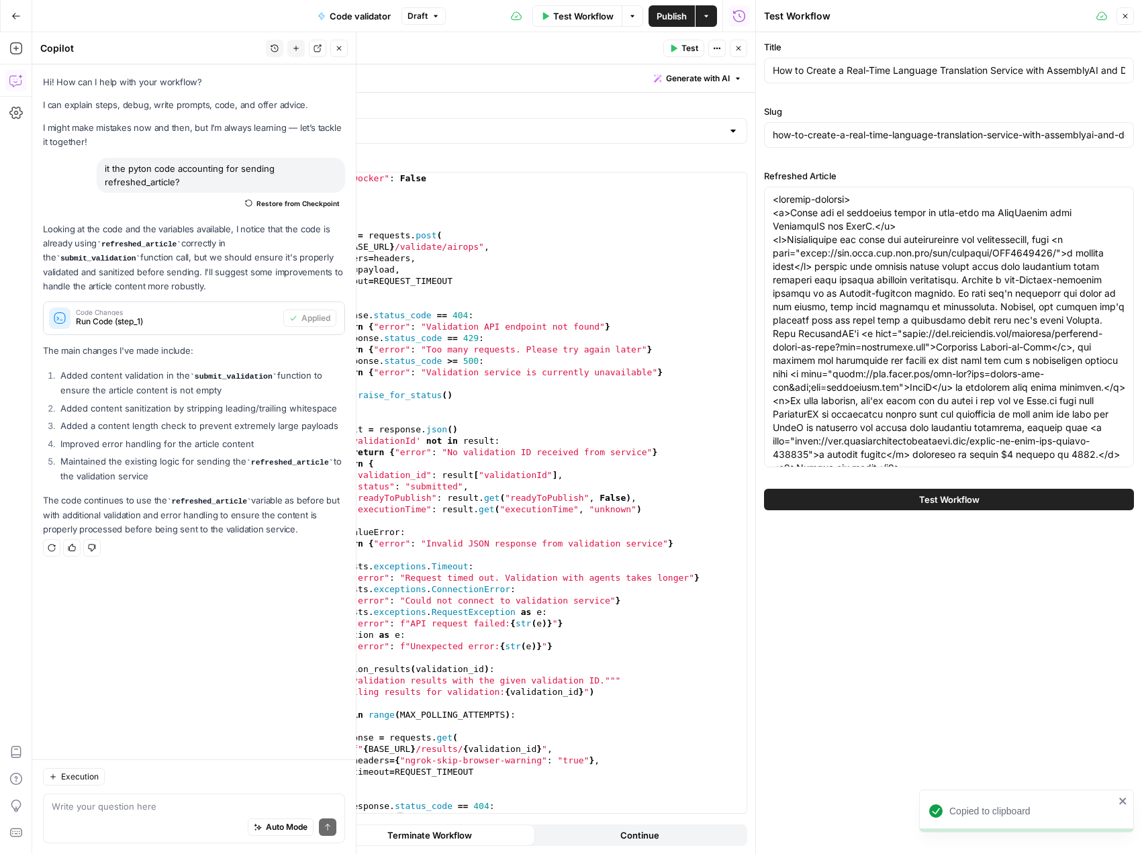
click at [907, 498] on button "Test Workflow" at bounding box center [949, 499] width 370 height 21
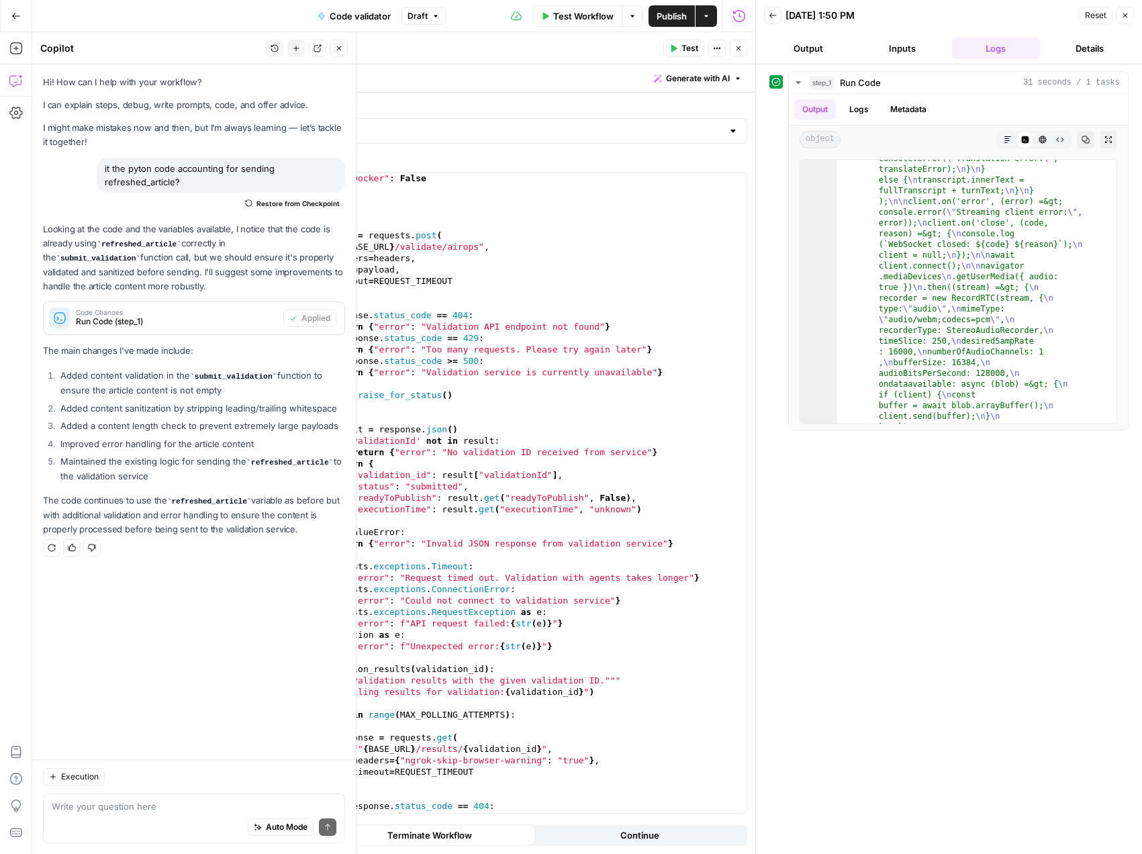
scroll to position [6989, 0]
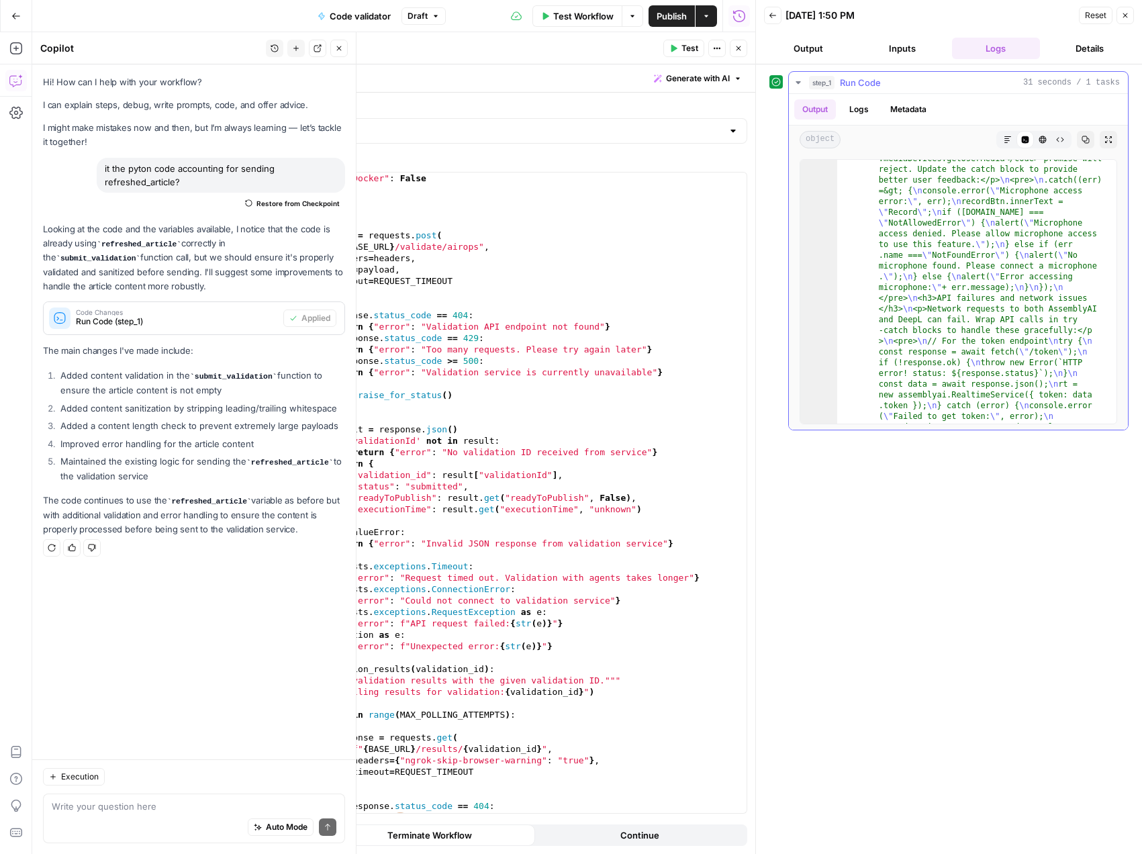
click at [1108, 142] on icon "button" at bounding box center [1108, 140] width 8 height 8
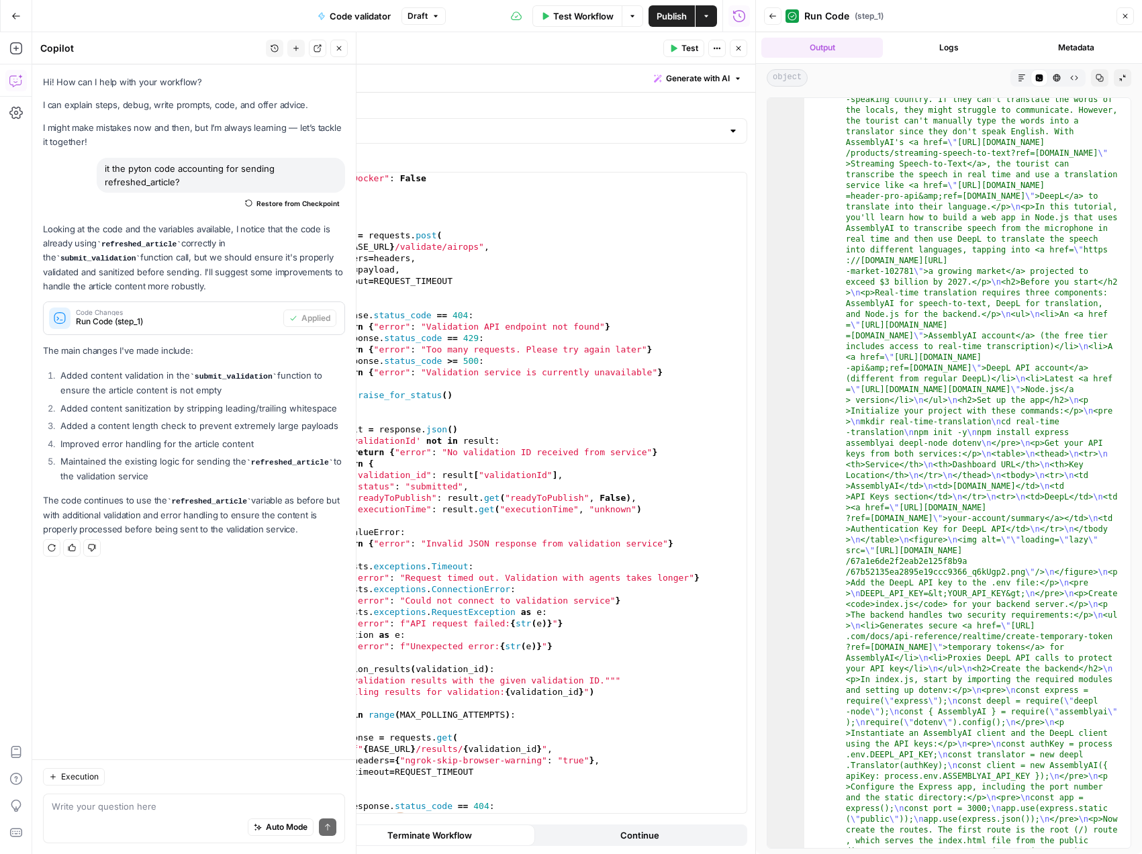
scroll to position [0, 0]
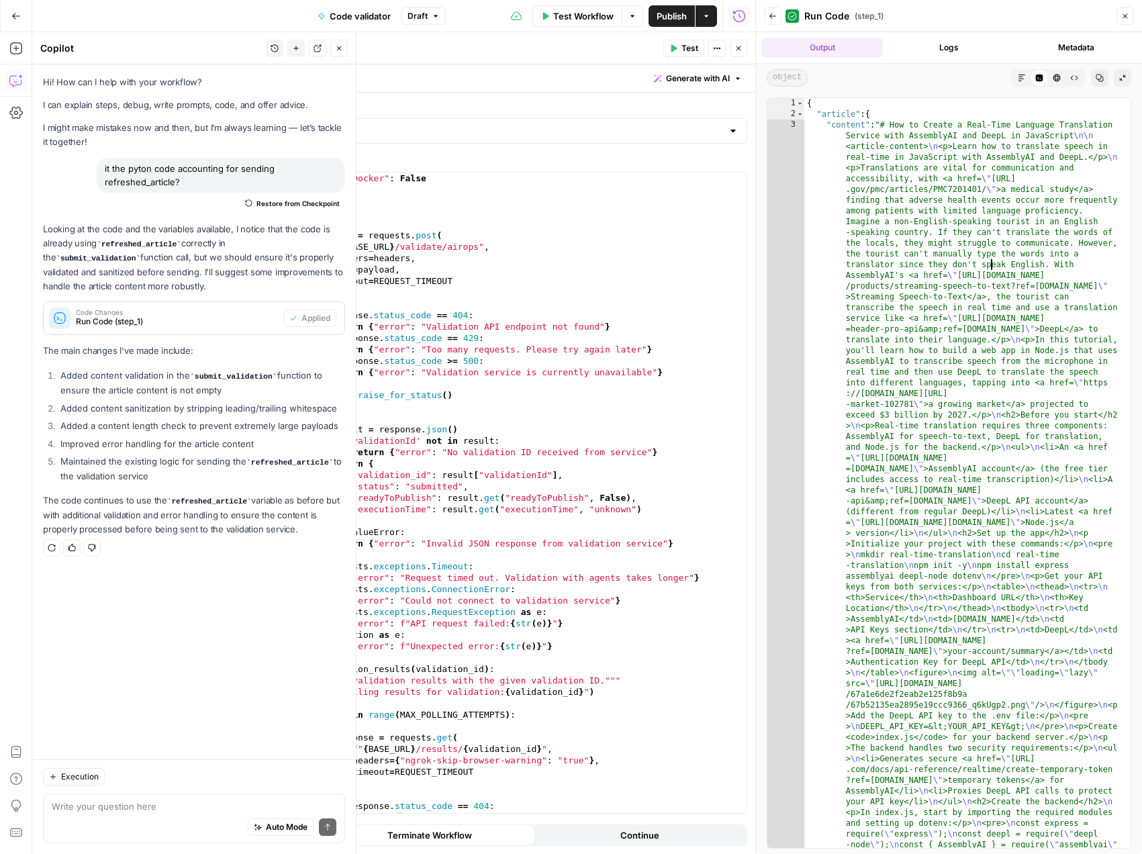
click at [954, 46] on button "Logs" at bounding box center [949, 48] width 122 height 20
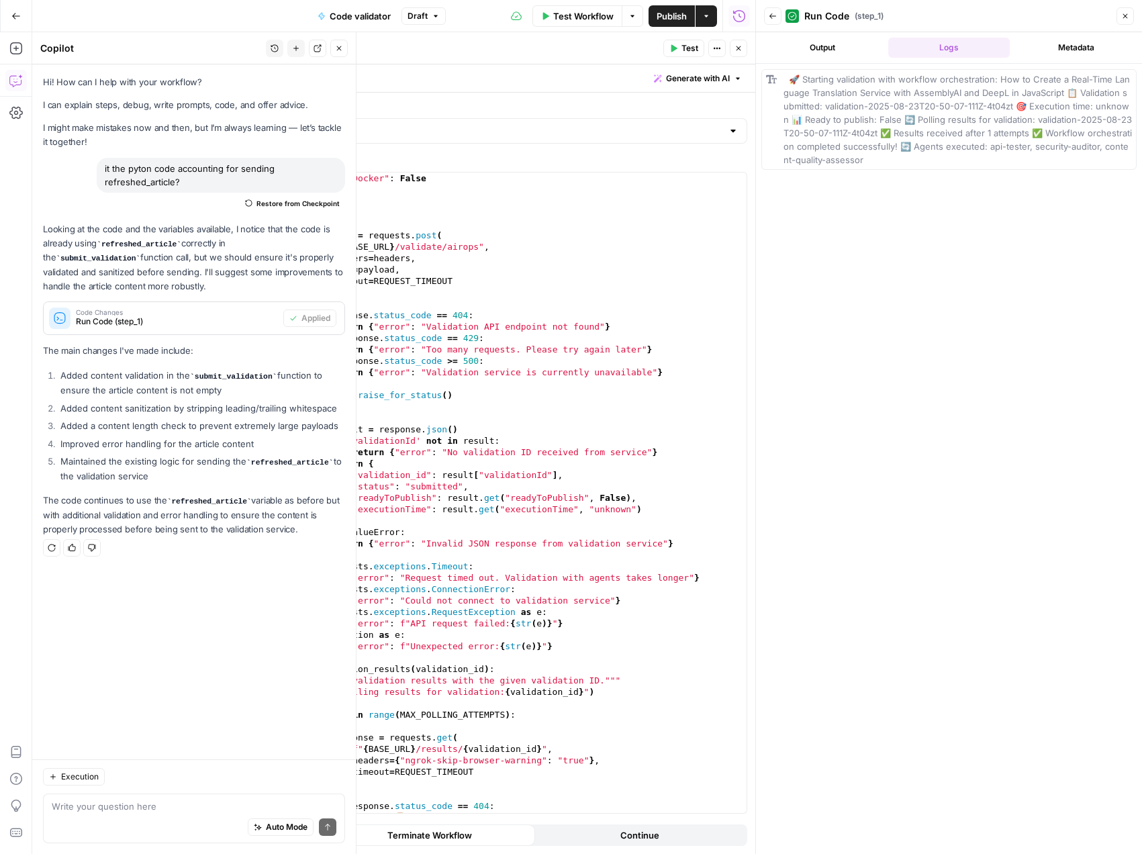
click at [803, 51] on button "Output" at bounding box center [822, 48] width 122 height 20
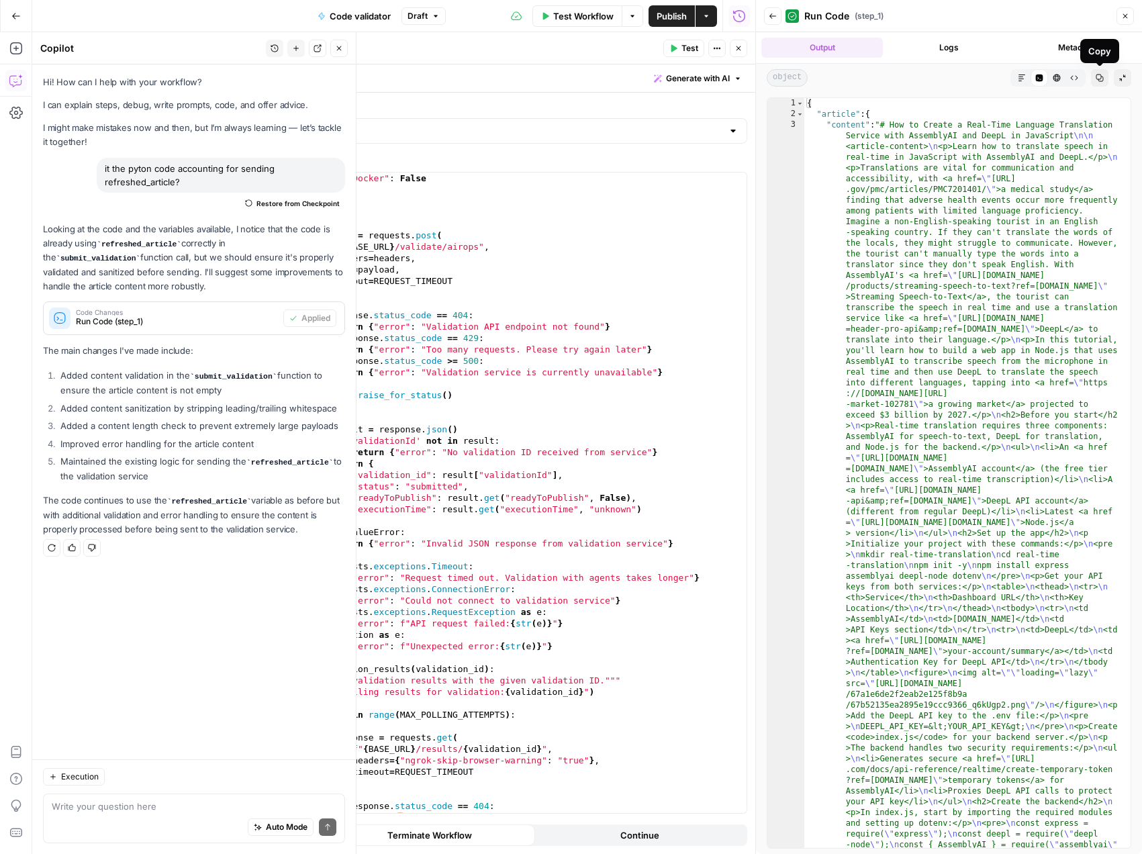
click at [1096, 77] on icon "button" at bounding box center [1099, 78] width 7 height 7
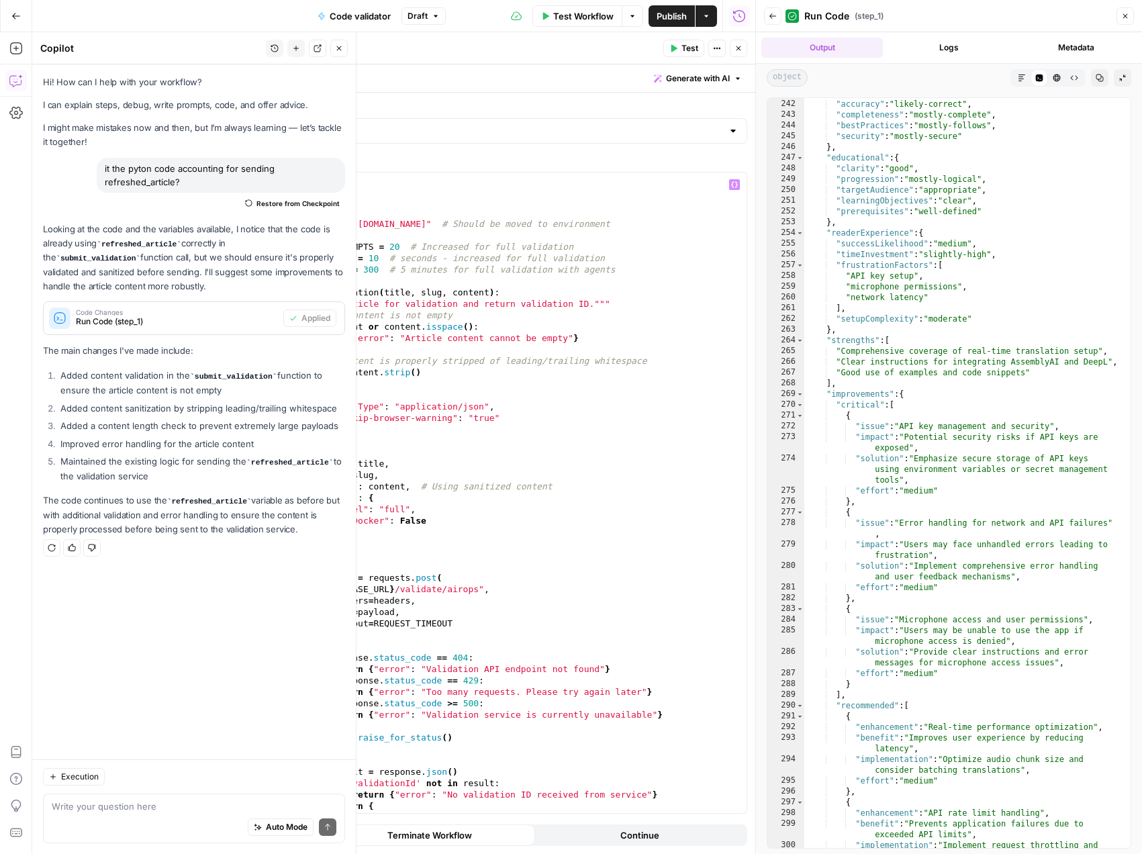
click at [428, 583] on div "import requests import time # Configuration BASE_URL = "https://7cd5f2ef314d.ng…" at bounding box center [501, 504] width 471 height 663
click at [469, 587] on div "import requests import time # Configuration BASE_URL = "https://7cd5f2ef314d.ng…" at bounding box center [501, 504] width 471 height 663
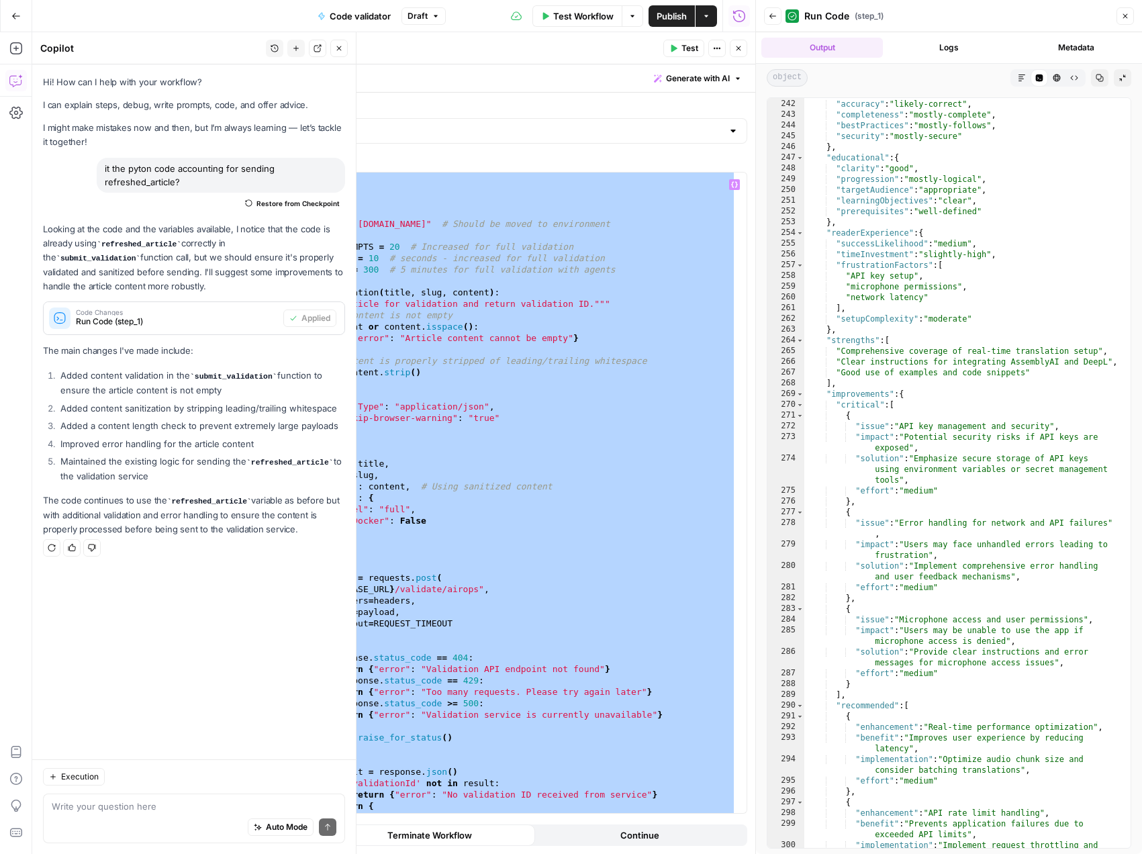
click at [597, 415] on div "import requests import time # Configuration BASE_URL = "https://7cd5f2ef314d.ng…" at bounding box center [501, 504] width 471 height 663
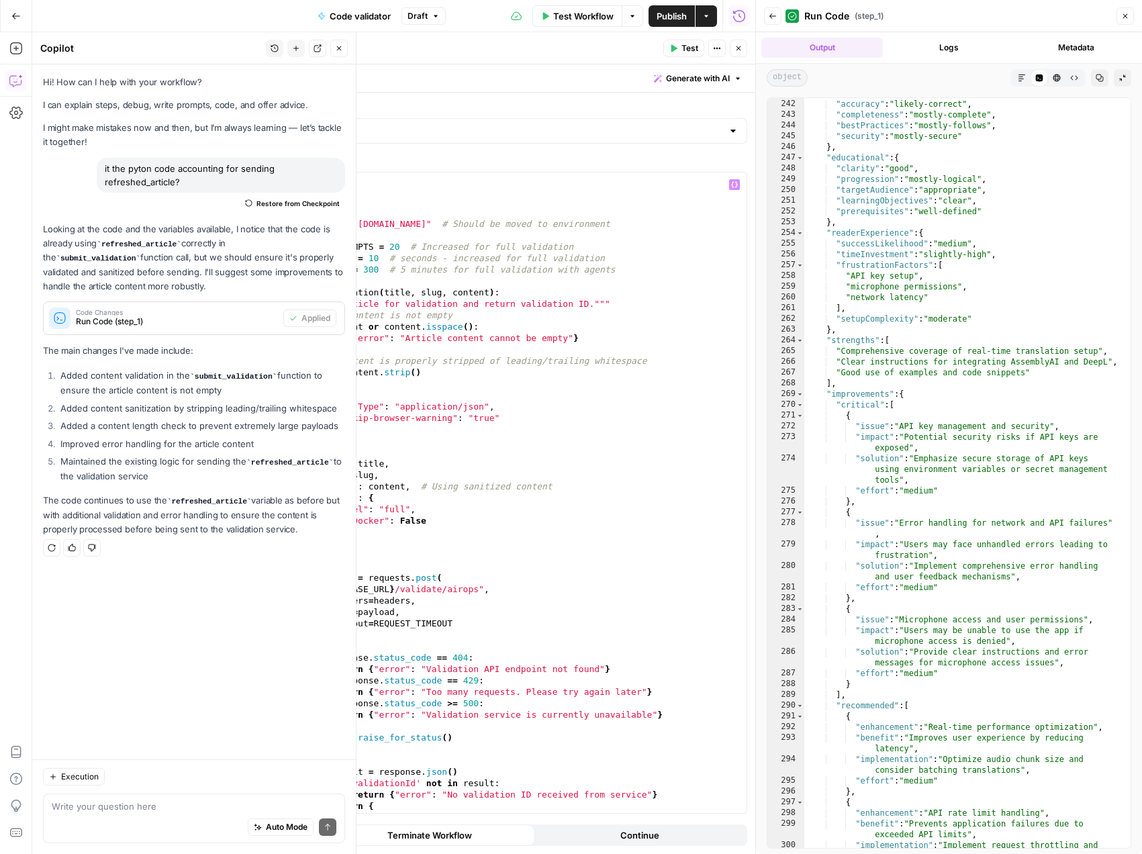
click at [626, 389] on div "import requests import time # Configuration BASE_URL = "https://7cd5f2ef314d.ng…" at bounding box center [501, 504] width 471 height 663
type textarea "**********"
click at [20, 21] on button "Go Back" at bounding box center [16, 16] width 24 height 24
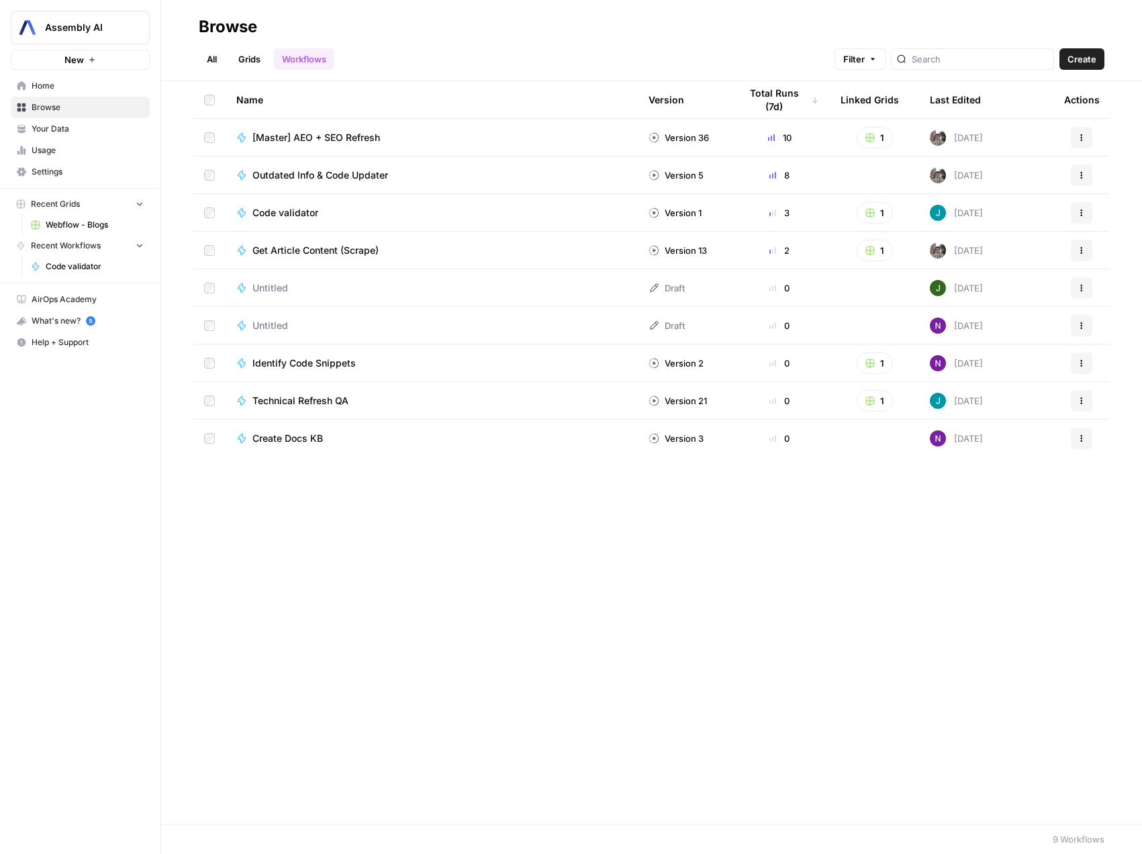
click at [98, 223] on span "Webflow - Blogs" at bounding box center [95, 225] width 98 height 12
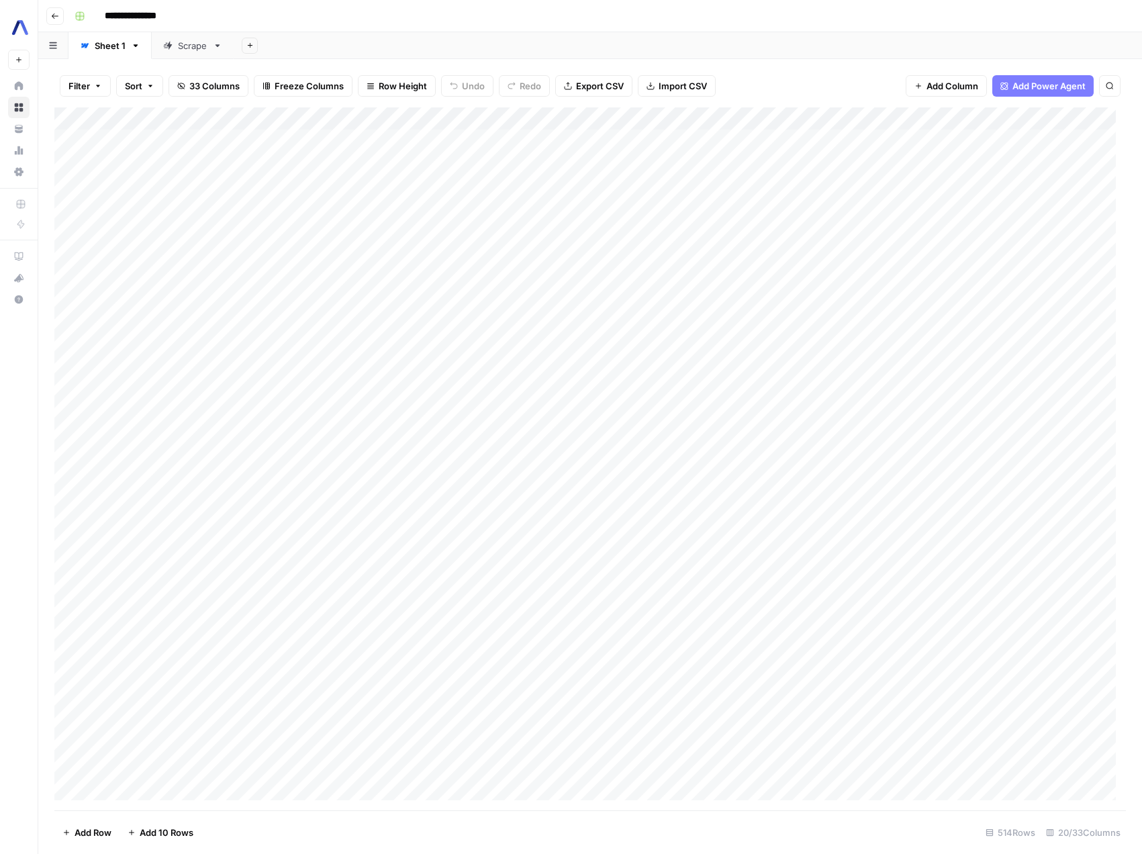
scroll to position [0, 1616]
click at [808, 117] on div "Add Column" at bounding box center [589, 458] width 1071 height 703
click at [771, 248] on span "Edit Workflow" at bounding box center [803, 250] width 117 height 13
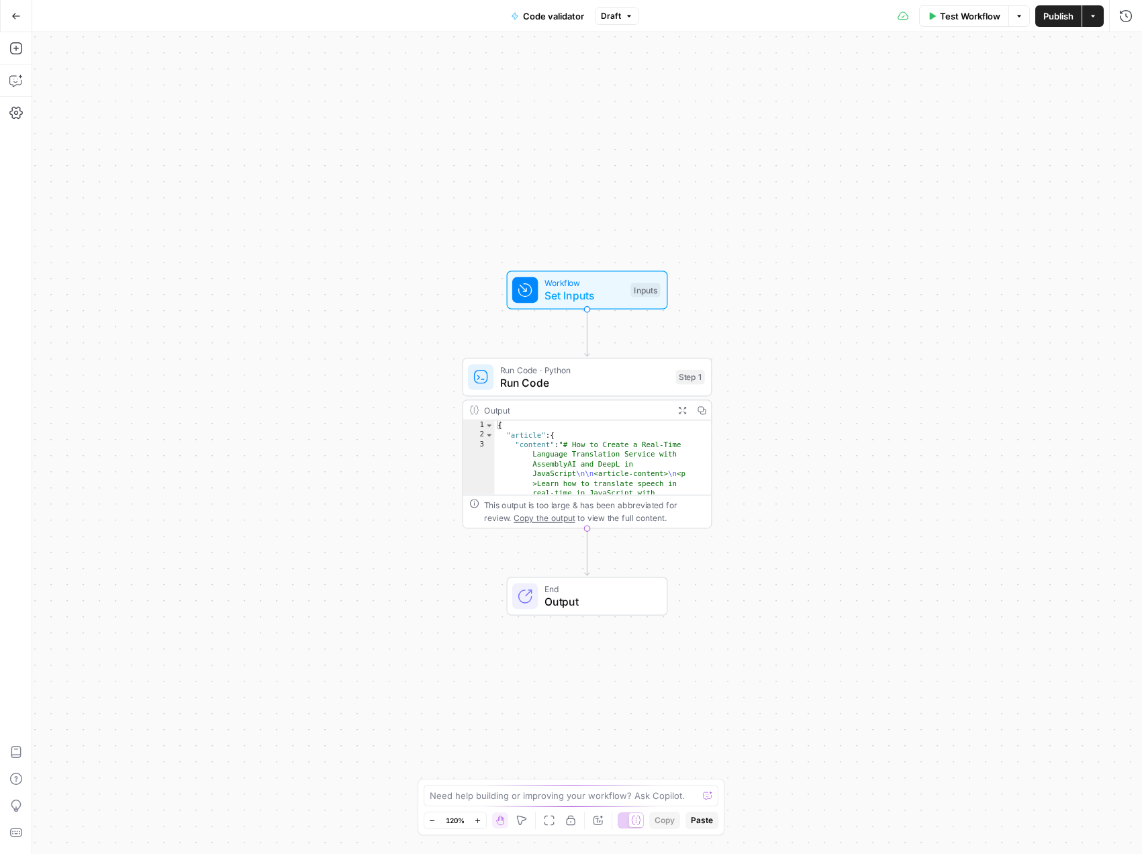
click at [592, 376] on span "Run Code" at bounding box center [584, 383] width 169 height 16
click at [583, 375] on span "Run Code" at bounding box center [584, 383] width 169 height 16
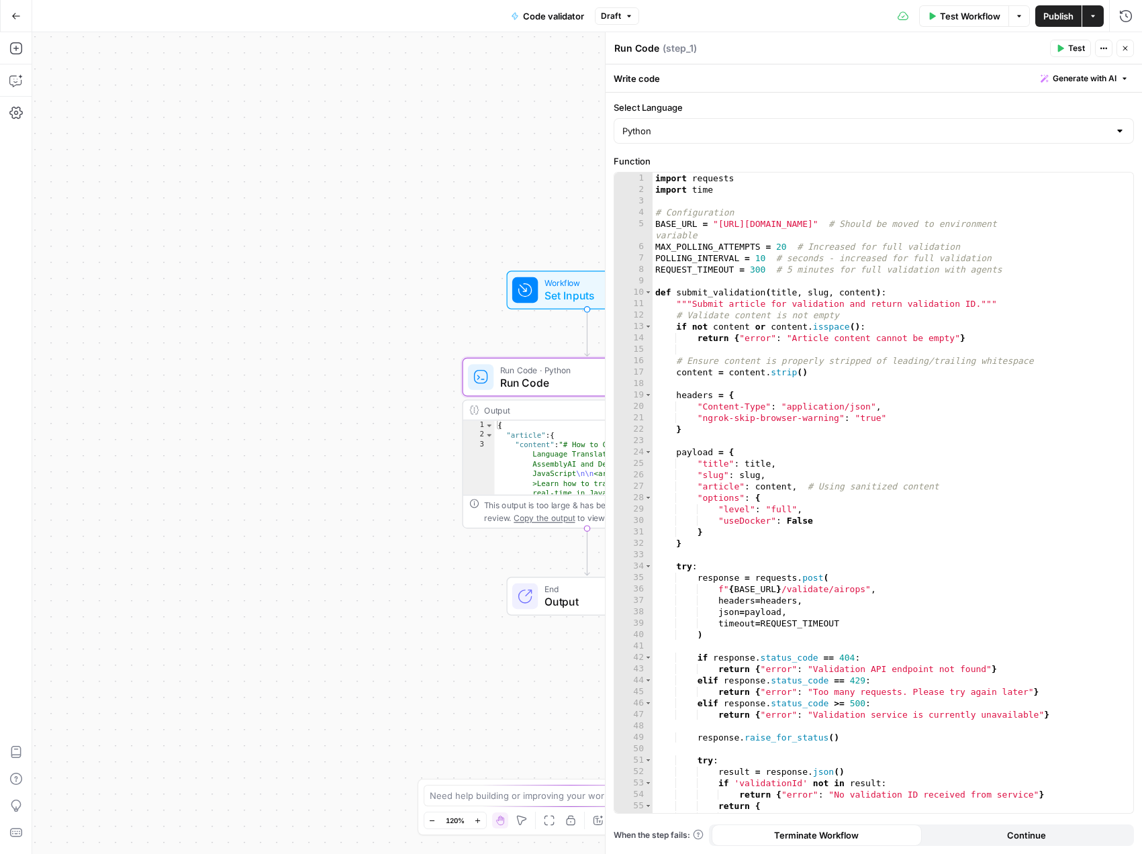
click at [562, 371] on span "Run Code · Python" at bounding box center [584, 369] width 169 height 13
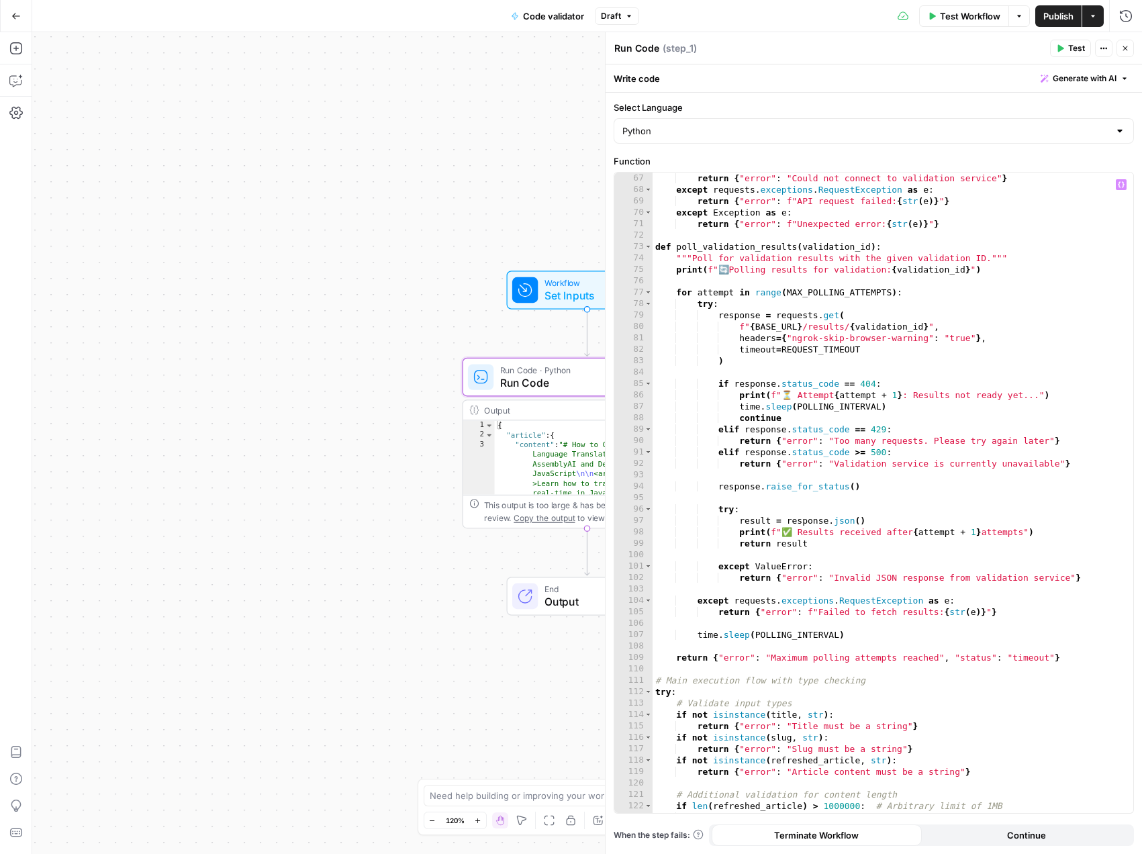
scroll to position [763, 0]
type textarea "**********"
click at [854, 407] on div "except requests . exceptions . ConnectionError : return { "error" : "Could not …" at bounding box center [888, 494] width 471 height 663
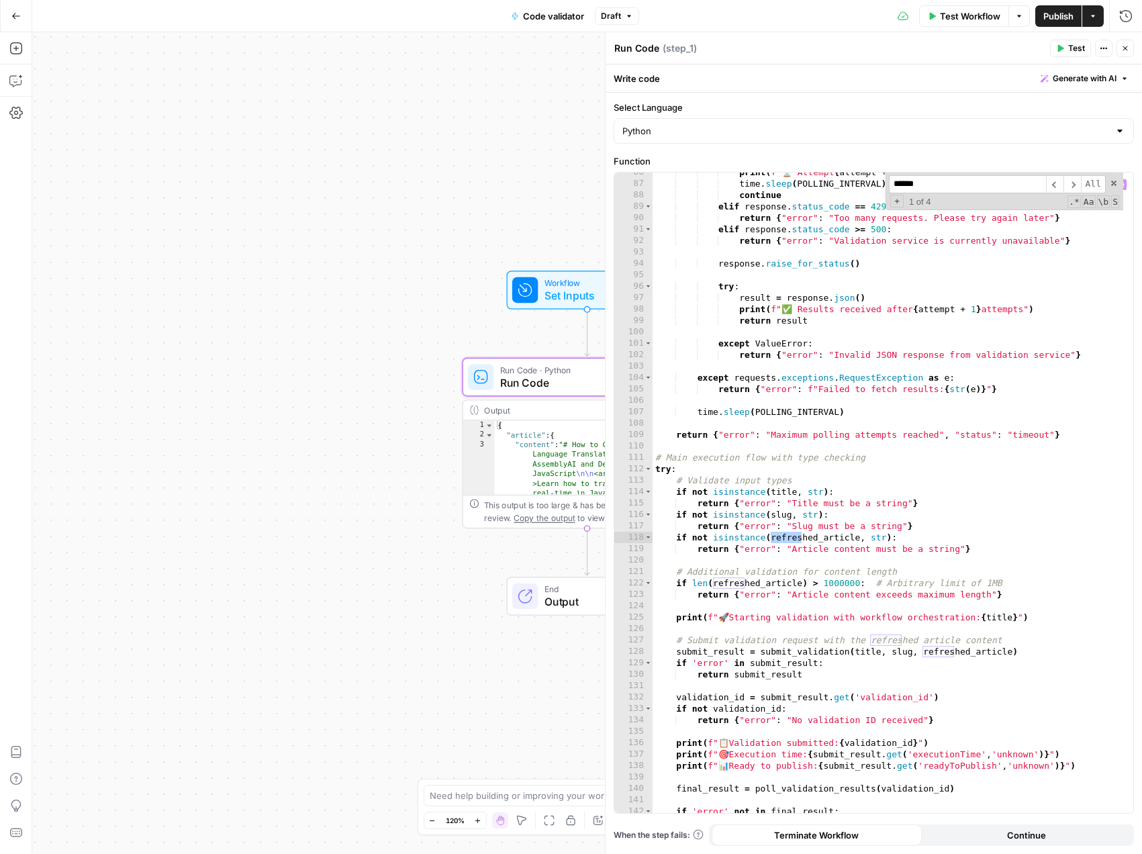
scroll to position [1083, 0]
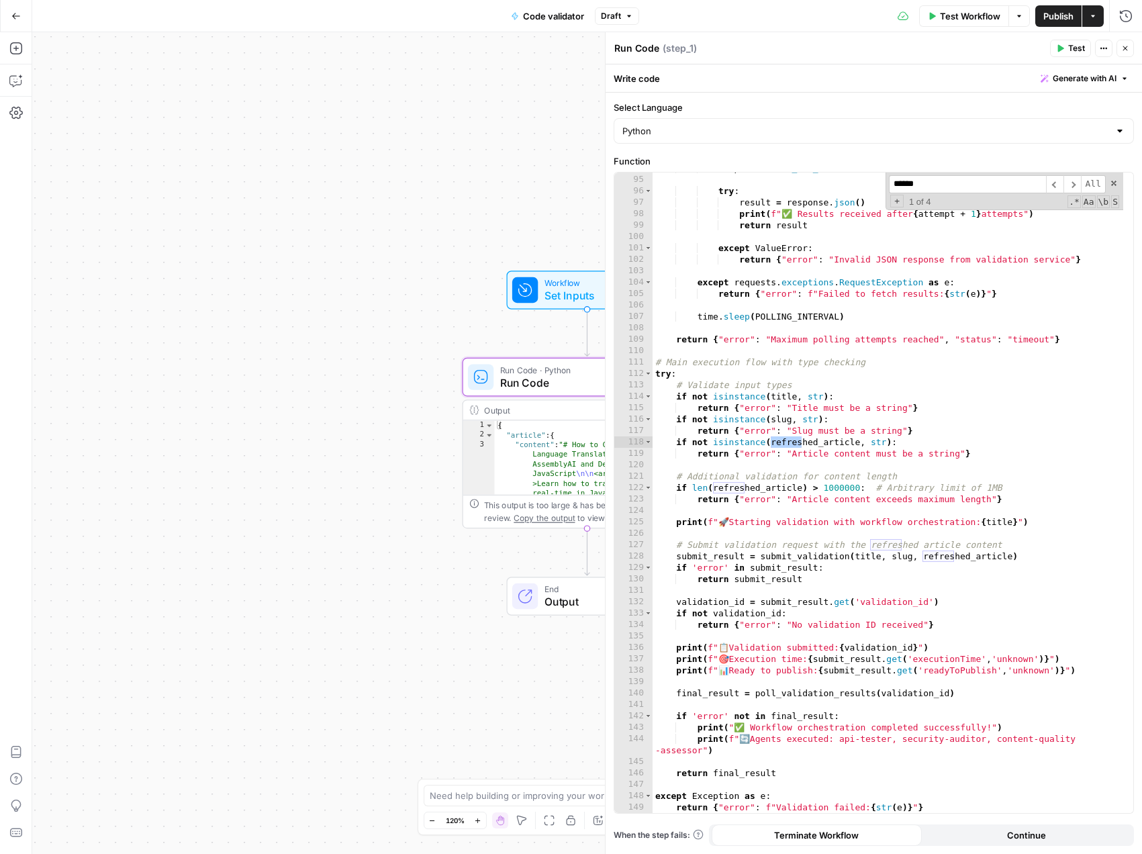
type input "******"
click at [771, 348] on div "response . raise_for_status ( ) try : result = response . json ( ) print ( f"✅ …" at bounding box center [888, 493] width 471 height 663
type textarea "**********"
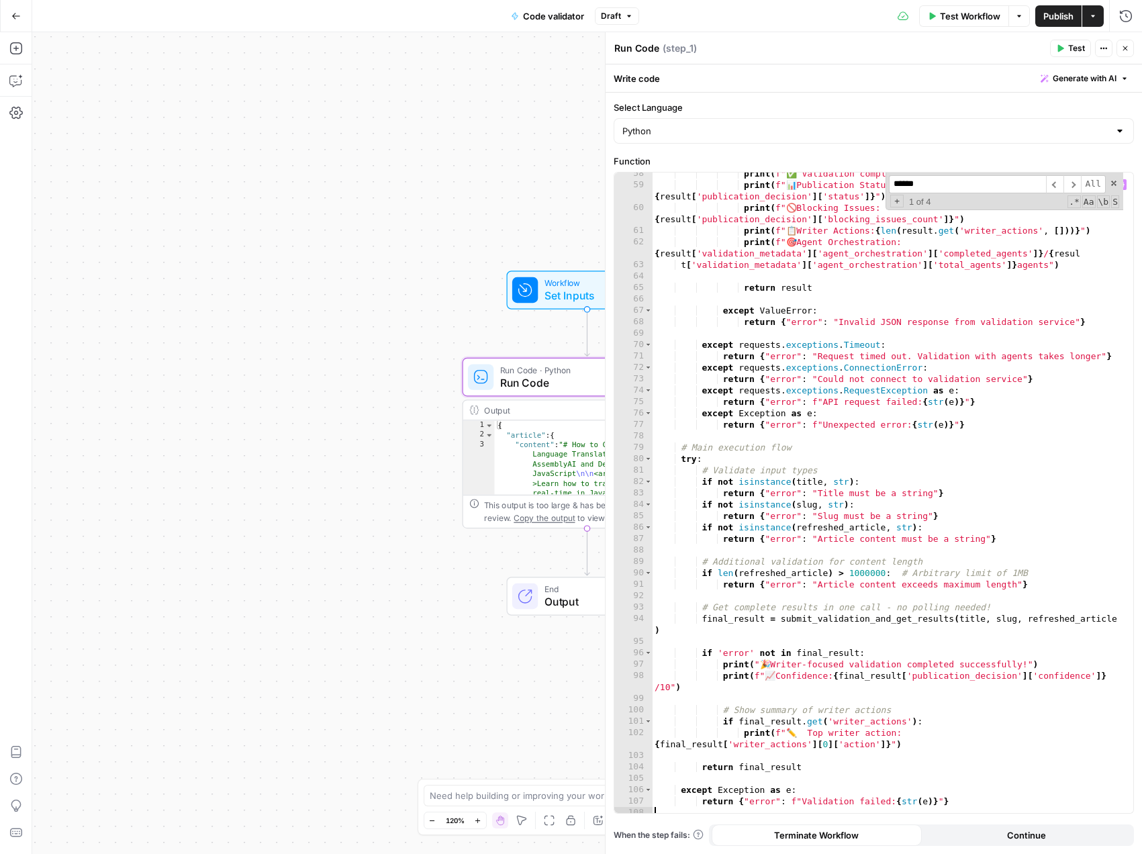
scroll to position [677, 0]
click at [1118, 181] on div "****** ​ ​ All Replace All + 1 of 4 .* Aa \b S" at bounding box center [1005, 192] width 238 height 38
click at [1116, 182] on span at bounding box center [1113, 183] width 9 height 9
click at [955, 17] on span "Test Workflow" at bounding box center [970, 15] width 60 height 13
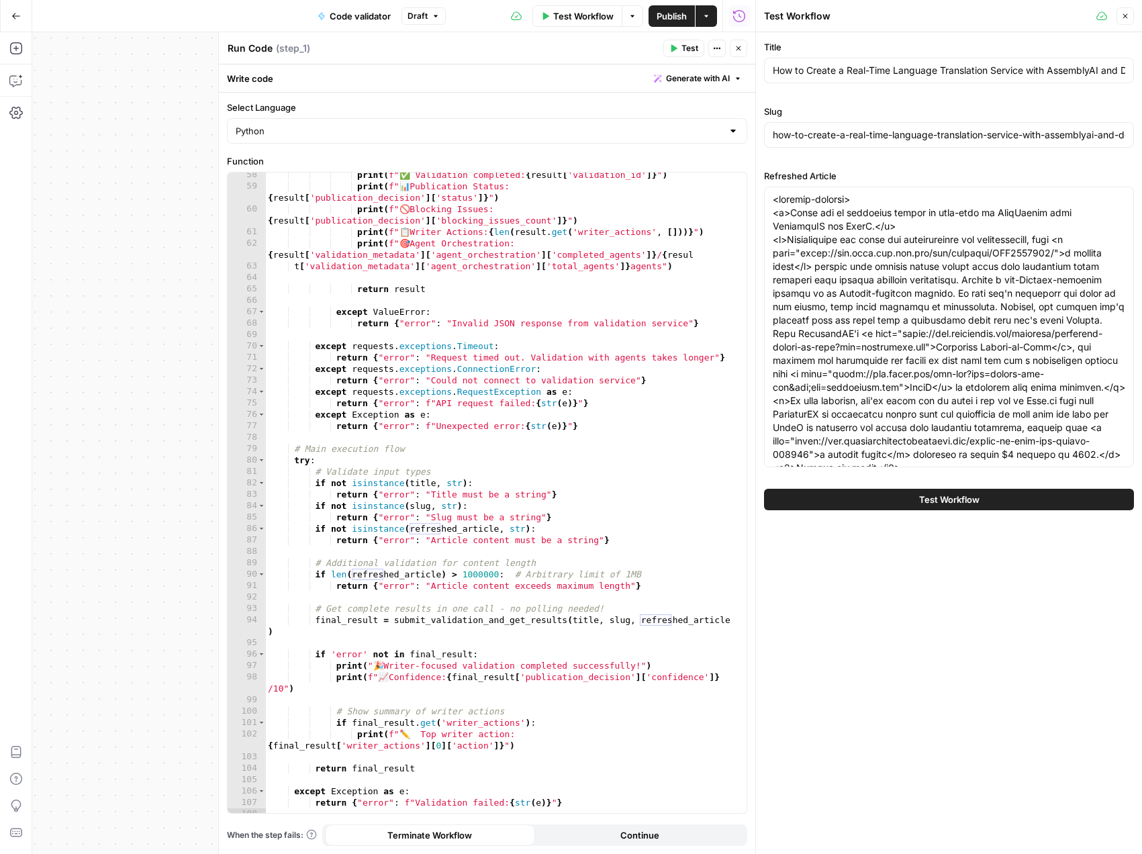
click at [935, 497] on span "Test Workflow" at bounding box center [949, 499] width 60 height 13
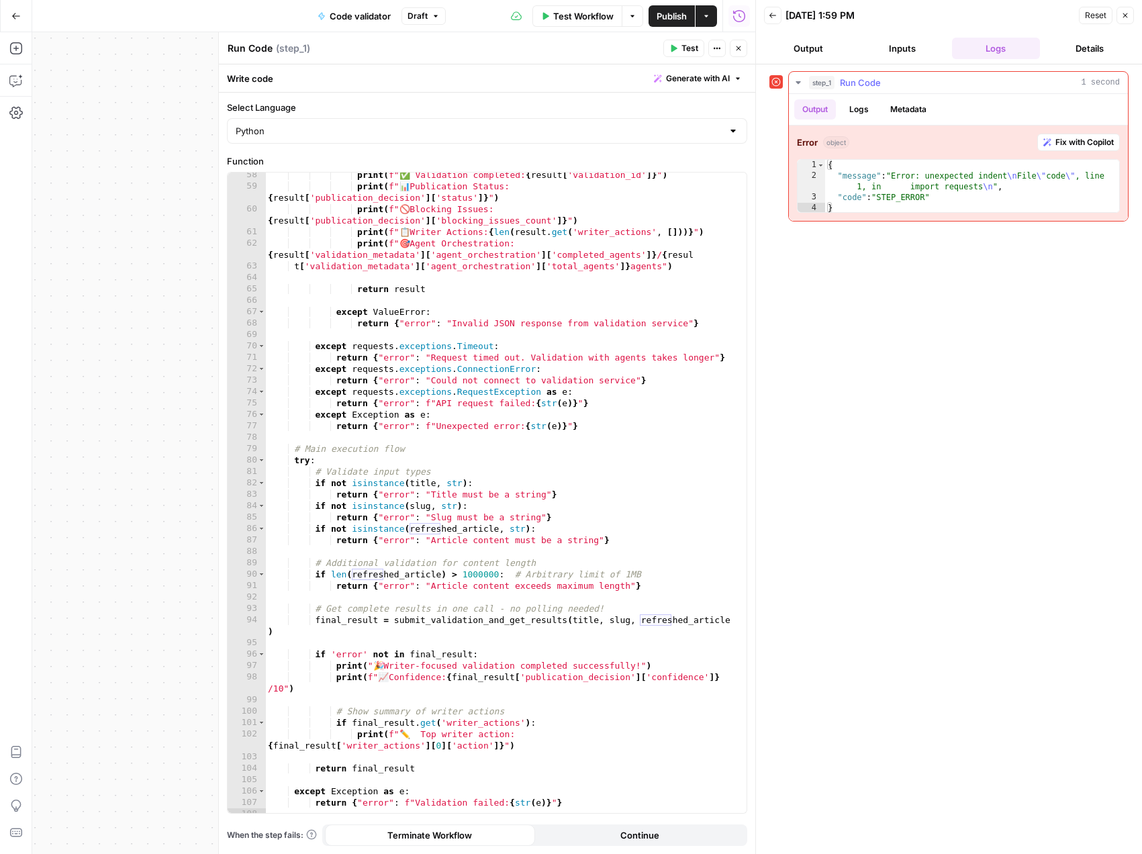
click at [1073, 140] on span "Fix with Copilot" at bounding box center [1084, 142] width 58 height 12
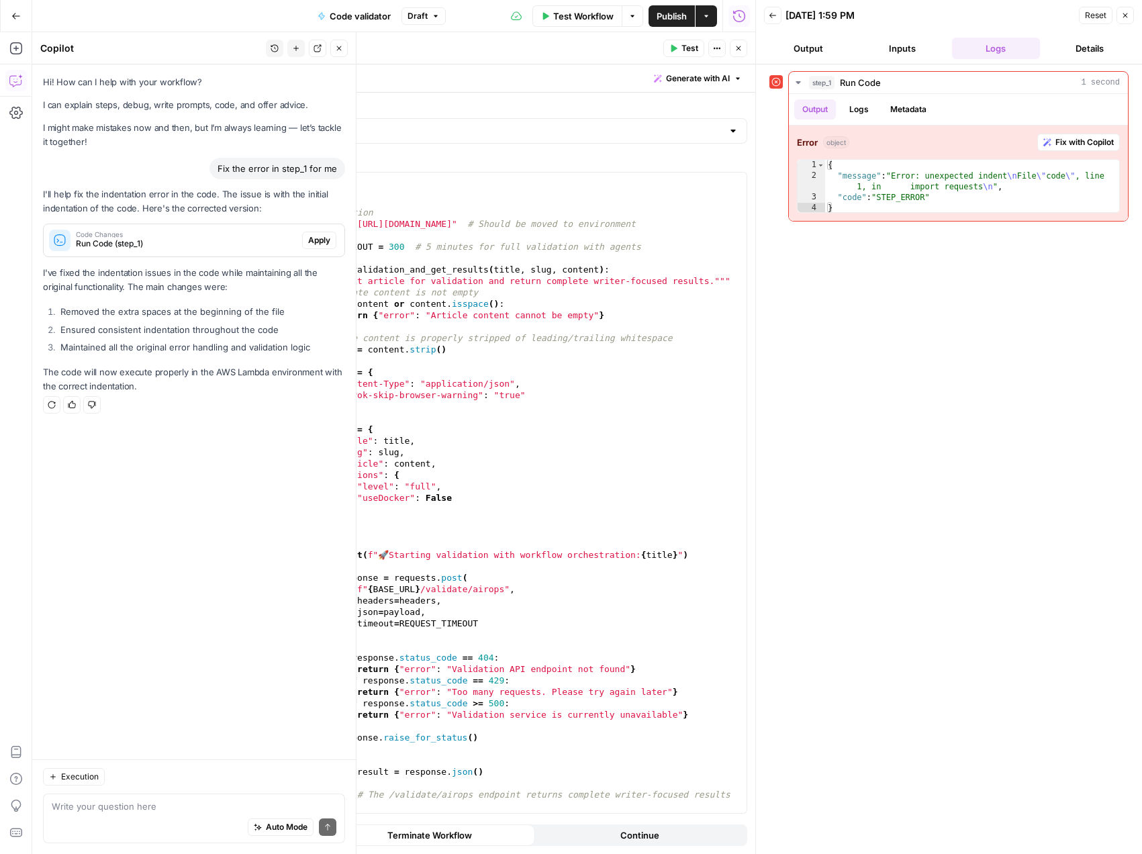
click at [311, 248] on button "Apply" at bounding box center [319, 240] width 34 height 17
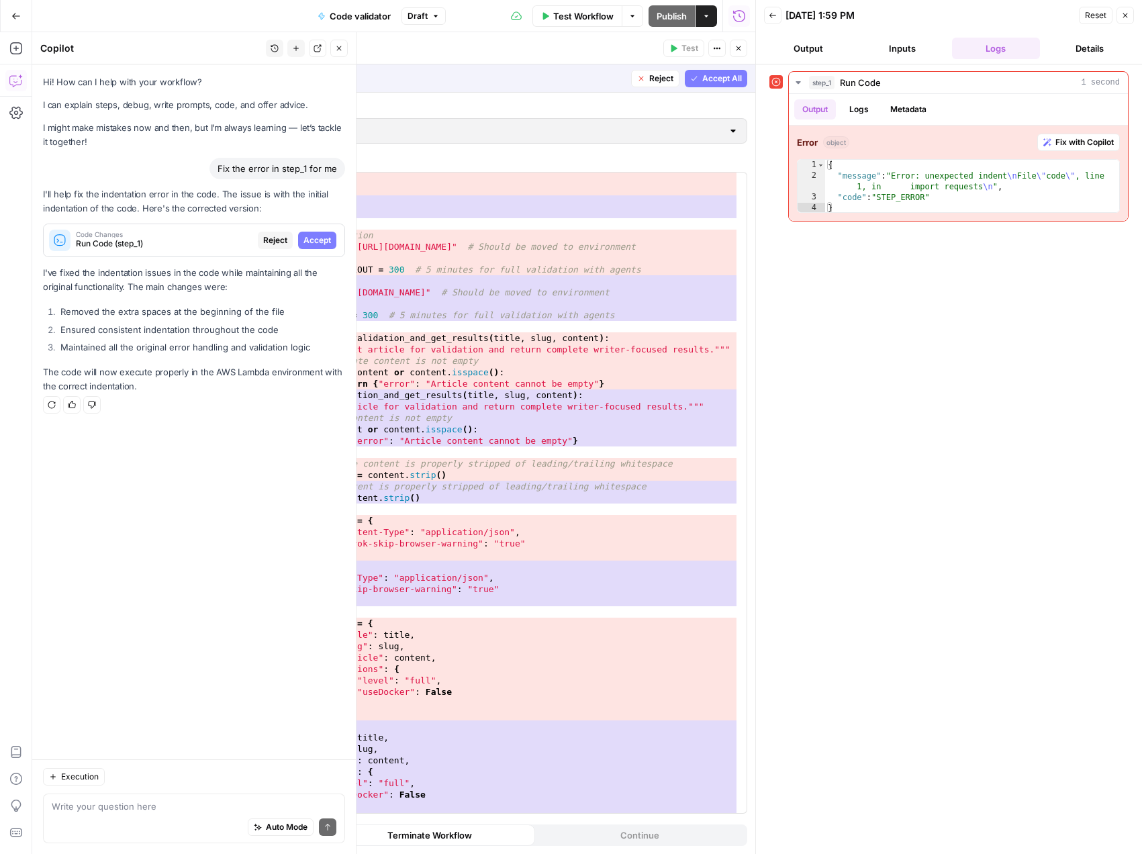
click at [706, 79] on span "Accept All" at bounding box center [722, 79] width 40 height 12
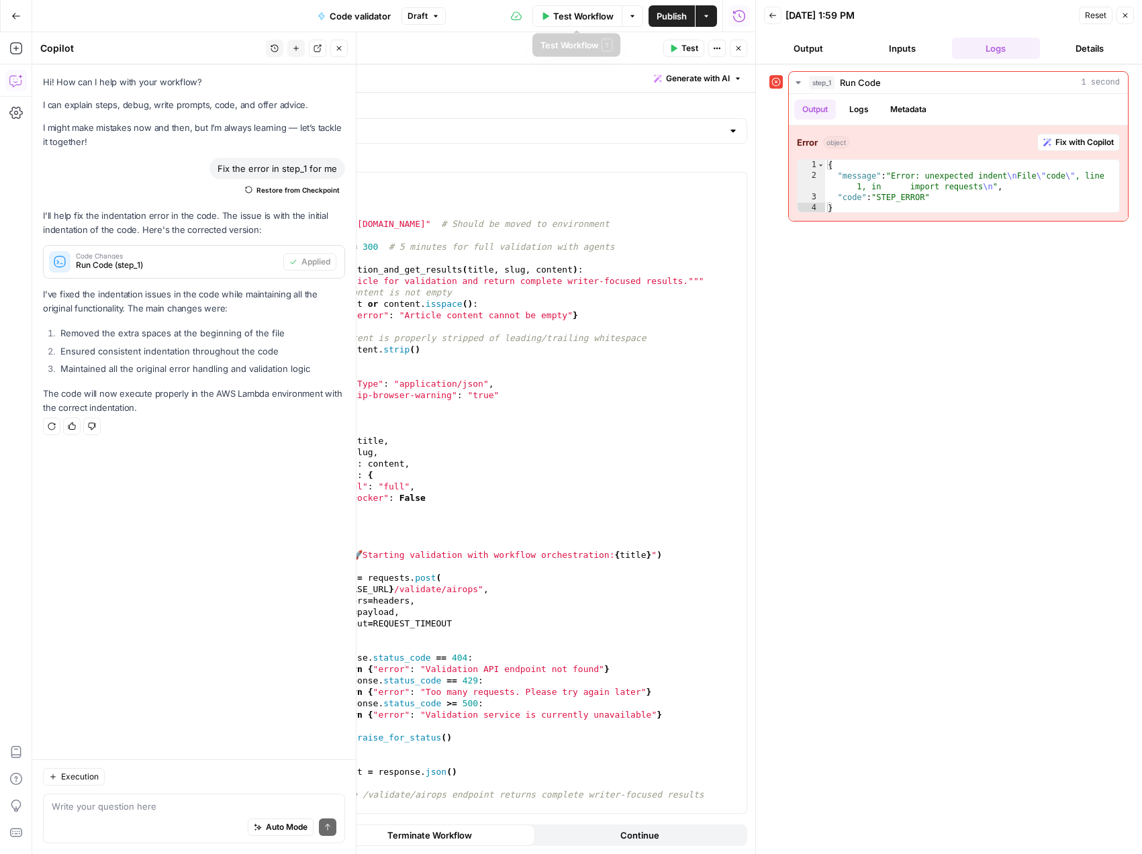
click at [586, 15] on span "Test Workflow" at bounding box center [583, 15] width 60 height 13
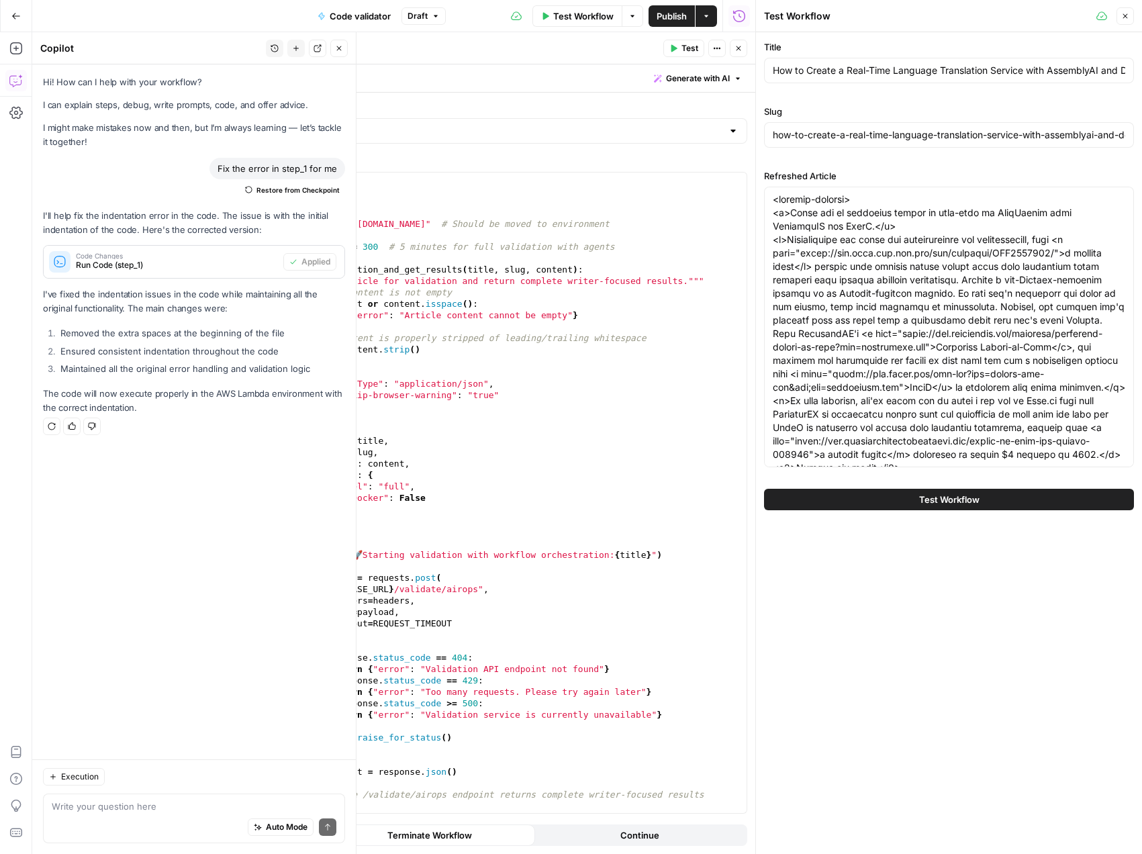
click at [896, 493] on button "Test Workflow" at bounding box center [949, 499] width 370 height 21
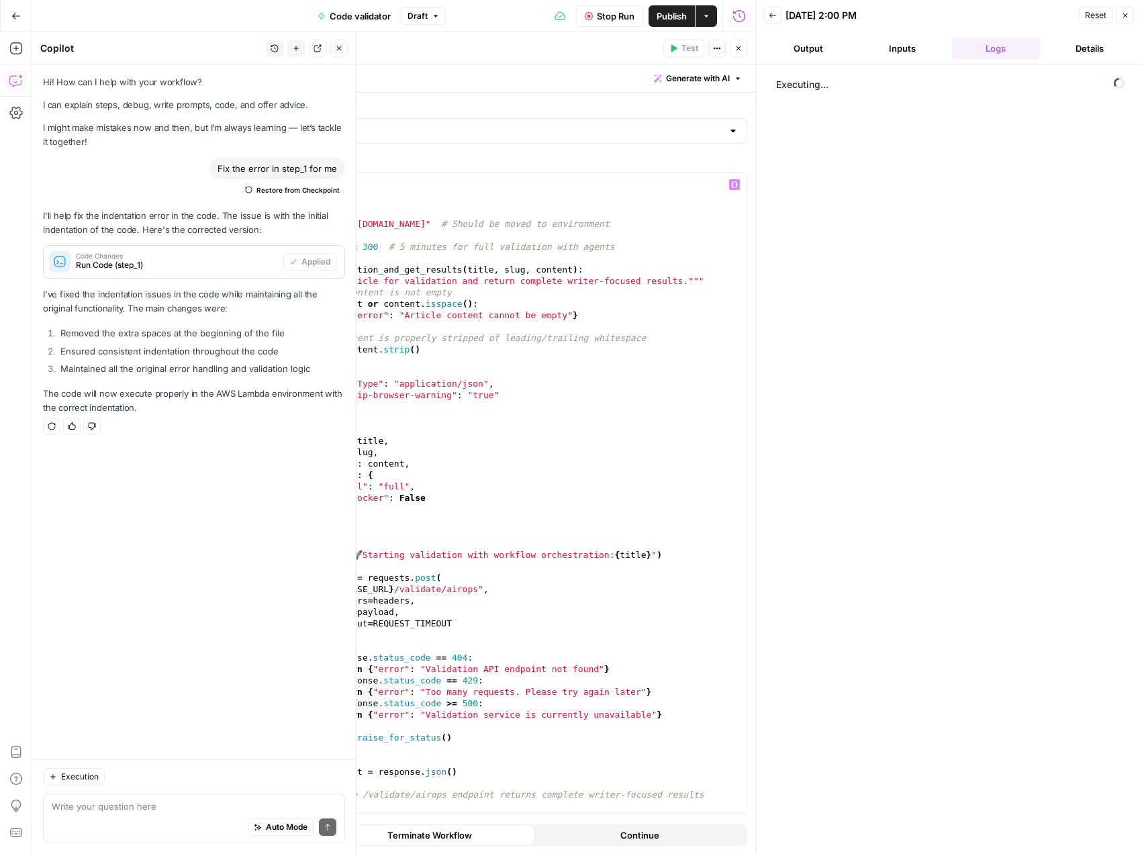
scroll to position [1, 0]
click at [819, 50] on button "Output" at bounding box center [808, 48] width 89 height 21
click at [989, 53] on button "Logs" at bounding box center [996, 48] width 89 height 21
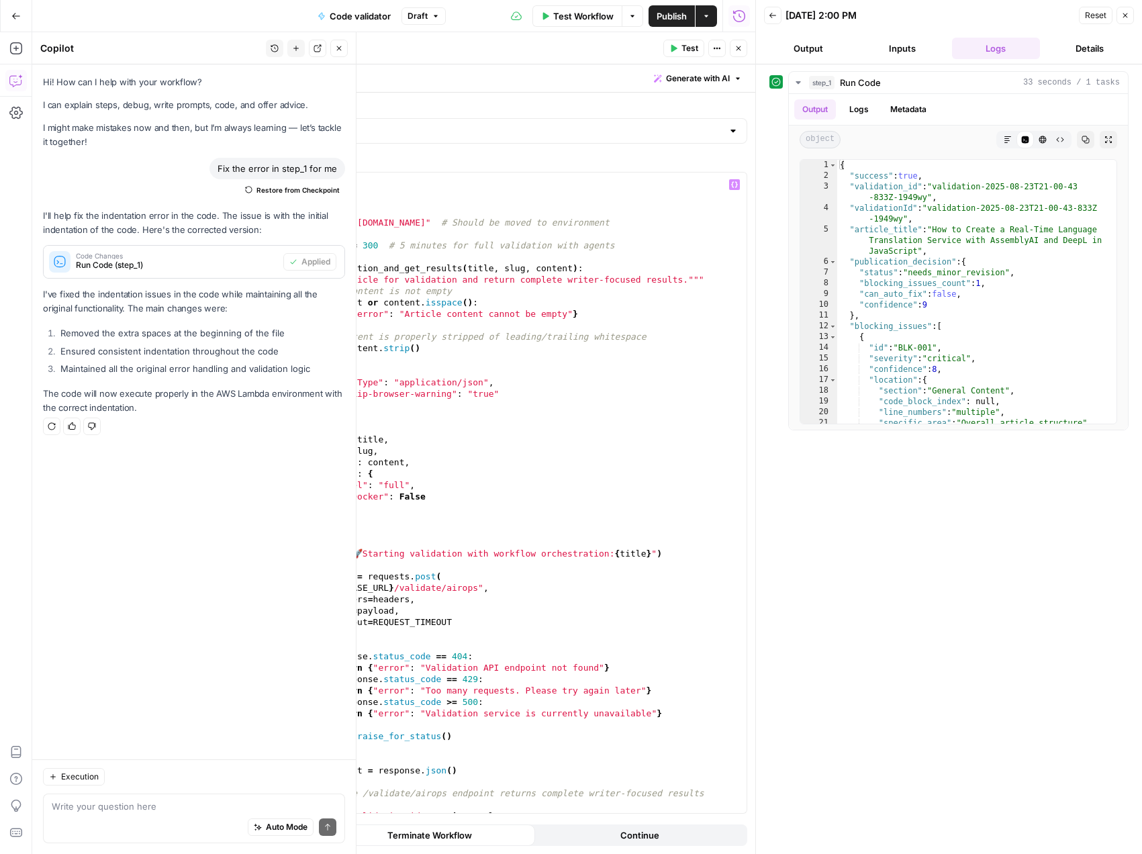
scroll to position [0, 0]
click at [1106, 140] on icon "button" at bounding box center [1108, 140] width 8 height 8
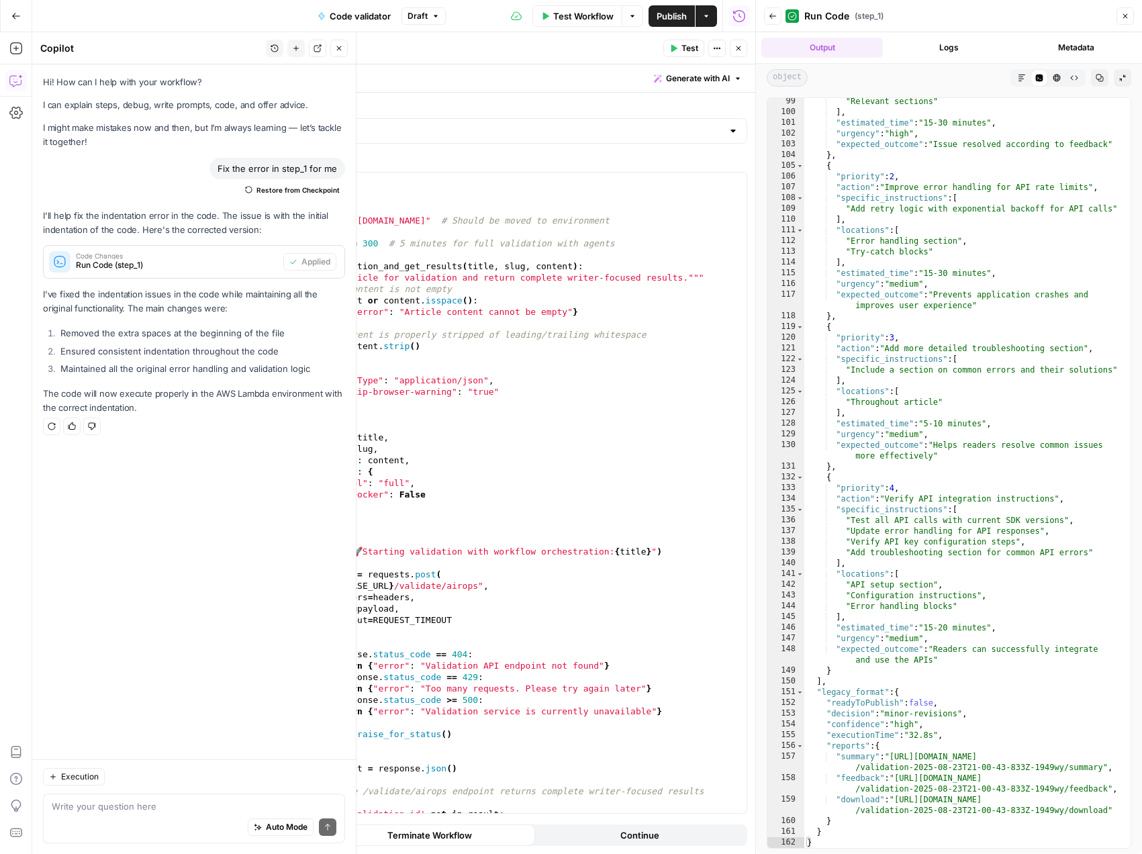
scroll to position [1225, 0]
click at [585, 19] on span "Test Workflow" at bounding box center [583, 15] width 60 height 13
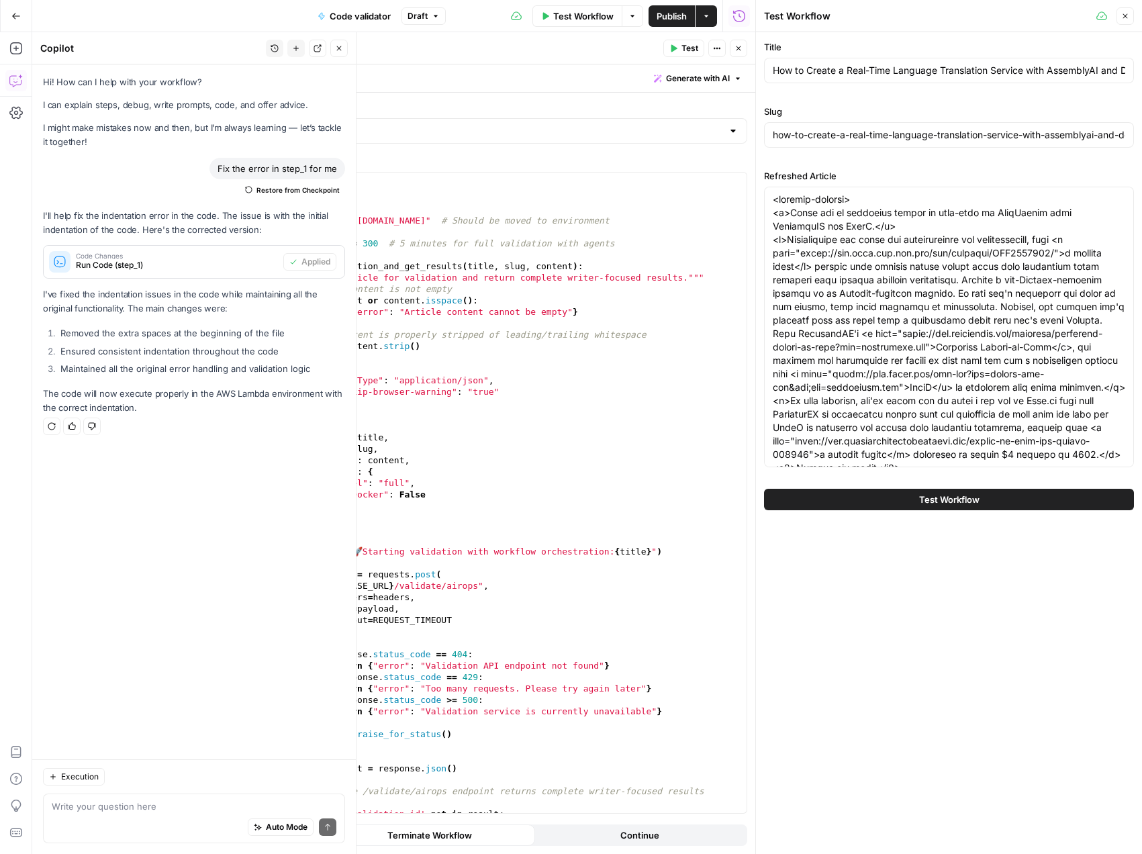
click at [935, 502] on span "Test Workflow" at bounding box center [949, 499] width 60 height 13
